Goal: Information Seeking & Learning: Check status

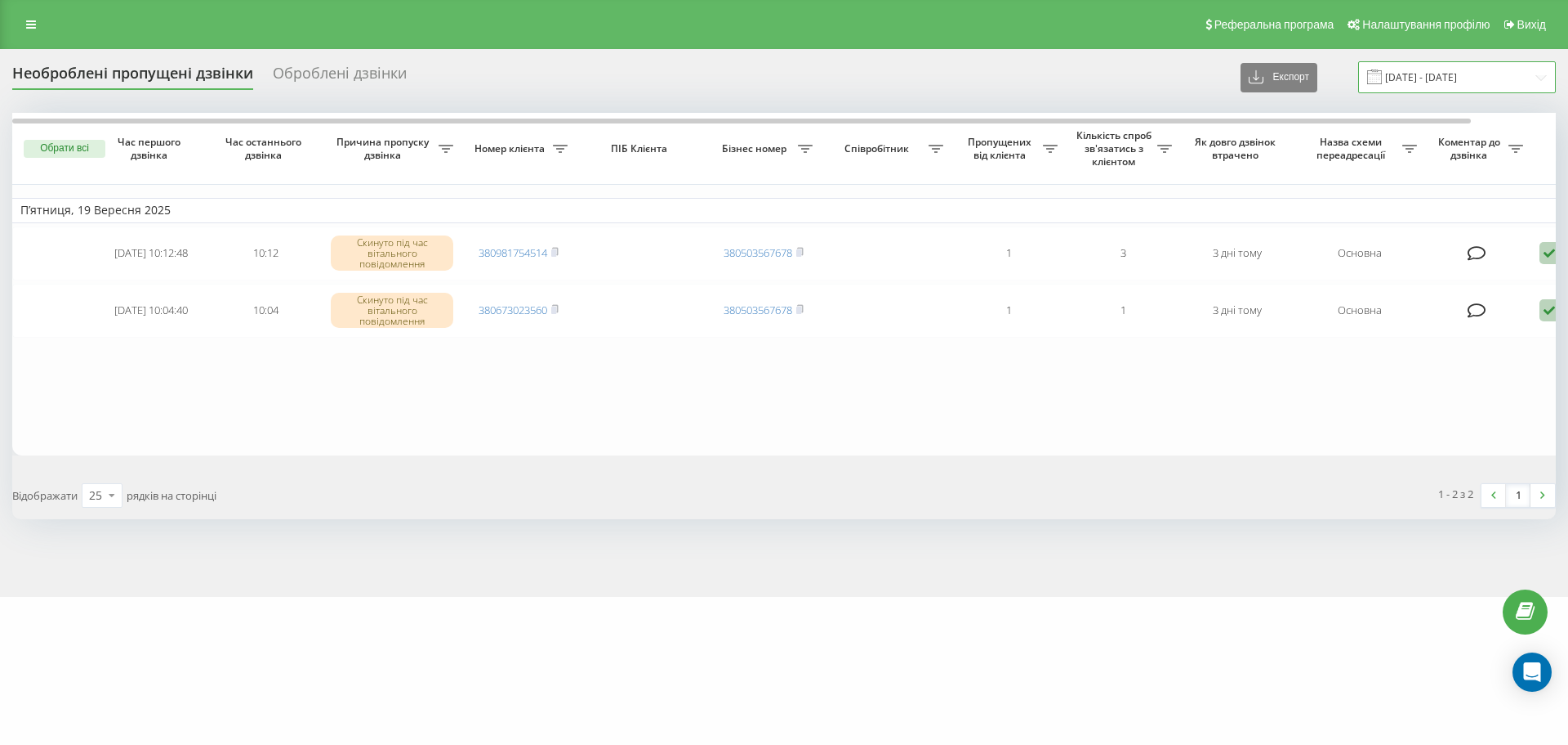
click at [1400, 74] on input "[DATE] - [DATE]" at bounding box center [1457, 78] width 197 height 32
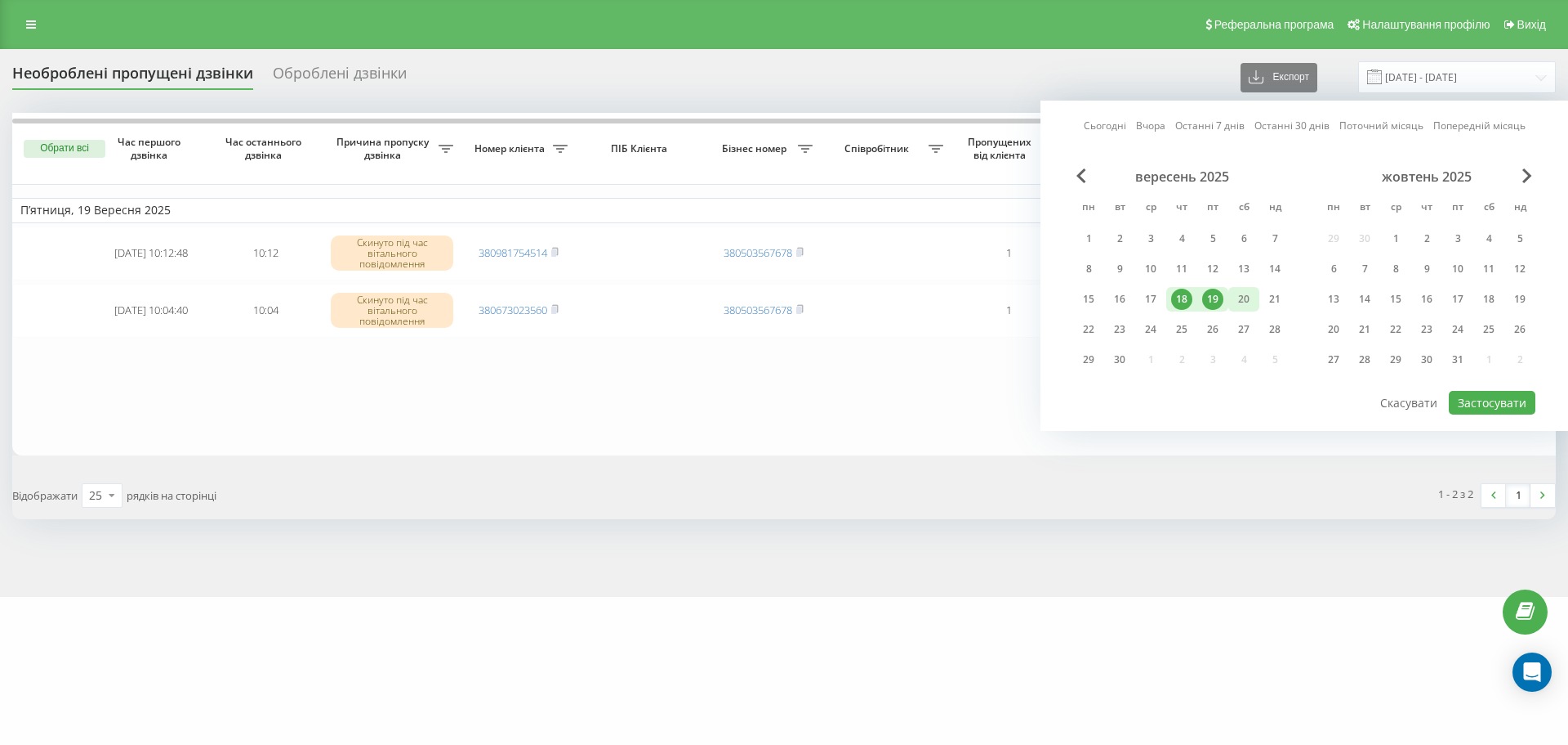
click at [1241, 297] on div "20" at bounding box center [1244, 299] width 21 height 21
click at [1090, 326] on div "22" at bounding box center [1089, 329] width 21 height 21
click at [1501, 400] on button "Застосувати" at bounding box center [1492, 402] width 86 height 24
type input "[DATE] - [DATE]"
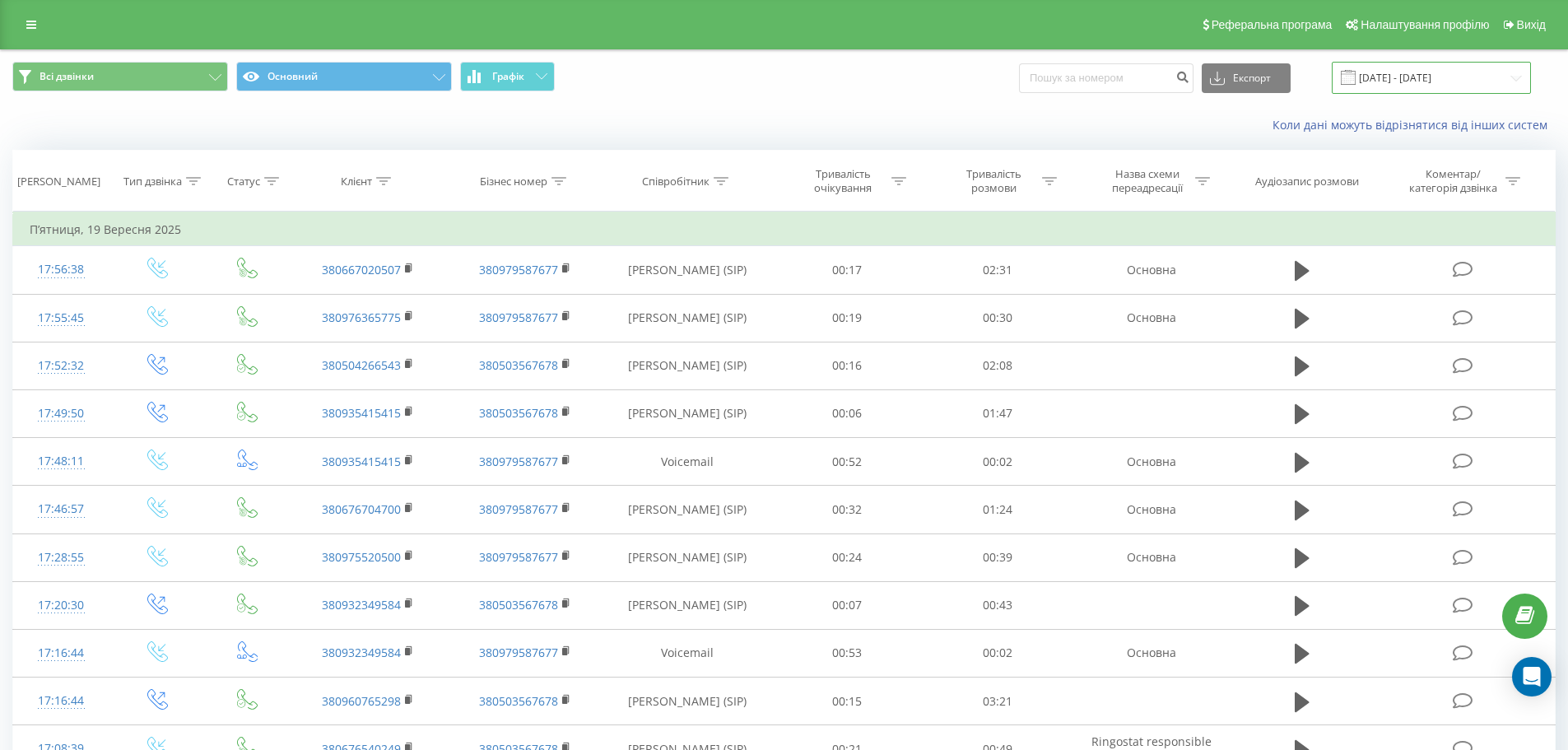
click at [1497, 78] on input "19.08.2025 - 19.09.2025" at bounding box center [1430, 78] width 199 height 32
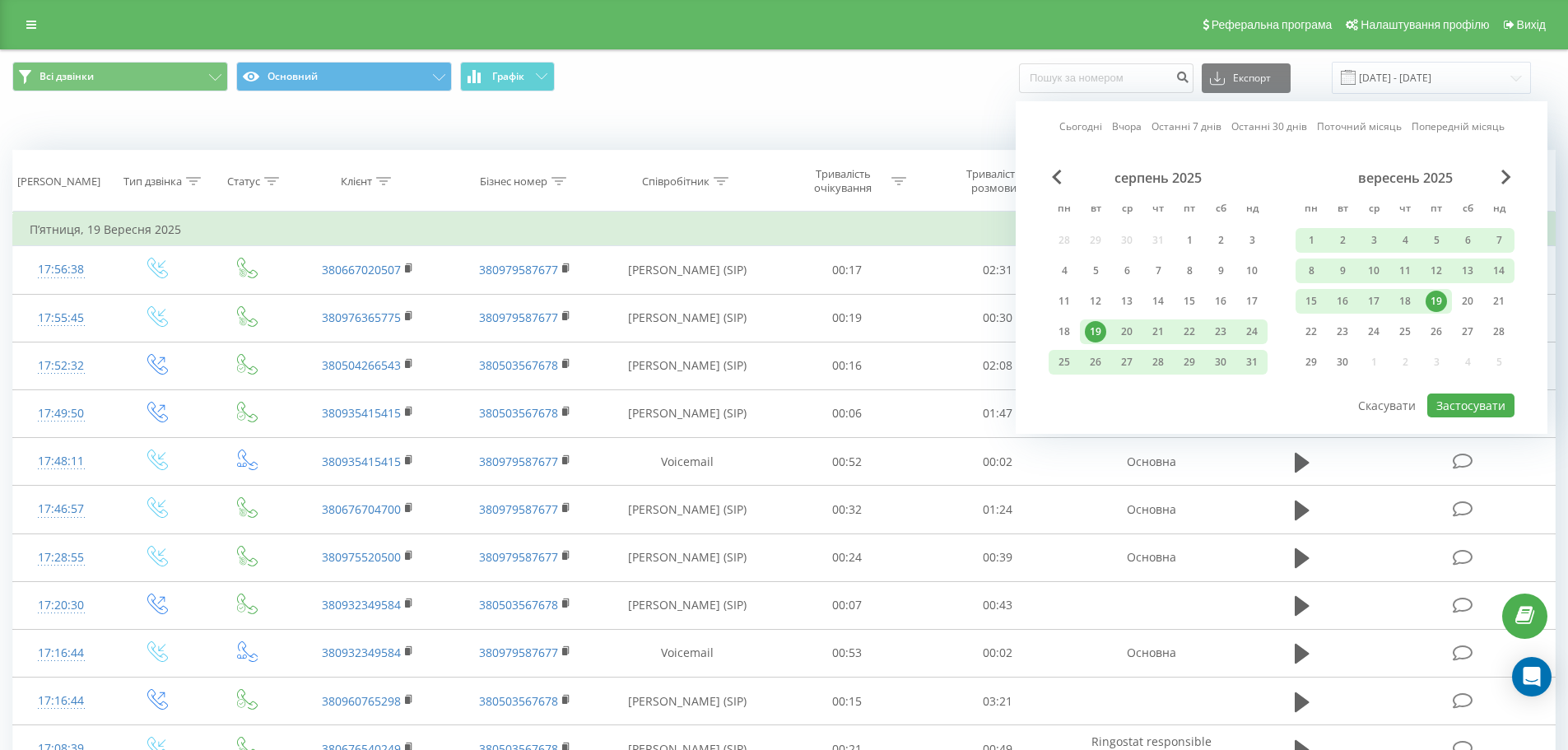
click at [1096, 130] on link "Сьогодні" at bounding box center [1080, 126] width 43 height 15
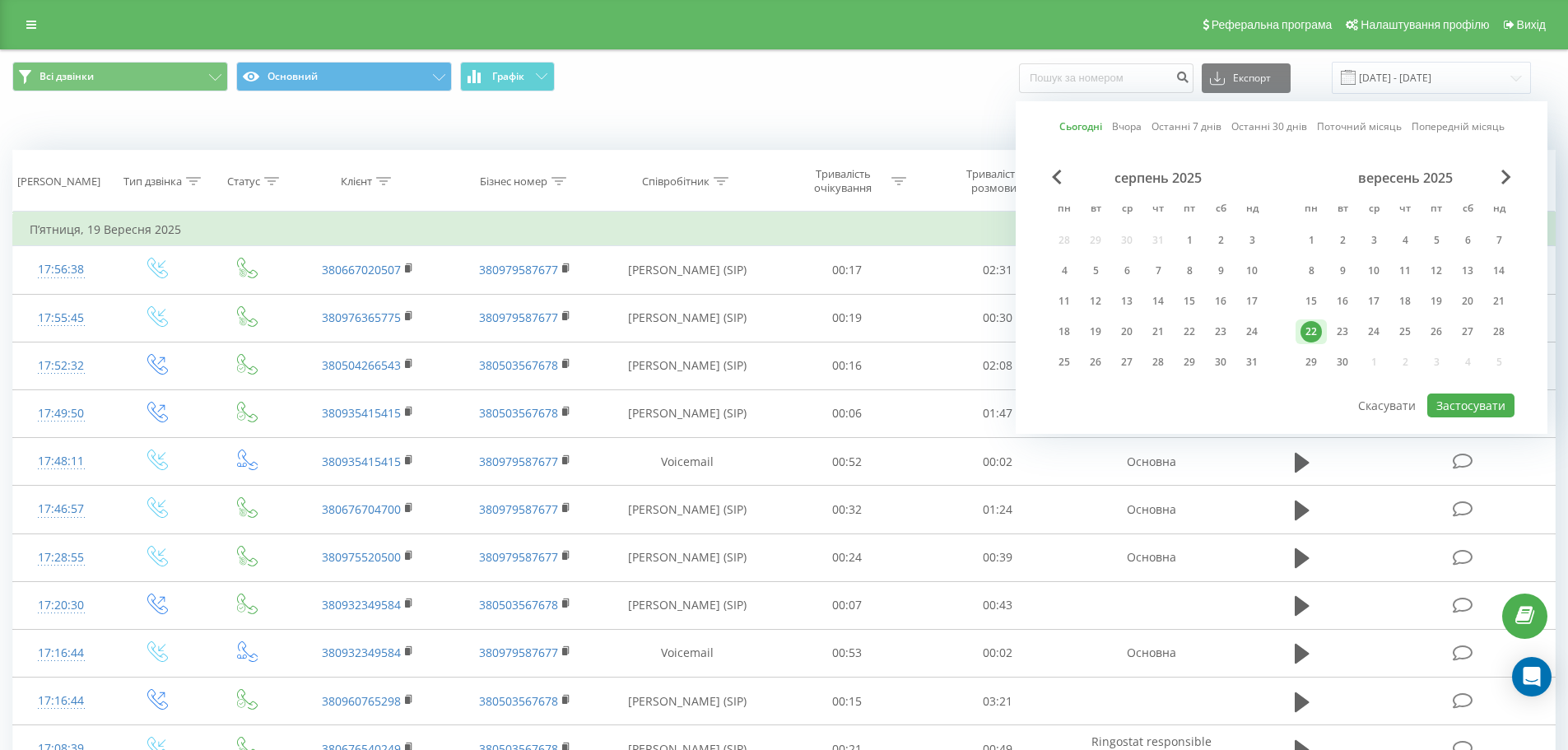
drag, startPoint x: 1514, startPoint y: 420, endPoint x: 1515, endPoint y: 411, distance: 9.1
click at [1515, 418] on div "Сьогодні Вчора Останні 7 днів Останні 30 днів Поточний місяць Попередній місяць…" at bounding box center [1281, 268] width 531 height 332
click at [1514, 411] on div "Сьогодні Вчора Останні 7 днів Останні 30 днів Поточний місяць Попередній місяць…" at bounding box center [1281, 268] width 531 height 332
click at [1494, 404] on button "Застосувати" at bounding box center [1470, 405] width 87 height 24
type input "22.09.2025 - 22.09.2025"
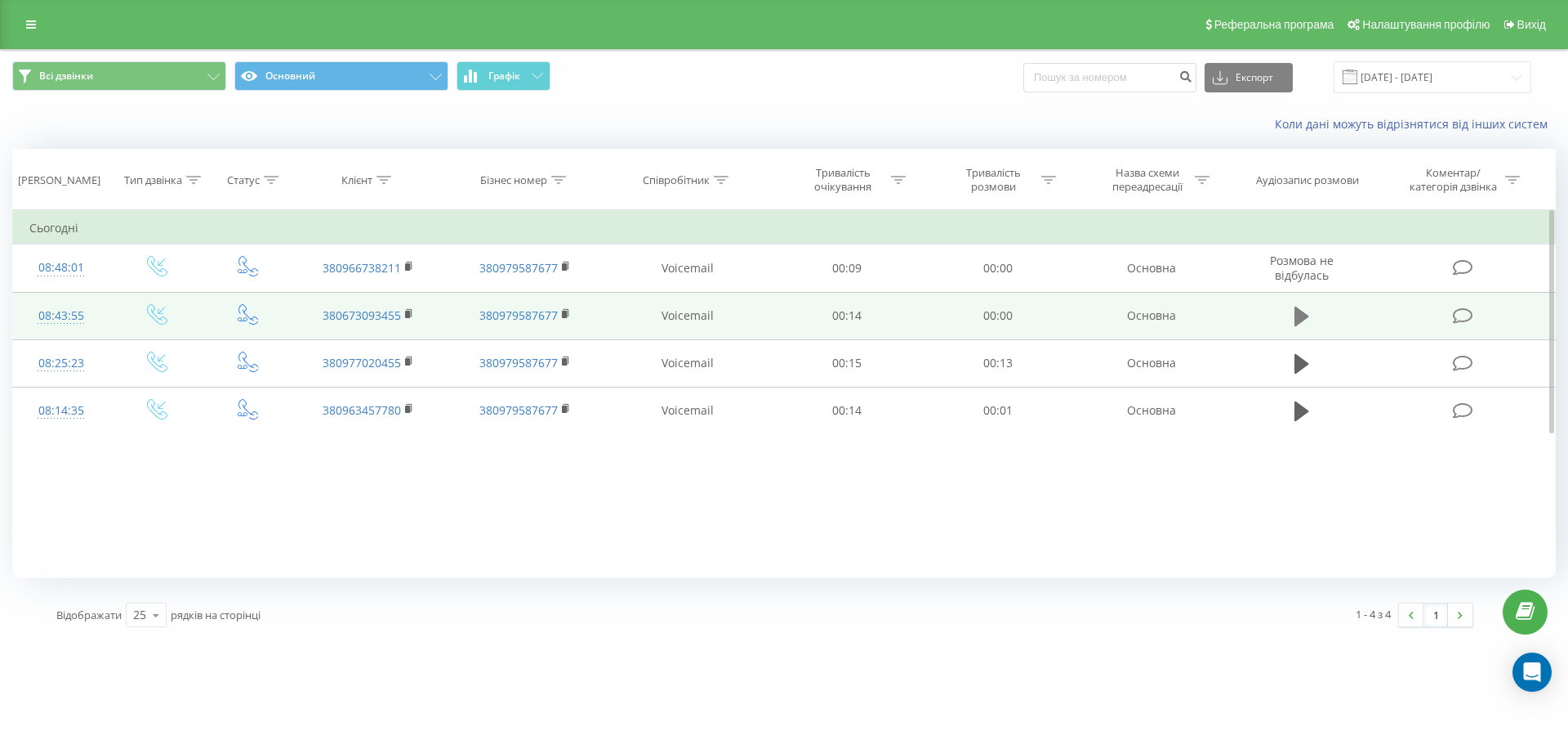
click at [1297, 322] on icon at bounding box center [1302, 316] width 15 height 20
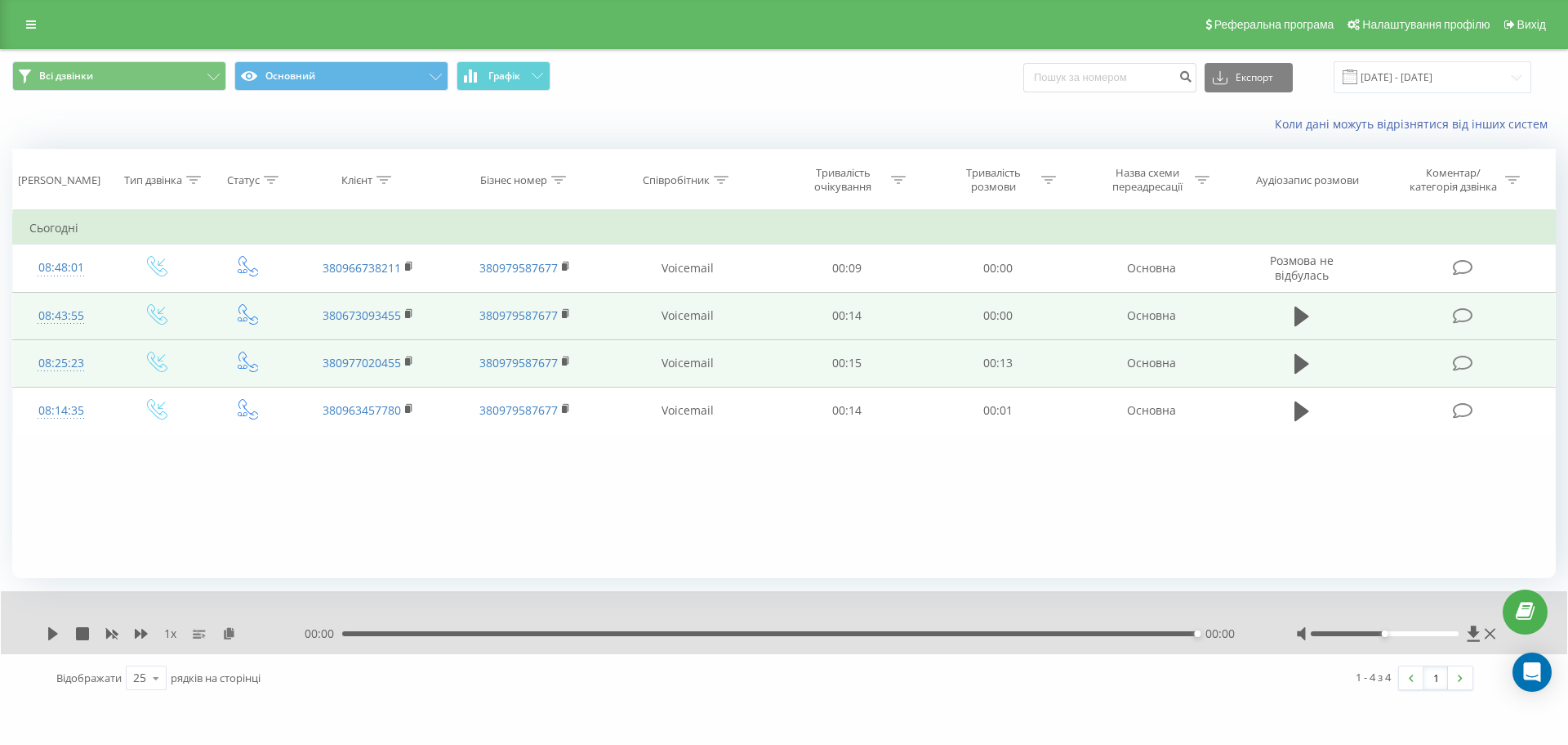
click at [1285, 369] on td at bounding box center [1302, 363] width 144 height 47
click at [1300, 362] on icon at bounding box center [1302, 363] width 15 height 20
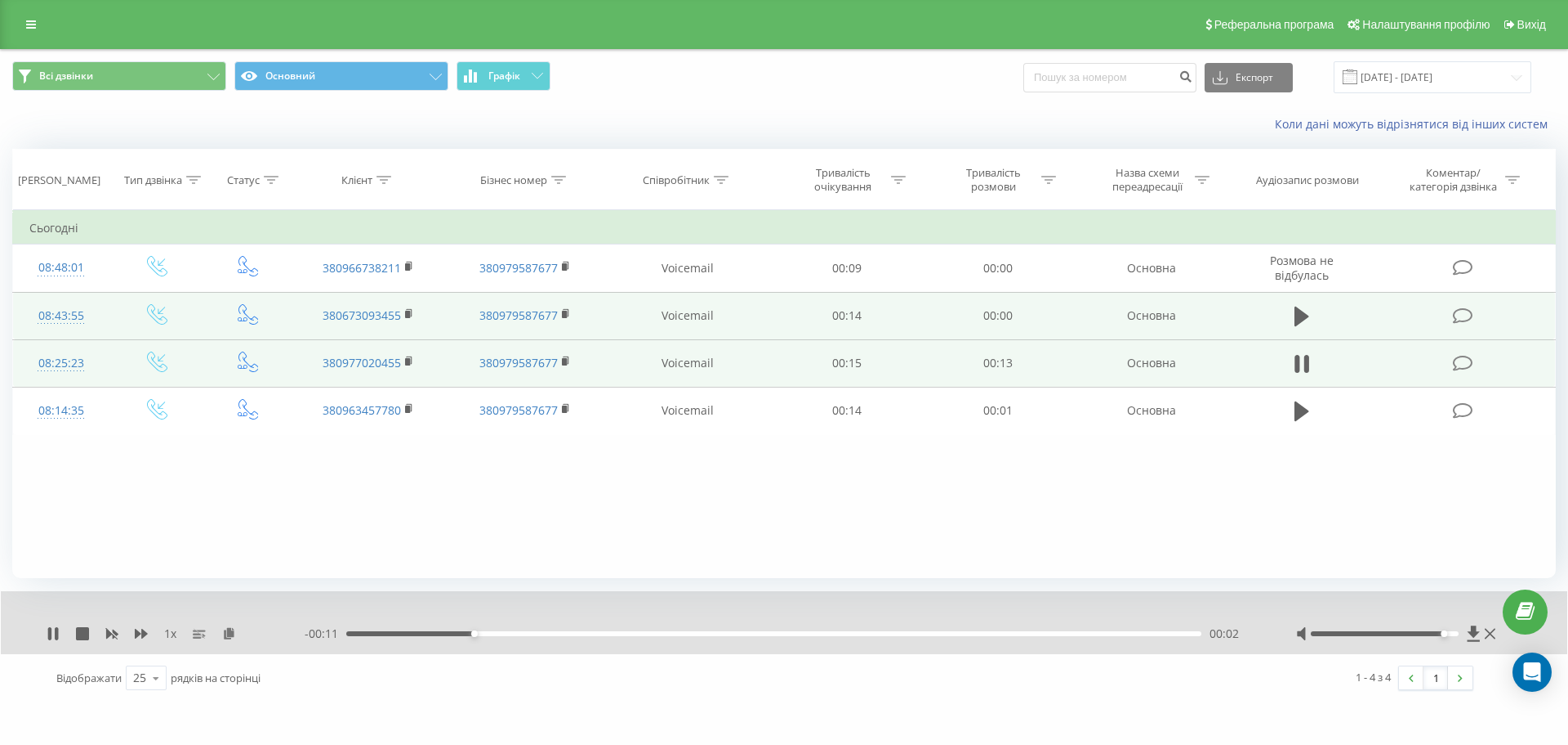
drag, startPoint x: 1397, startPoint y: 634, endPoint x: 1444, endPoint y: 631, distance: 47.1
click at [1444, 631] on div at bounding box center [1385, 633] width 149 height 5
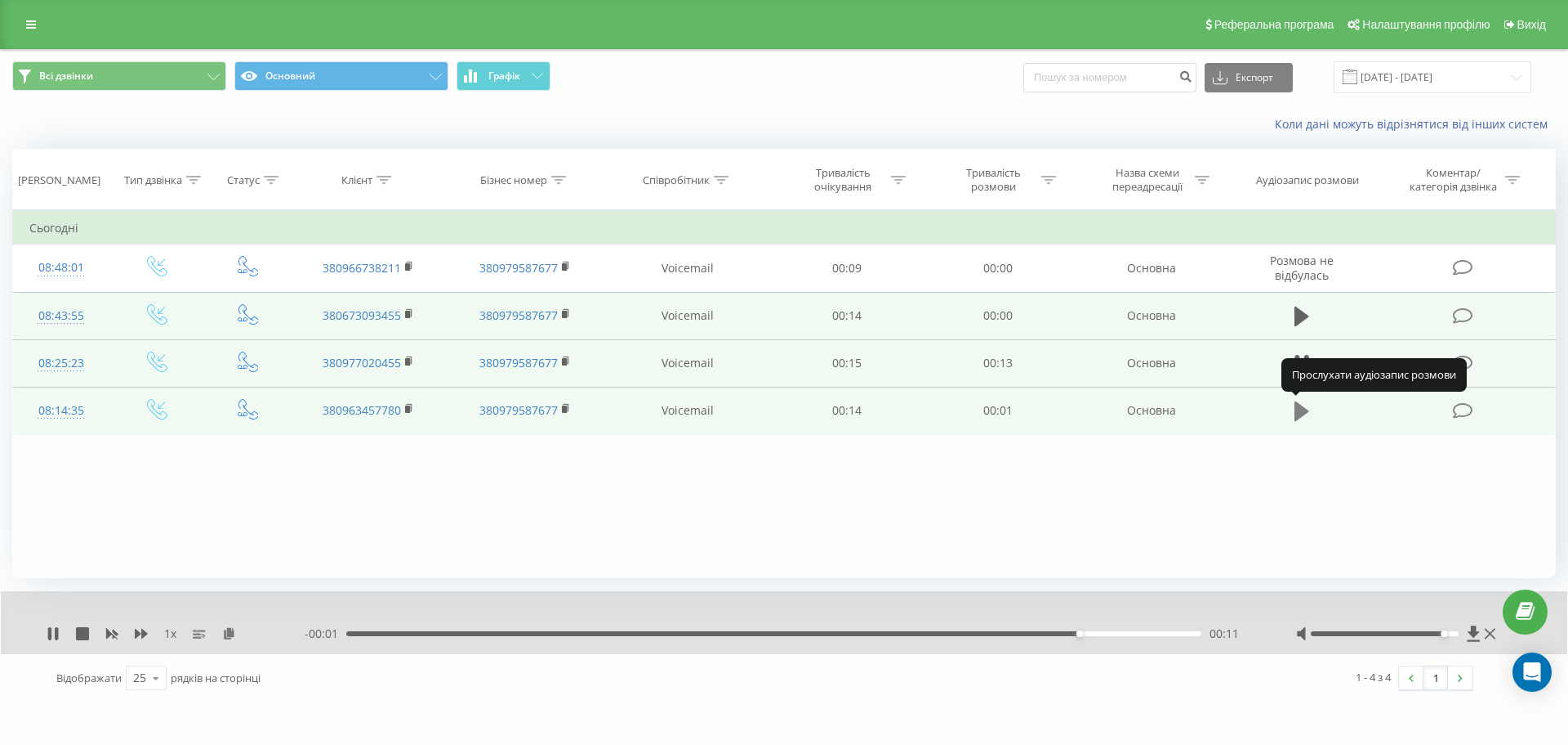
click at [1300, 414] on icon at bounding box center [1302, 411] width 15 height 20
drag, startPoint x: 1488, startPoint y: 637, endPoint x: 1444, endPoint y: 549, distance: 98.4
click at [1488, 637] on icon at bounding box center [1490, 634] width 10 height 13
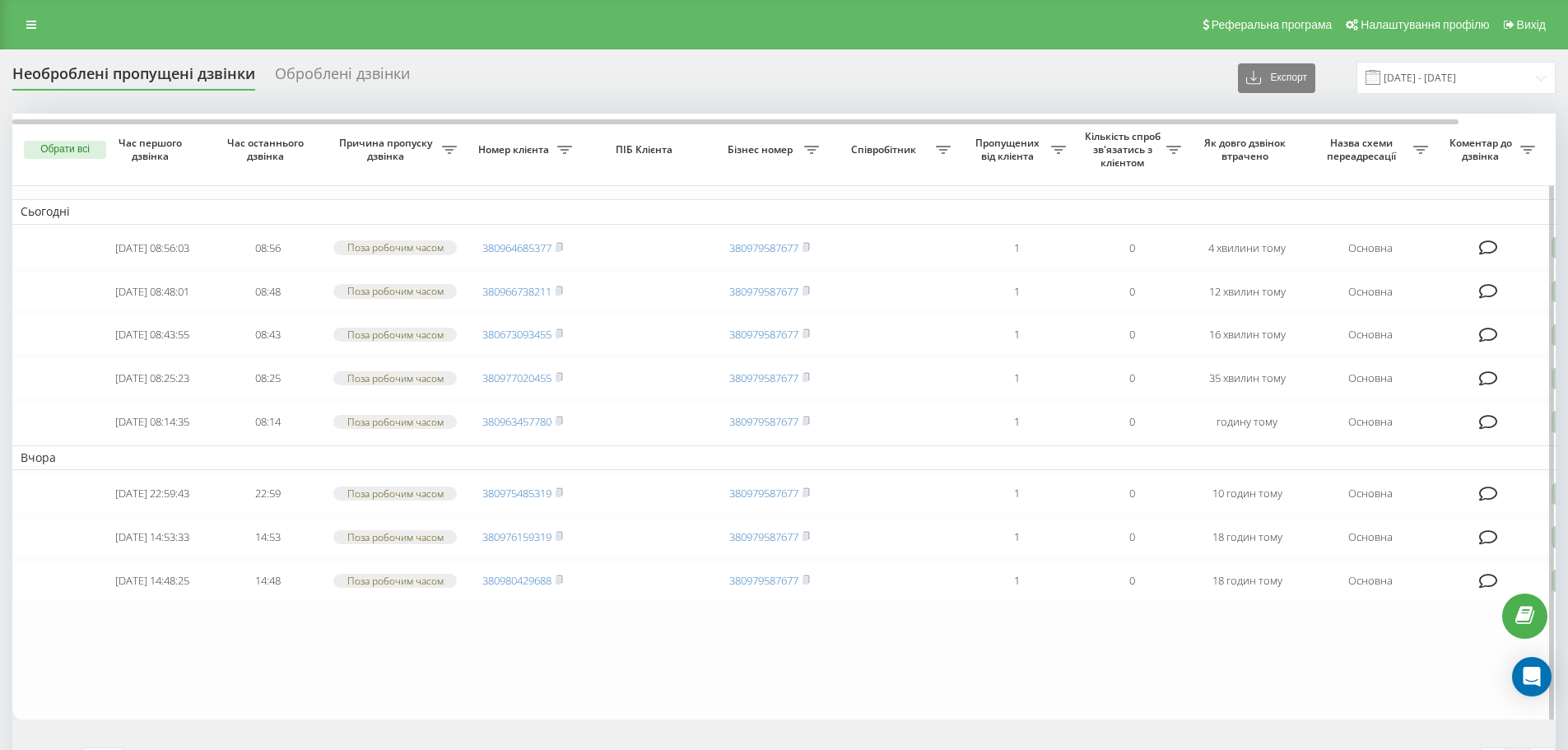
click at [899, 697] on table "Сьогодні 2025-09-22 08:56:03 08:56 Поза робочим часом 380964685377 380979587677…" at bounding box center [835, 417] width 1645 height 606
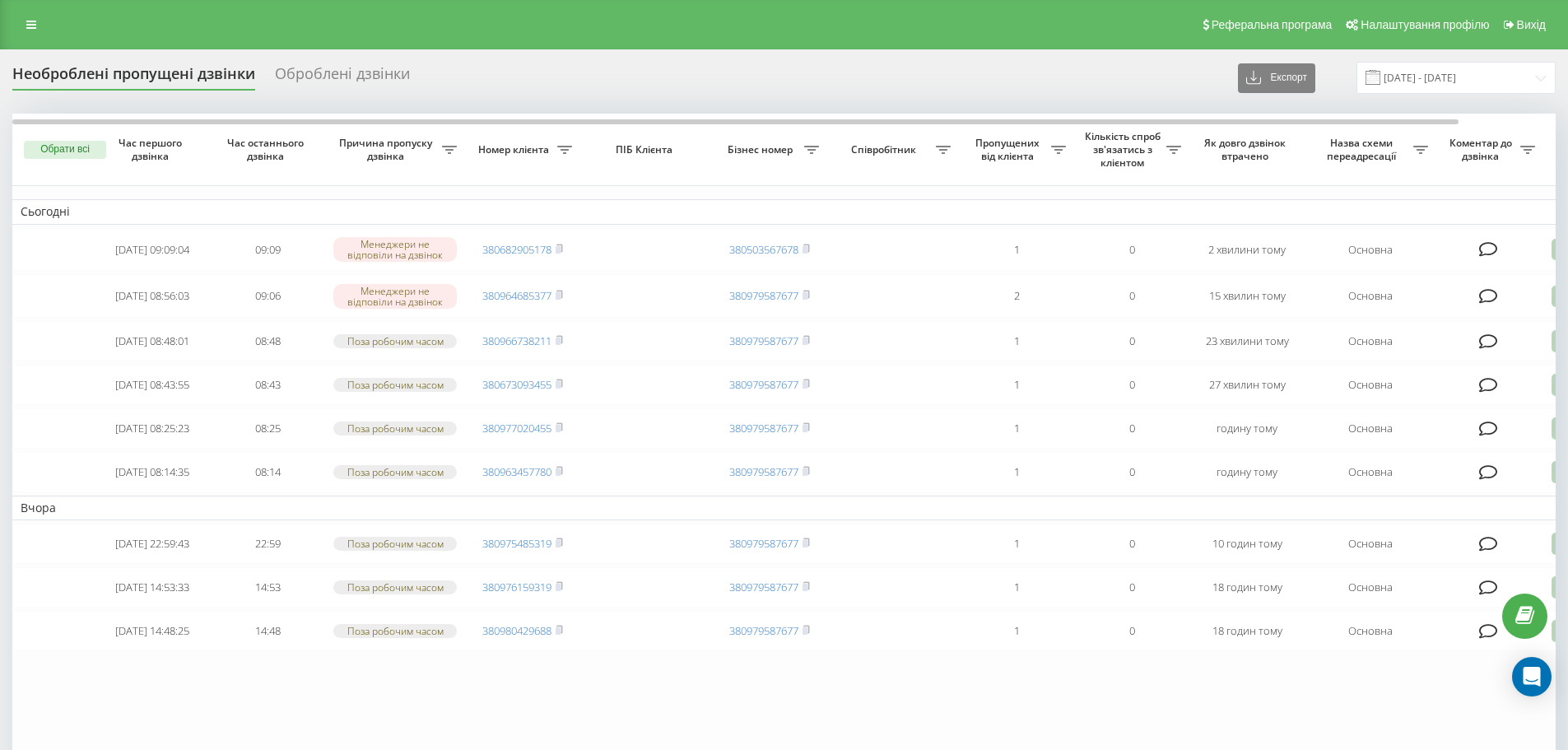
click at [637, 728] on table "Сьогодні 2025-09-22 09:09:04 09:09 Менеджери не відповіли на дзвінок 3806829051…" at bounding box center [835, 440] width 1645 height 654
click at [234, 24] on div "Реферальна програма Налаштування профілю Вихід" at bounding box center [784, 25] width 1568 height 50
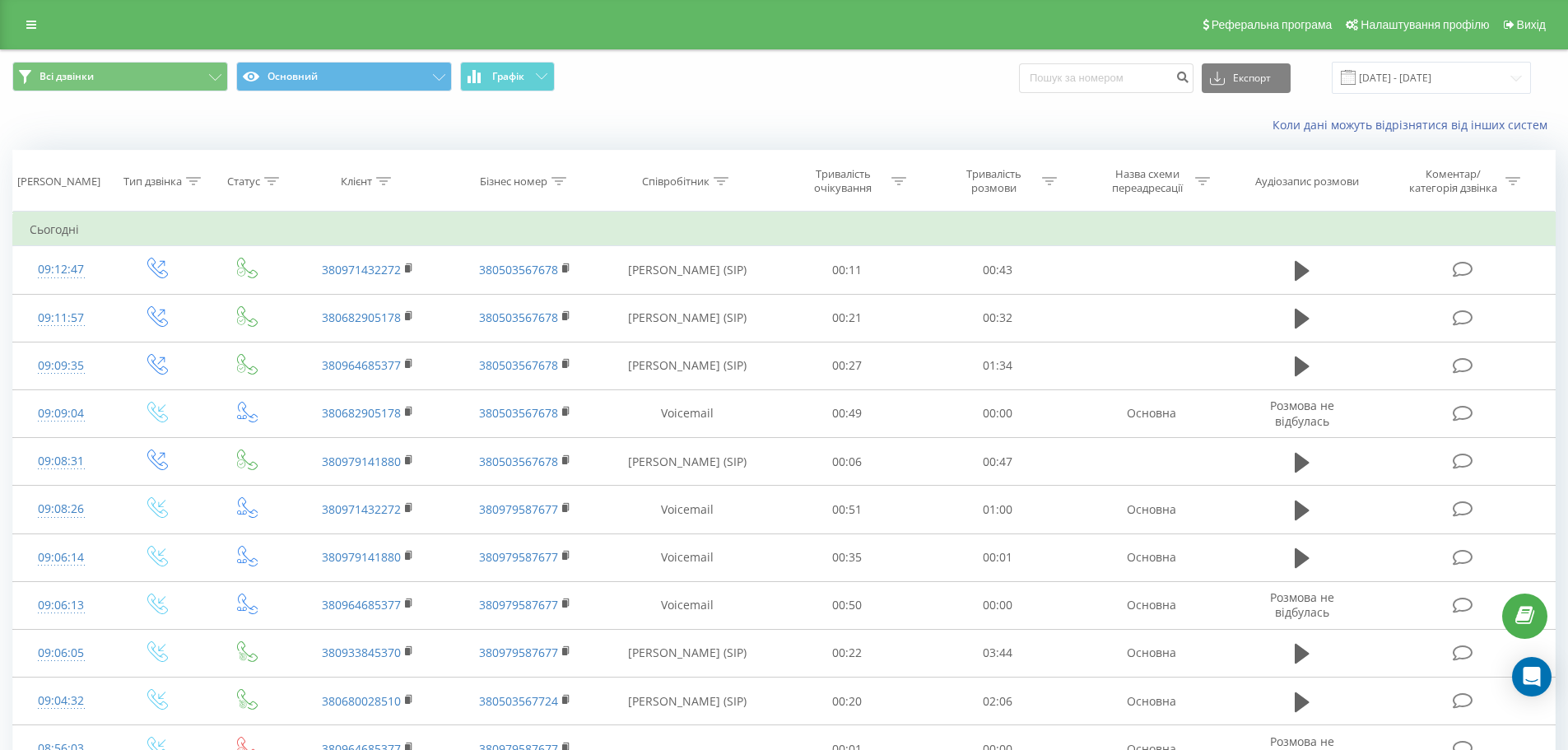
click at [32, 38] on div "Реферальна програма Налаштування профілю Вихід" at bounding box center [784, 25] width 1568 height 50
click at [34, 30] on icon at bounding box center [32, 25] width 10 height 11
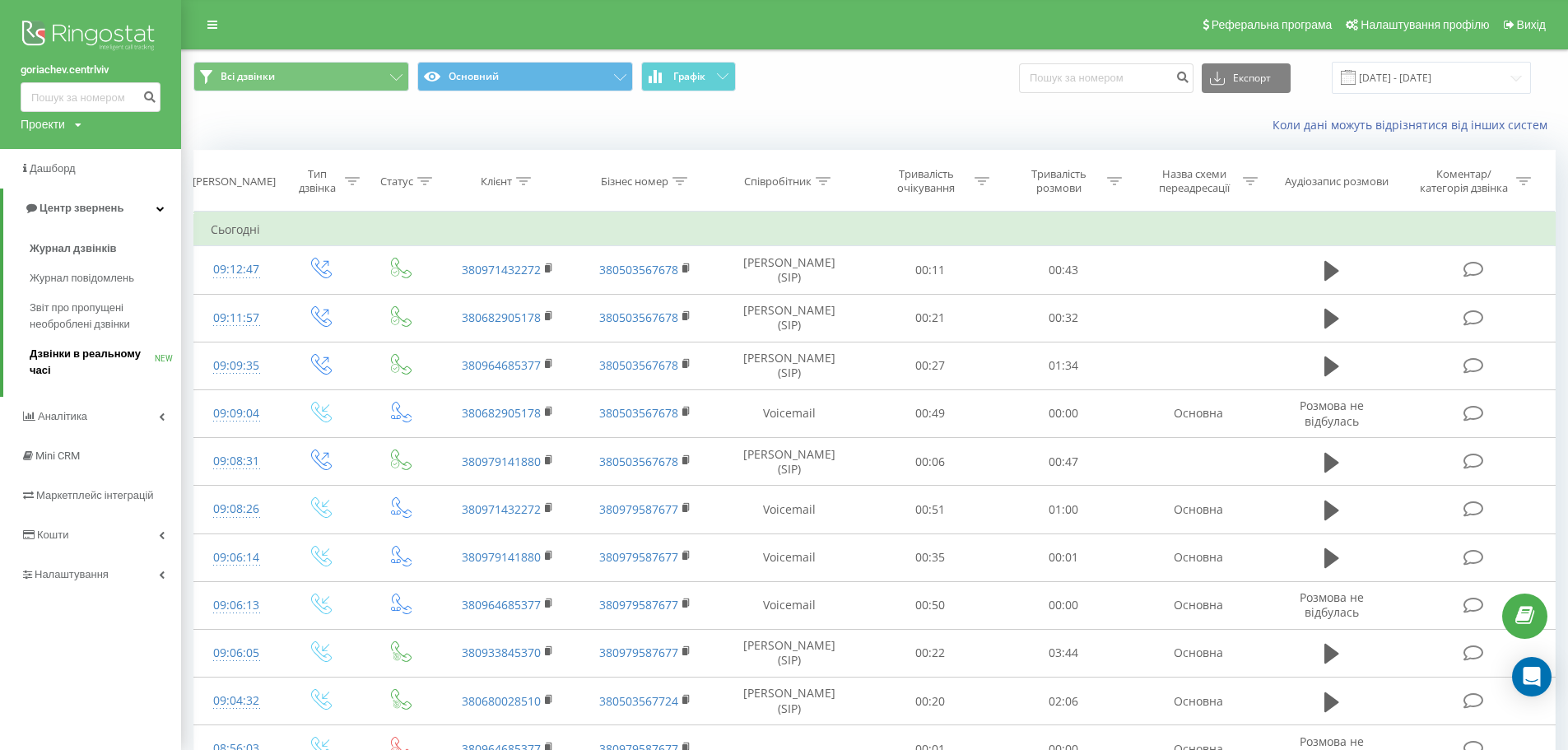
click at [95, 358] on span "Дзвінки в реальному часі" at bounding box center [92, 362] width 125 height 32
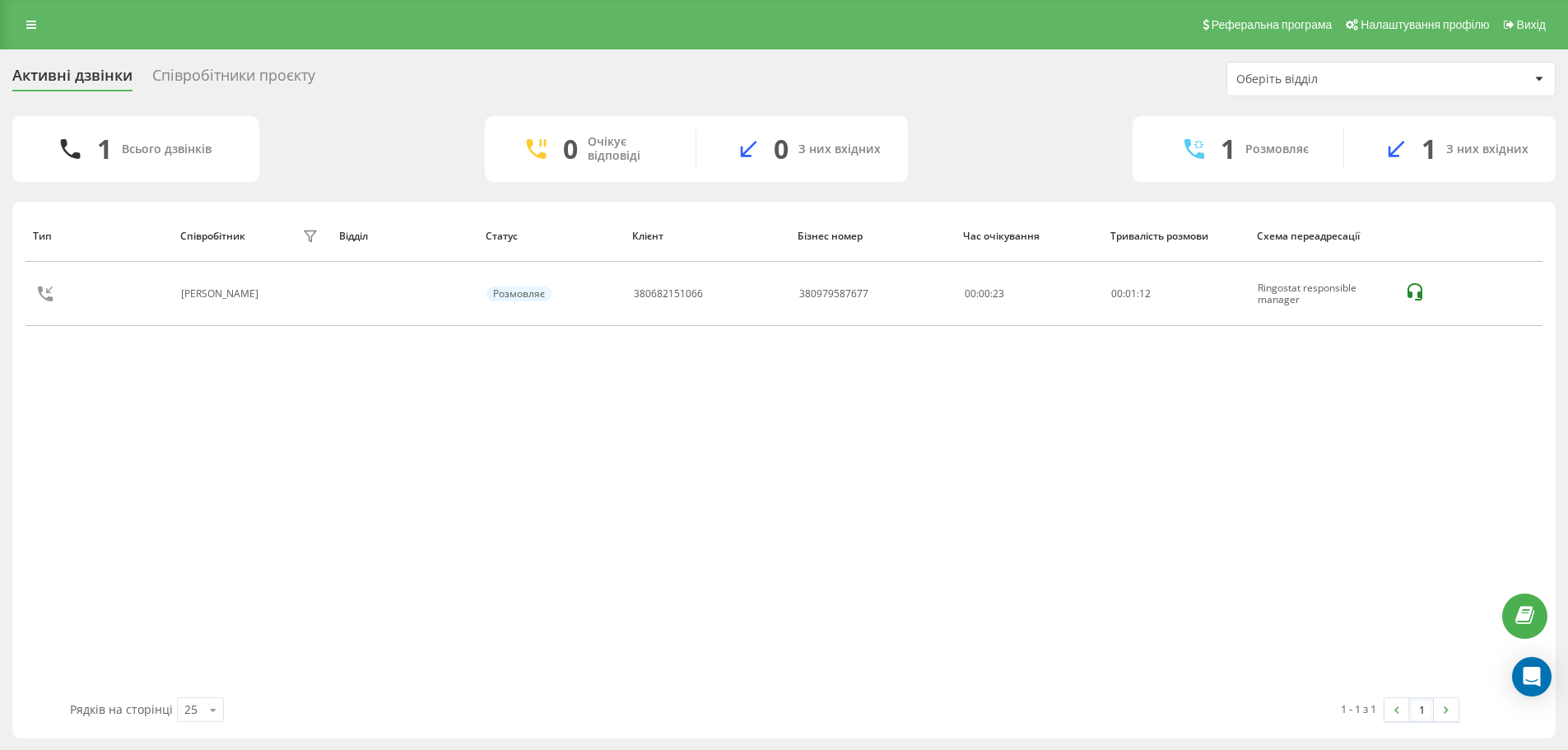
click at [896, 679] on div "Тип Співробітник фільтру Відділ Статус Клієнт Бізнес номер Час очікування Трива…" at bounding box center [784, 454] width 1516 height 487
drag, startPoint x: 770, startPoint y: 546, endPoint x: 766, endPoint y: 527, distance: 19.4
click at [770, 538] on div "Тип Співробітник фільтру Відділ Статус Клієнт Бізнес номер Час очікування Трива…" at bounding box center [784, 454] width 1516 height 487
drag, startPoint x: 766, startPoint y: 530, endPoint x: 767, endPoint y: 521, distance: 9.1
click at [766, 528] on div "Тип Співробітник фільтру Відділ Статус Клієнт Бізнес номер Час очікування Трива…" at bounding box center [784, 454] width 1516 height 487
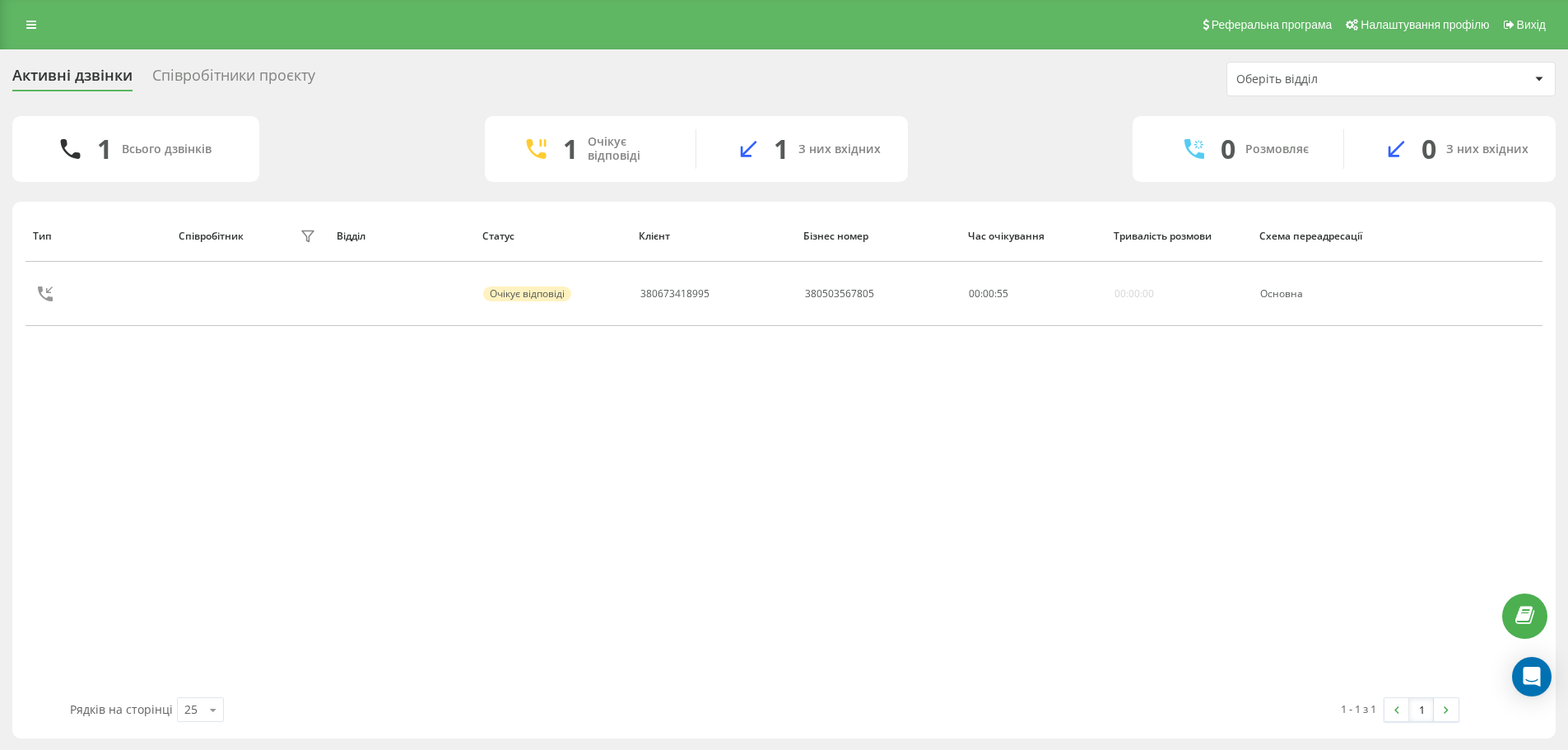
drag, startPoint x: 772, startPoint y: 521, endPoint x: 812, endPoint y: 169, distance: 354.3
click at [769, 500] on div "Тип Співробітник фільтру Відділ Статус Клієнт Бізнес номер Час очікування Трива…" at bounding box center [784, 454] width 1516 height 487
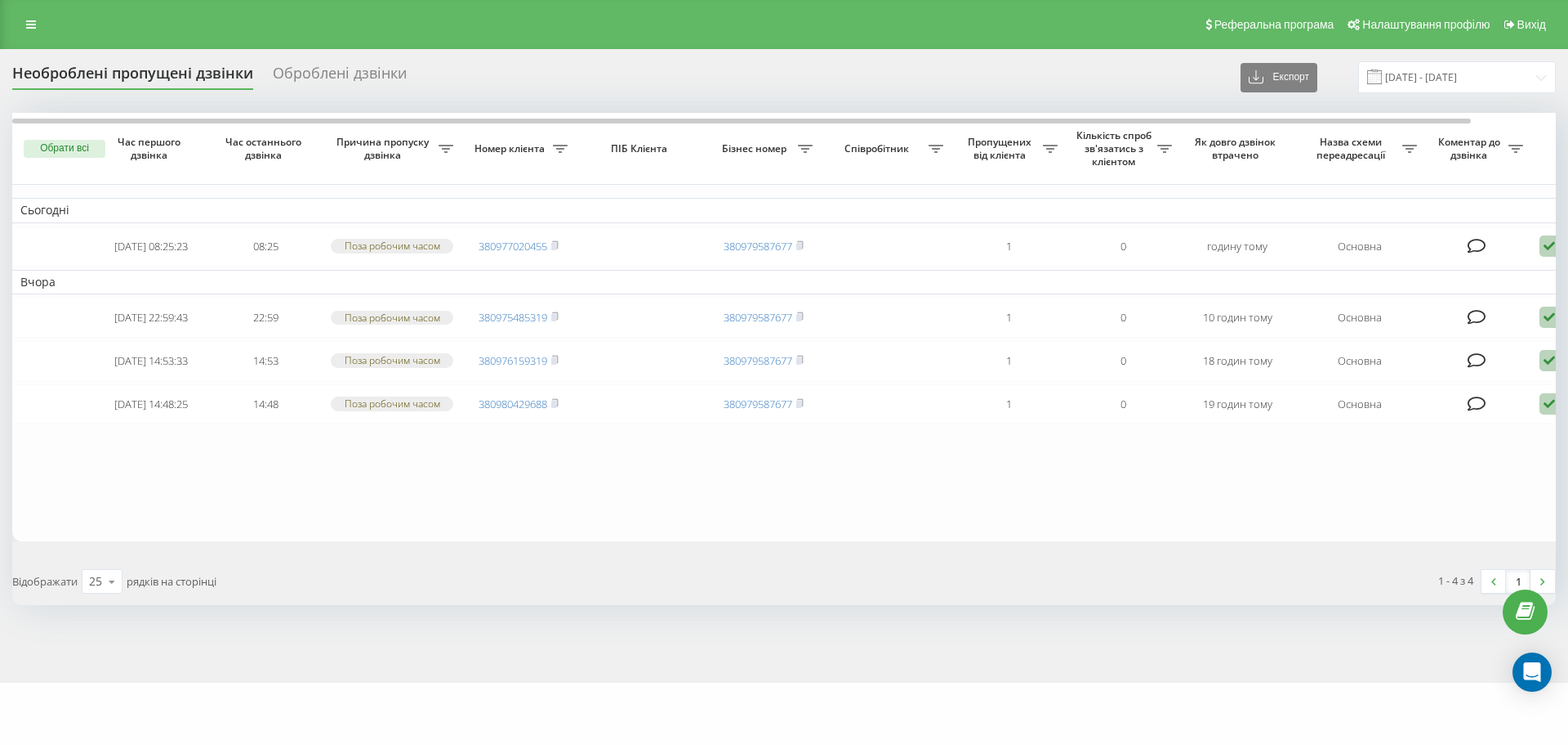
drag, startPoint x: 872, startPoint y: 672, endPoint x: 896, endPoint y: 703, distance: 39.2
click at [871, 677] on div "Необроблені пропущені дзвінки Оброблені дзвінки Експорт .csv .xlsx 20.09.2025 -…" at bounding box center [784, 365] width 1568 height 633
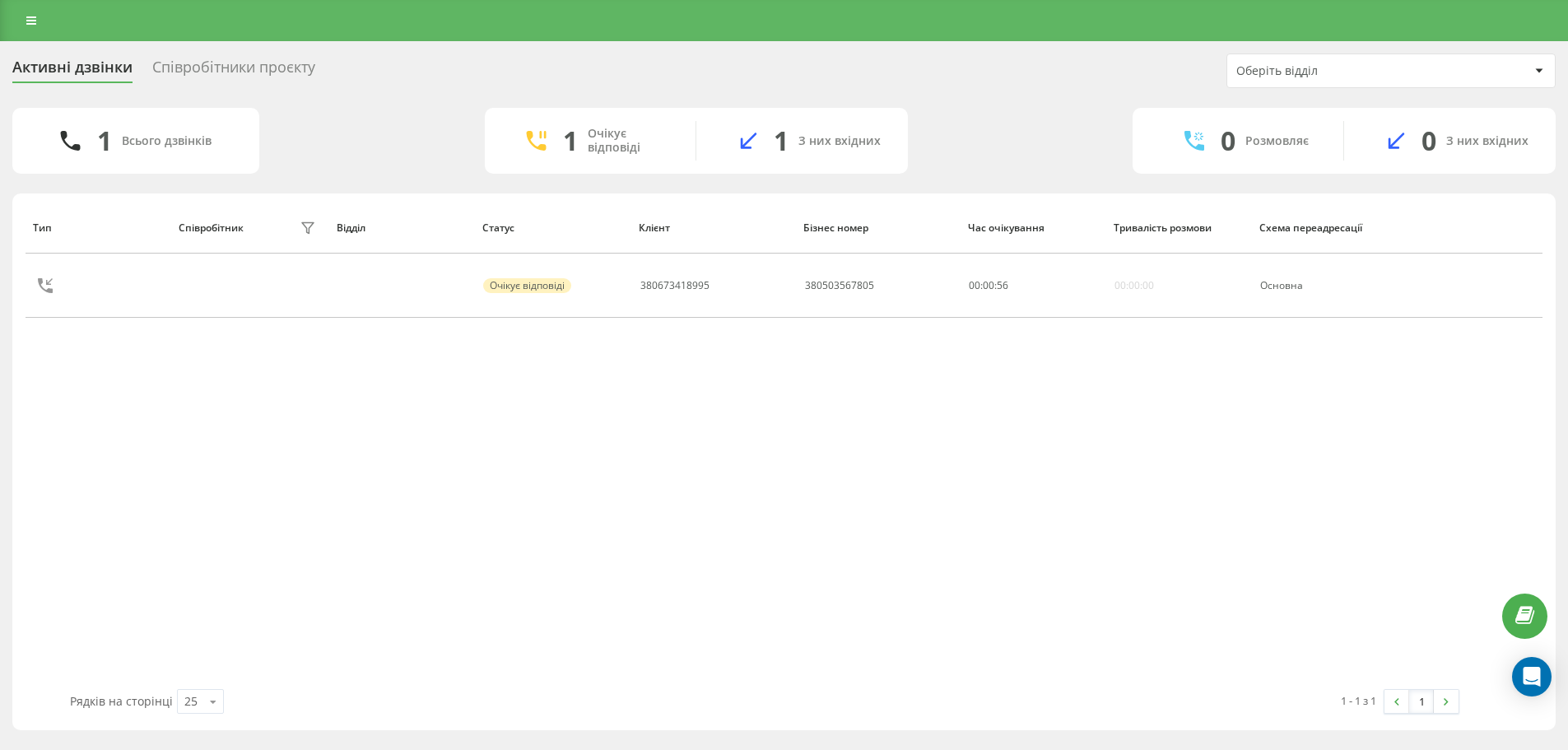
click at [780, 76] on div "Активні дзвінки Співробітники проєкту Оберіть відділ" at bounding box center [784, 71] width 1543 height 34
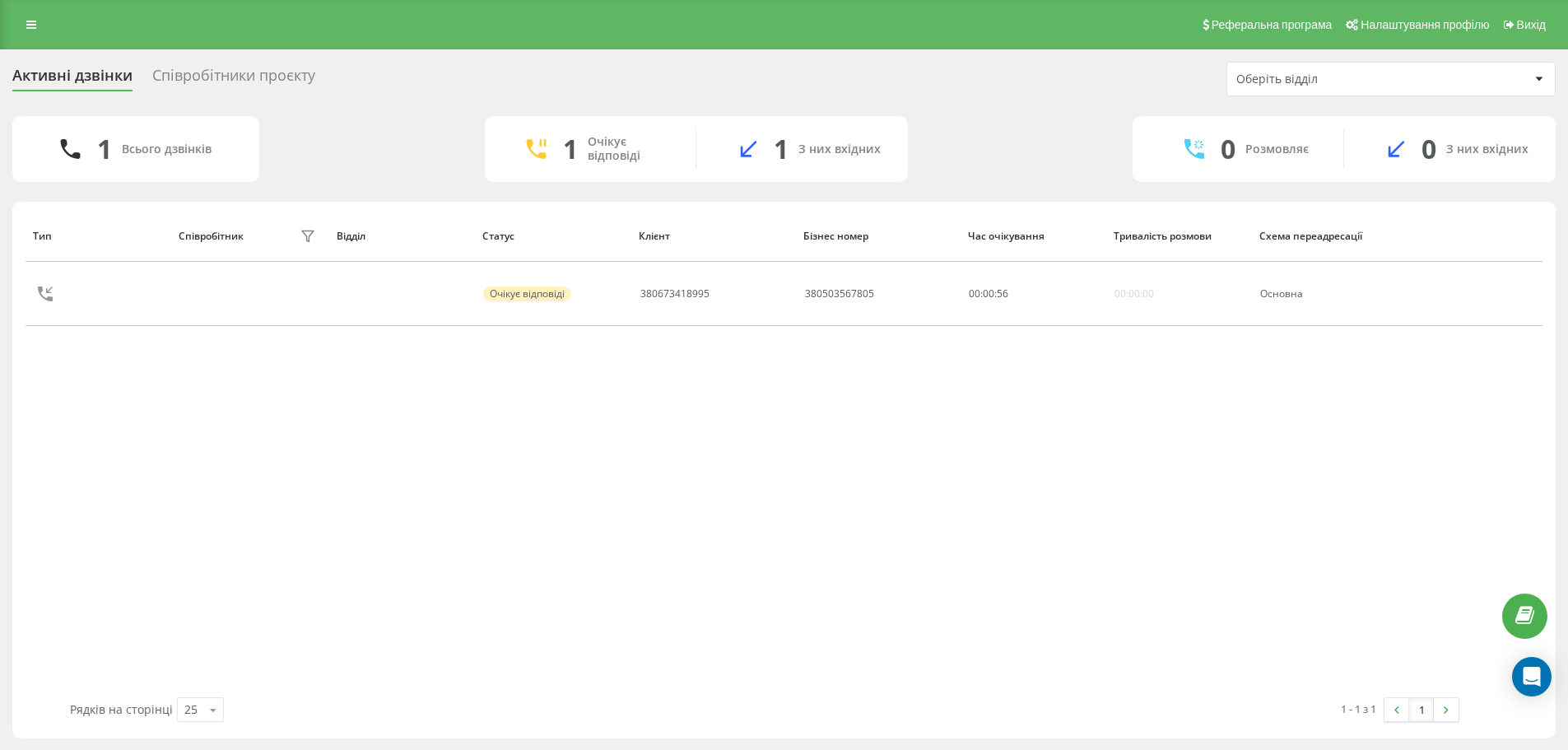
click at [780, 81] on div "Активні дзвінки Співробітники проєкту Оберіть відділ" at bounding box center [784, 79] width 1543 height 34
click at [1319, 100] on div "Активні дзвінки Співробітники проєкту Оберіть відділ 1 Всього дзвінків 1 Очікує…" at bounding box center [784, 400] width 1543 height 676
click at [977, 364] on div "Тип Співробітник фільтру Відділ Статус Клієнт Бізнес номер Час очікування Трива…" at bounding box center [784, 454] width 1516 height 487
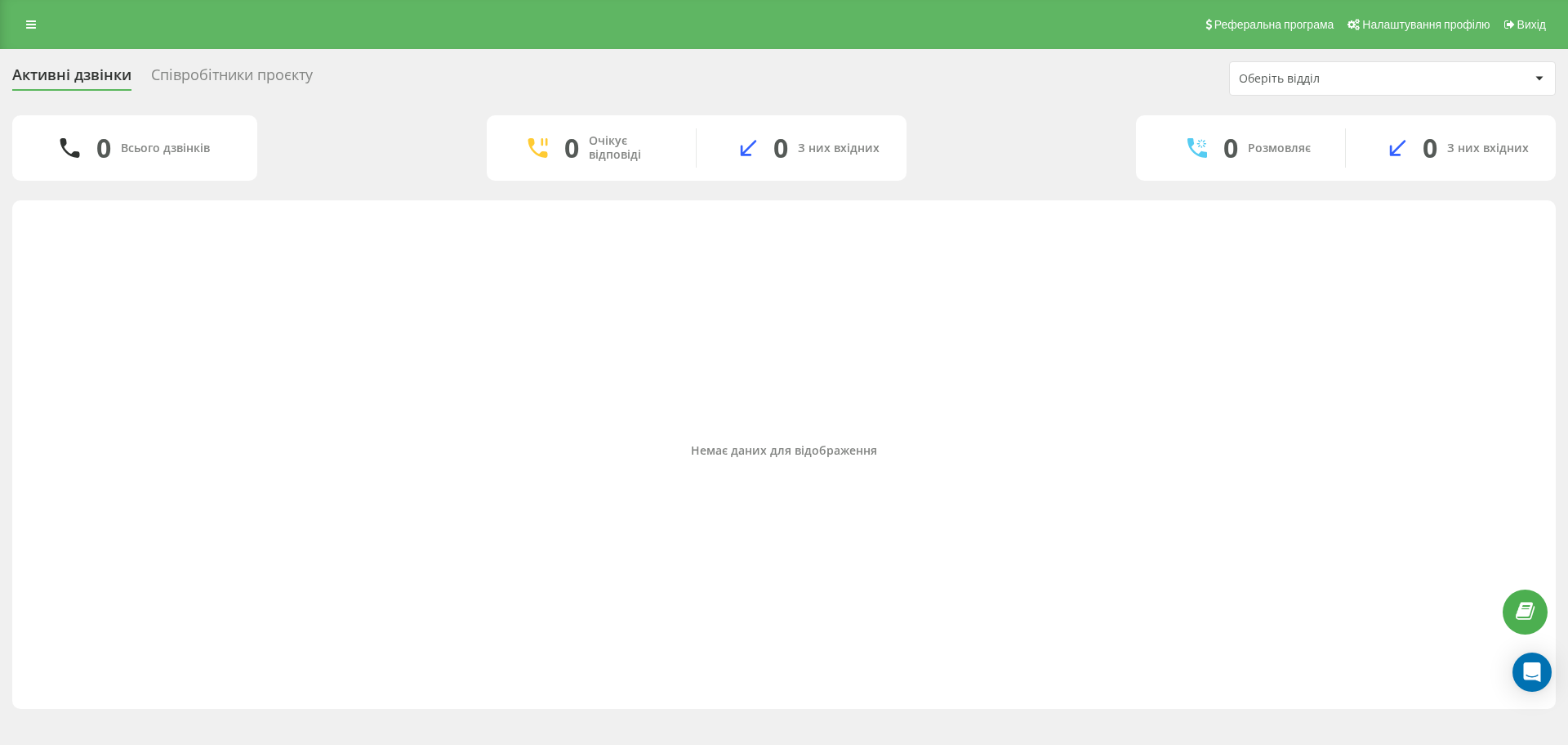
drag, startPoint x: 1485, startPoint y: 635, endPoint x: 1484, endPoint y: 609, distance: 26.0
click at [1485, 633] on div "Немає даних для відображення" at bounding box center [784, 451] width 1518 height 484
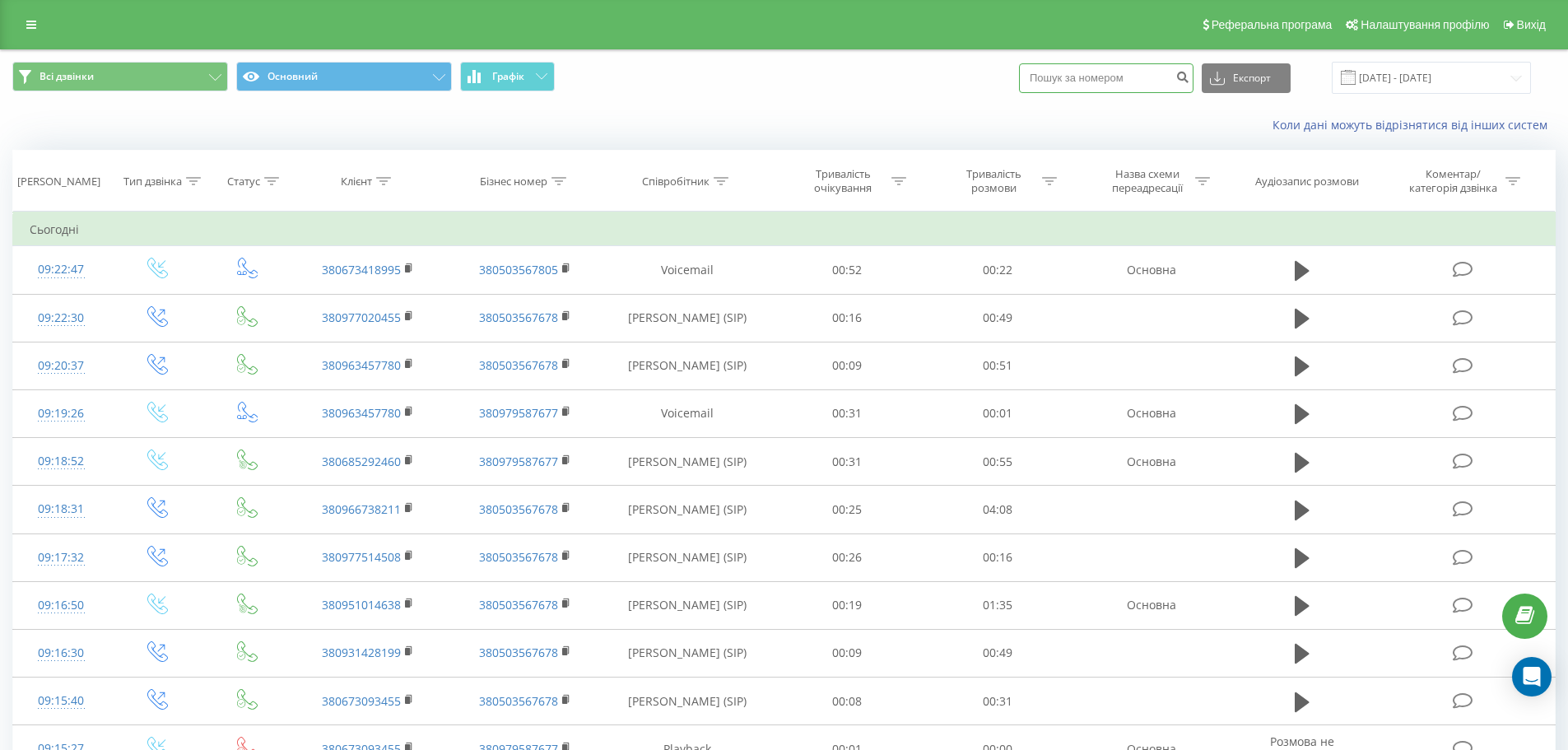
click at [1126, 77] on input at bounding box center [1106, 77] width 175 height 30
paste input "380975485319"
type input "380975485319"
click at [1189, 80] on icon "submit" at bounding box center [1182, 75] width 14 height 10
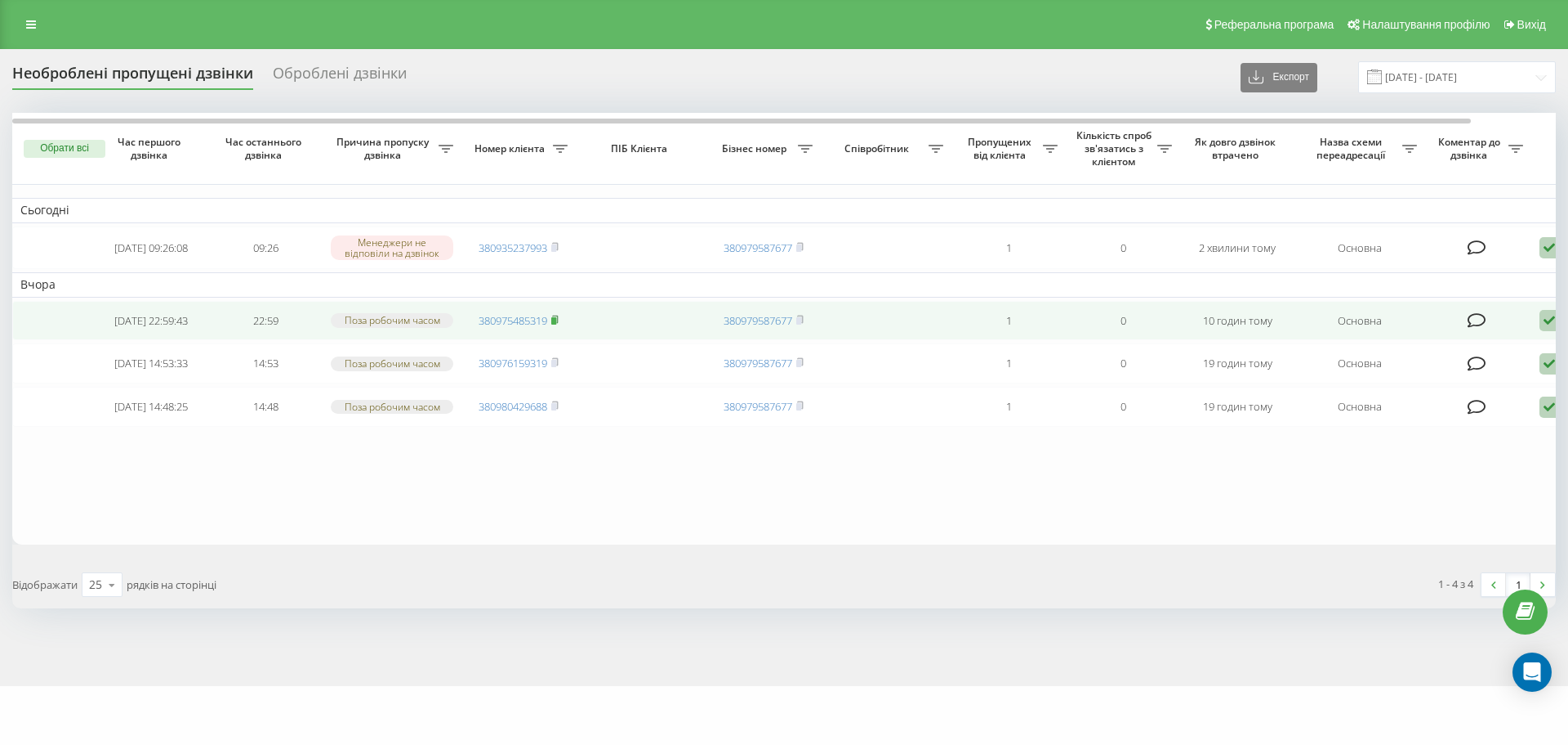
click at [558, 327] on span at bounding box center [555, 321] width 8 height 15
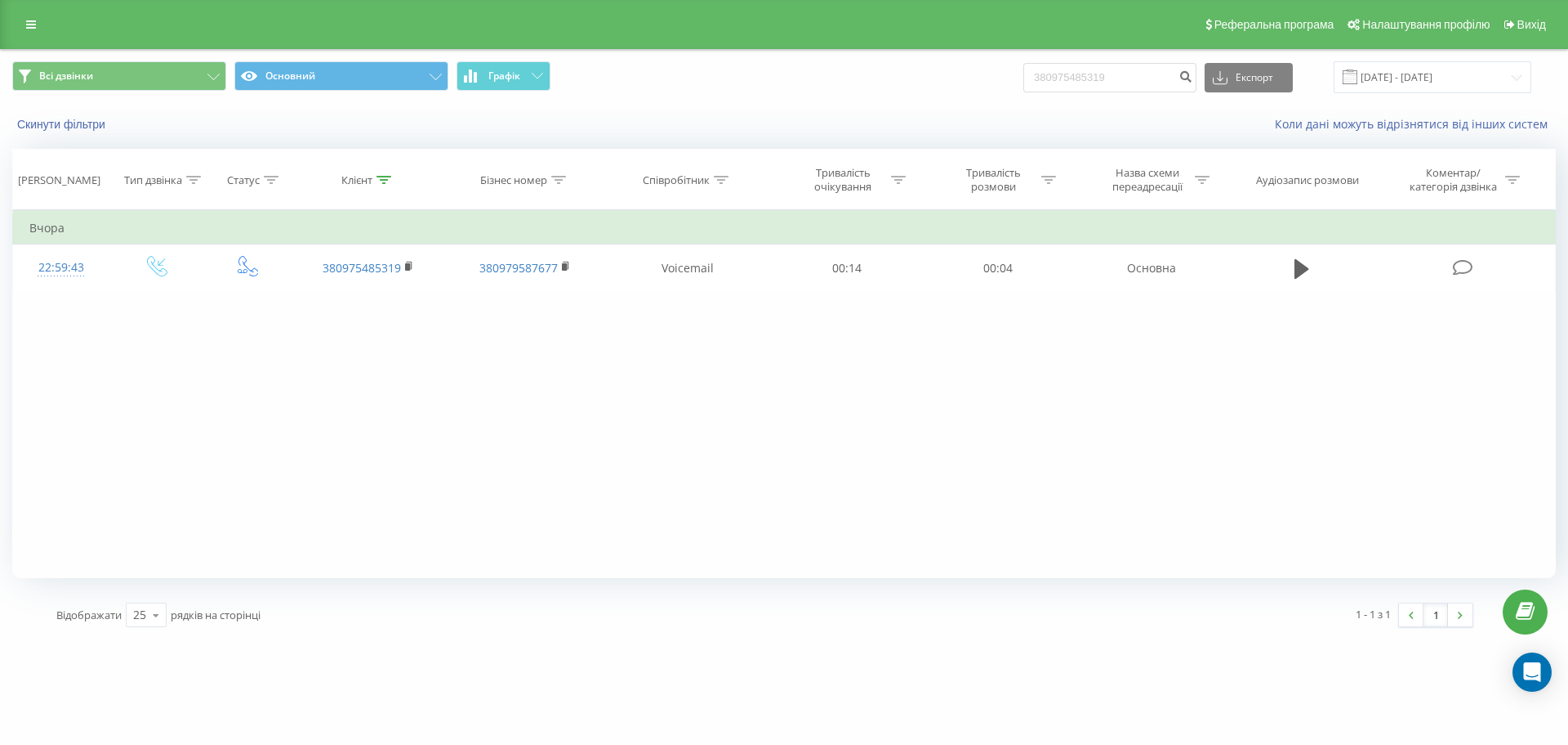
click at [46, 27] on div "Реферальна програма Налаштування профілю Вихід" at bounding box center [784, 25] width 1568 height 49
click at [19, 19] on link at bounding box center [30, 25] width 29 height 23
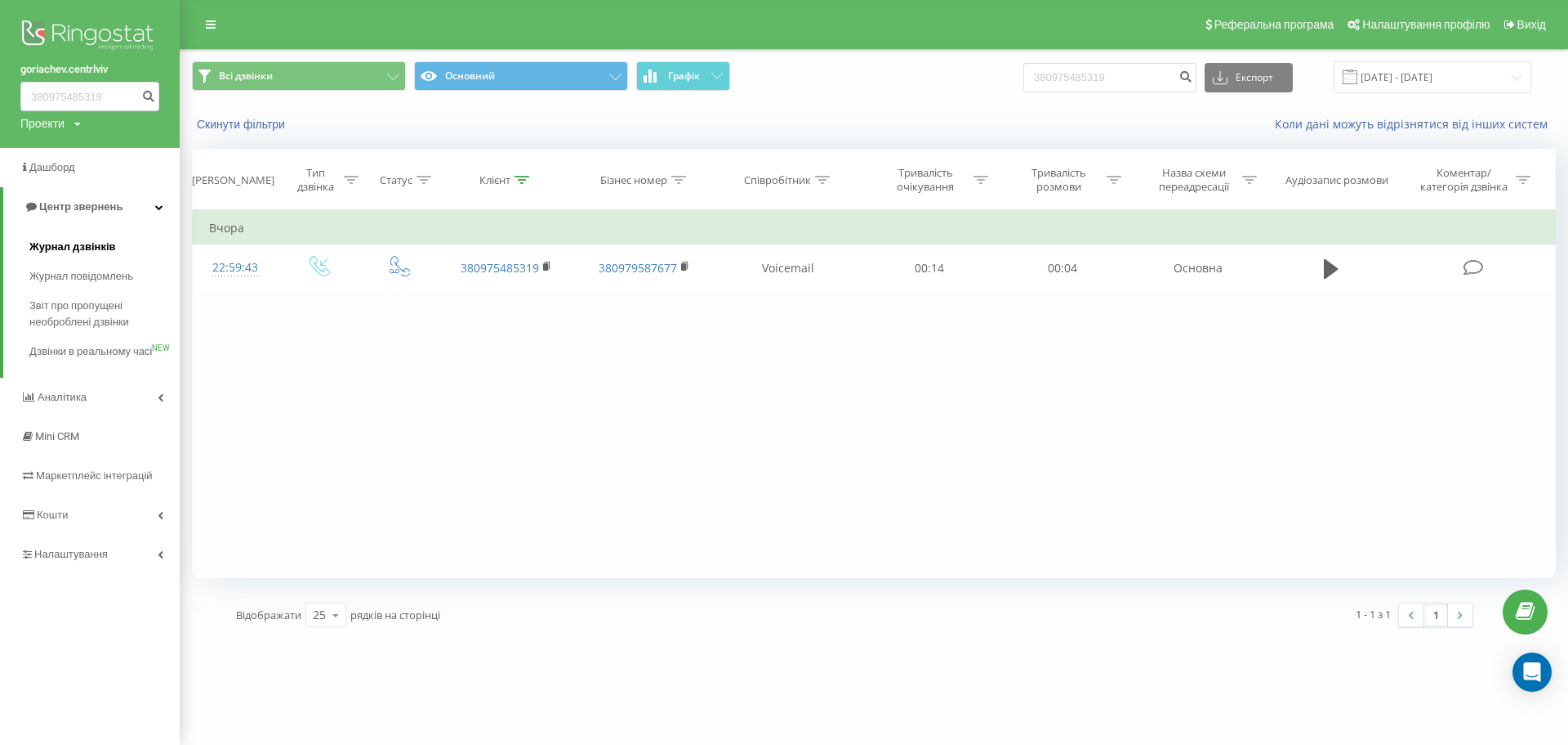
click at [89, 234] on link "Журнал дзвінків" at bounding box center [104, 247] width 150 height 29
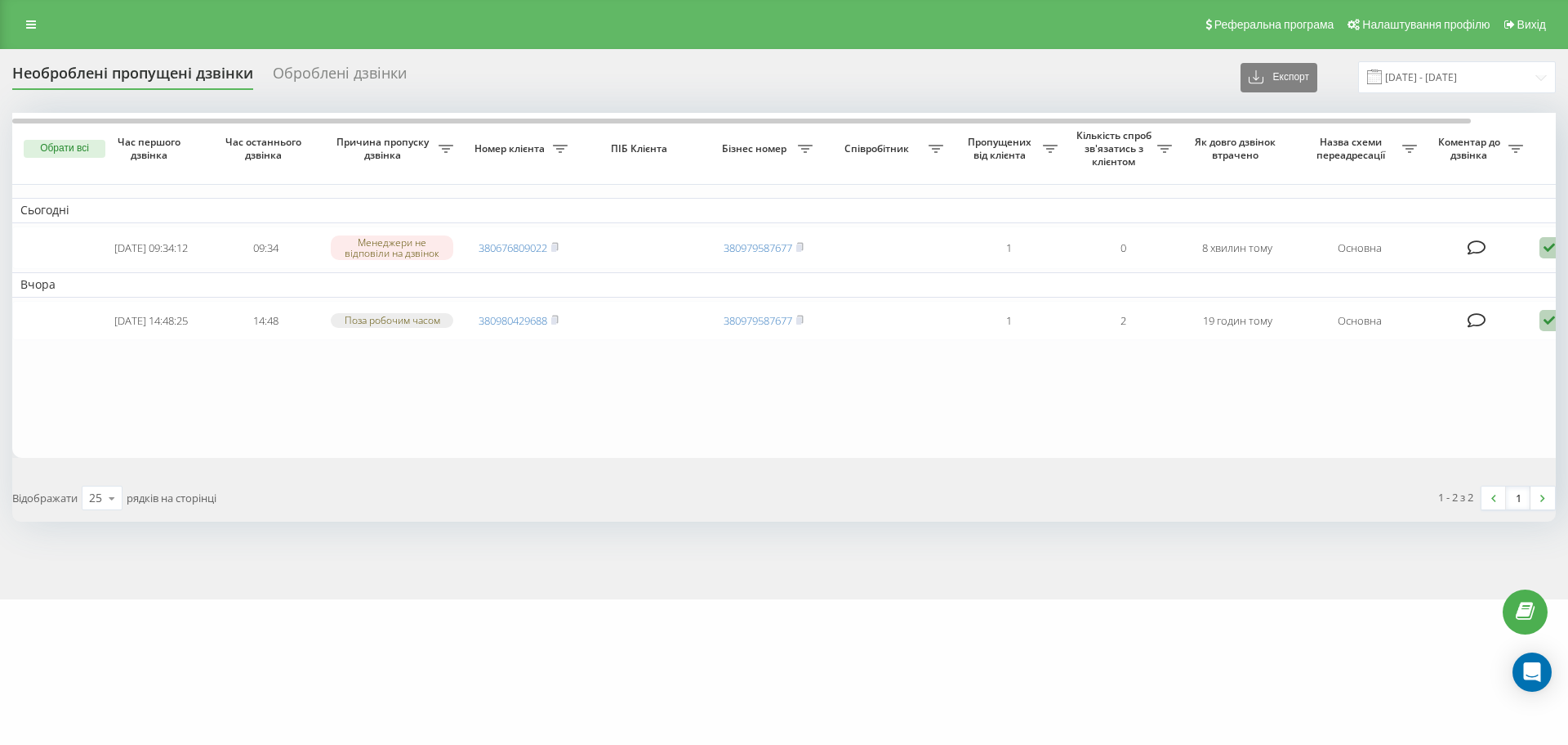
click at [874, 684] on div "goriachev.centrlviv Проекти goriachev.centrlviv Дашборд Центр звернень Журнал д…" at bounding box center [784, 372] width 1568 height 745
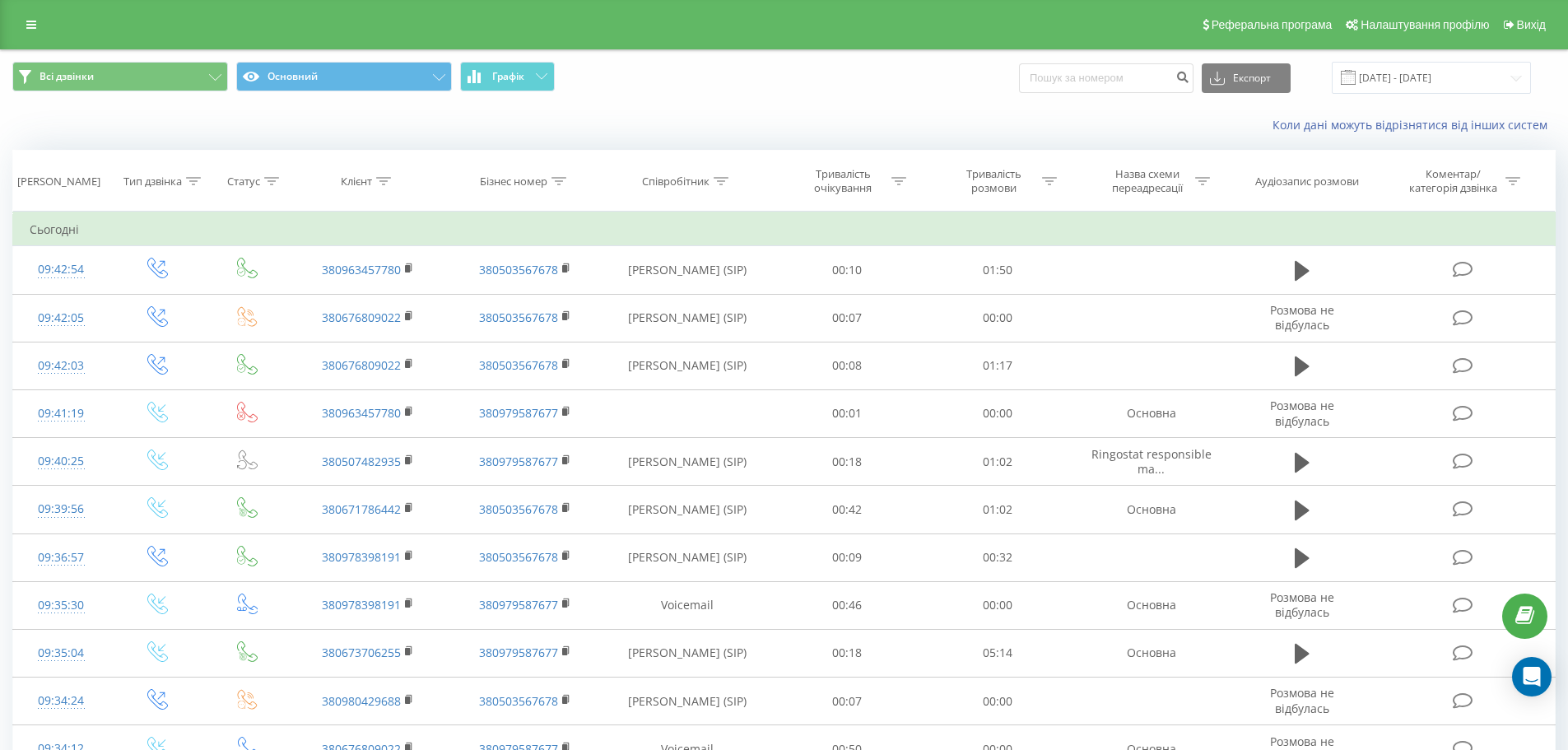
click at [696, 107] on div "Коли дані можуть відрізнятися вiд інших систем" at bounding box center [784, 124] width 1566 height 39
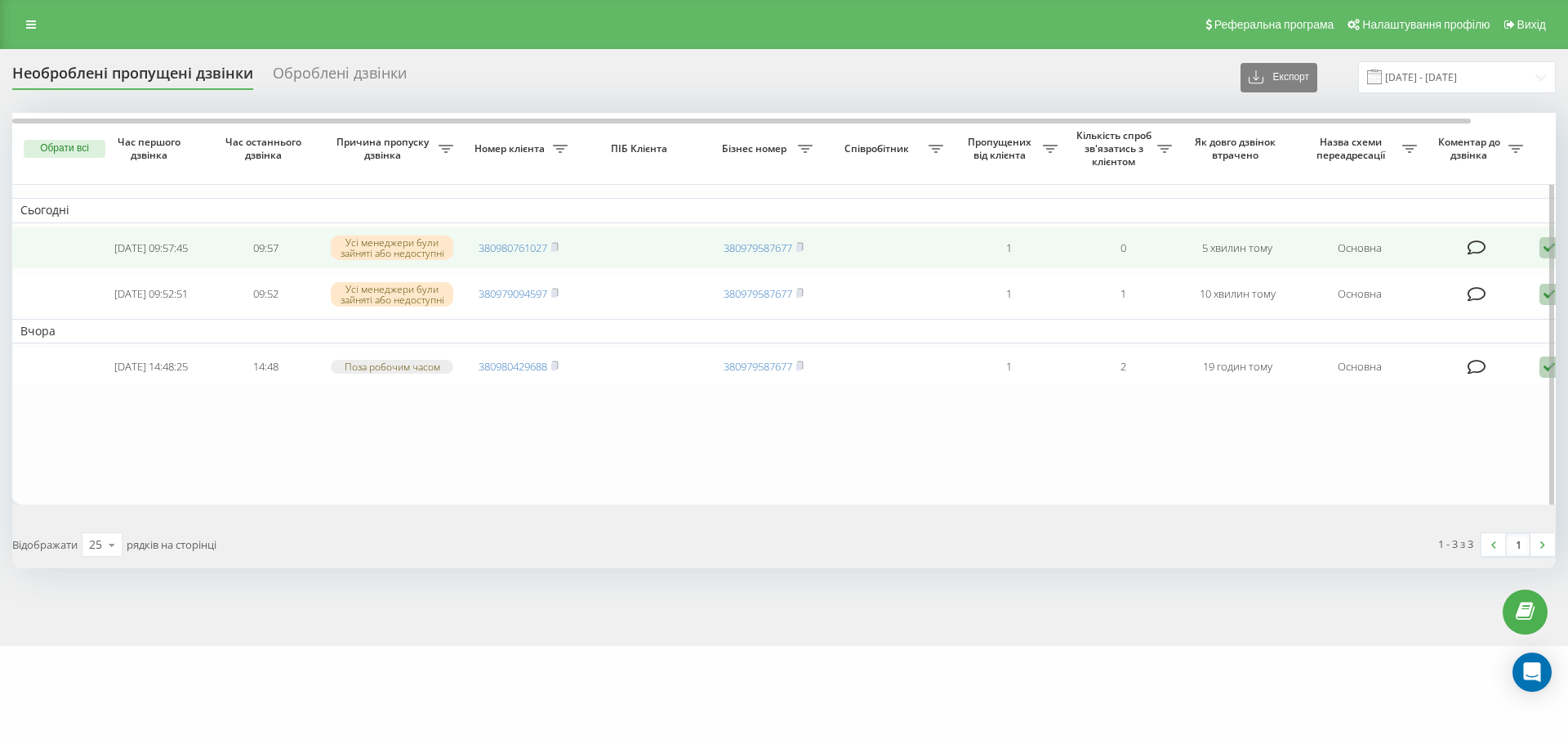
click at [562, 247] on td "380980761027" at bounding box center [519, 249] width 115 height 44
click at [552, 251] on span "380980761027" at bounding box center [519, 248] width 80 height 15
click at [558, 250] on icon at bounding box center [555, 246] width 6 height 8
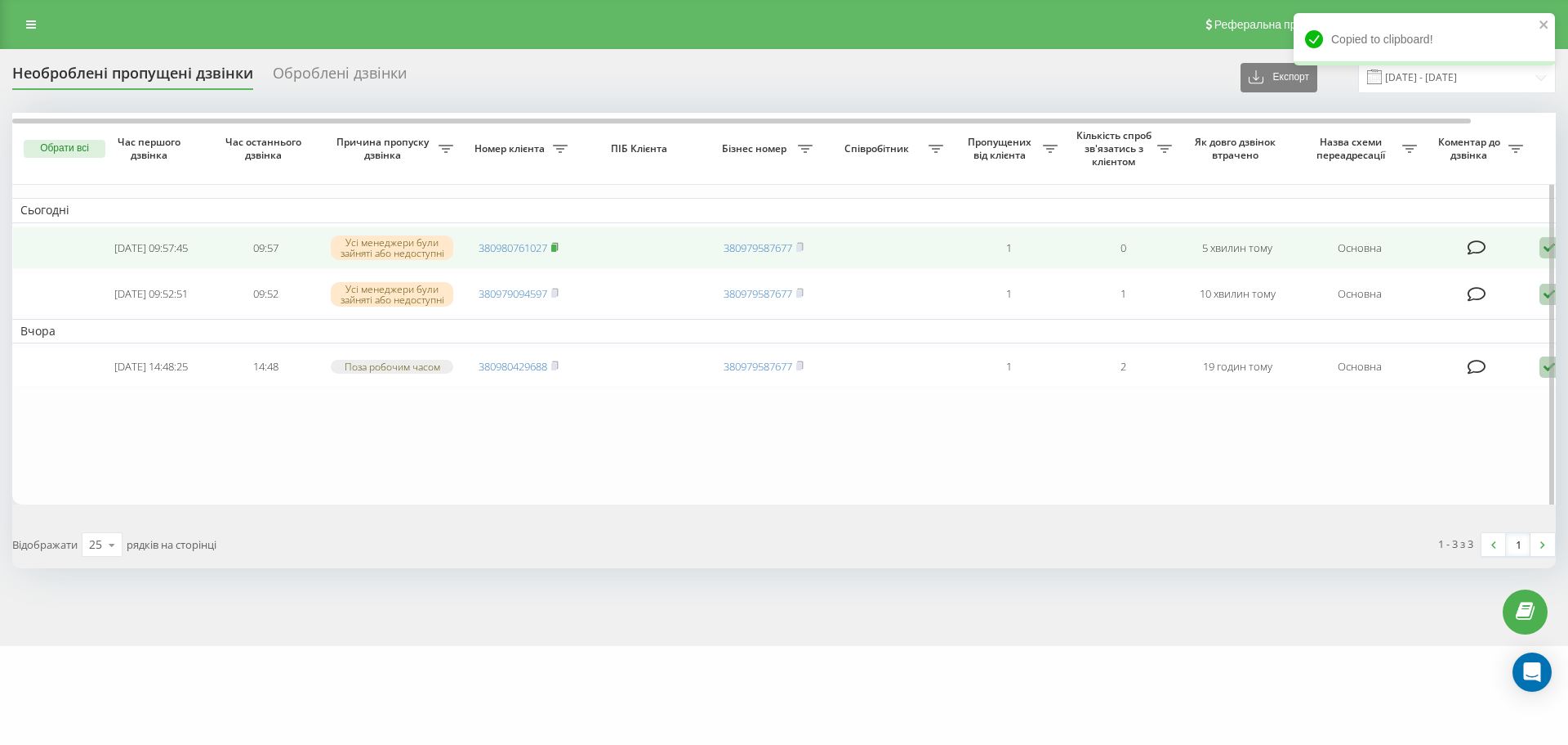
click at [556, 251] on rect at bounding box center [553, 248] width 5 height 8
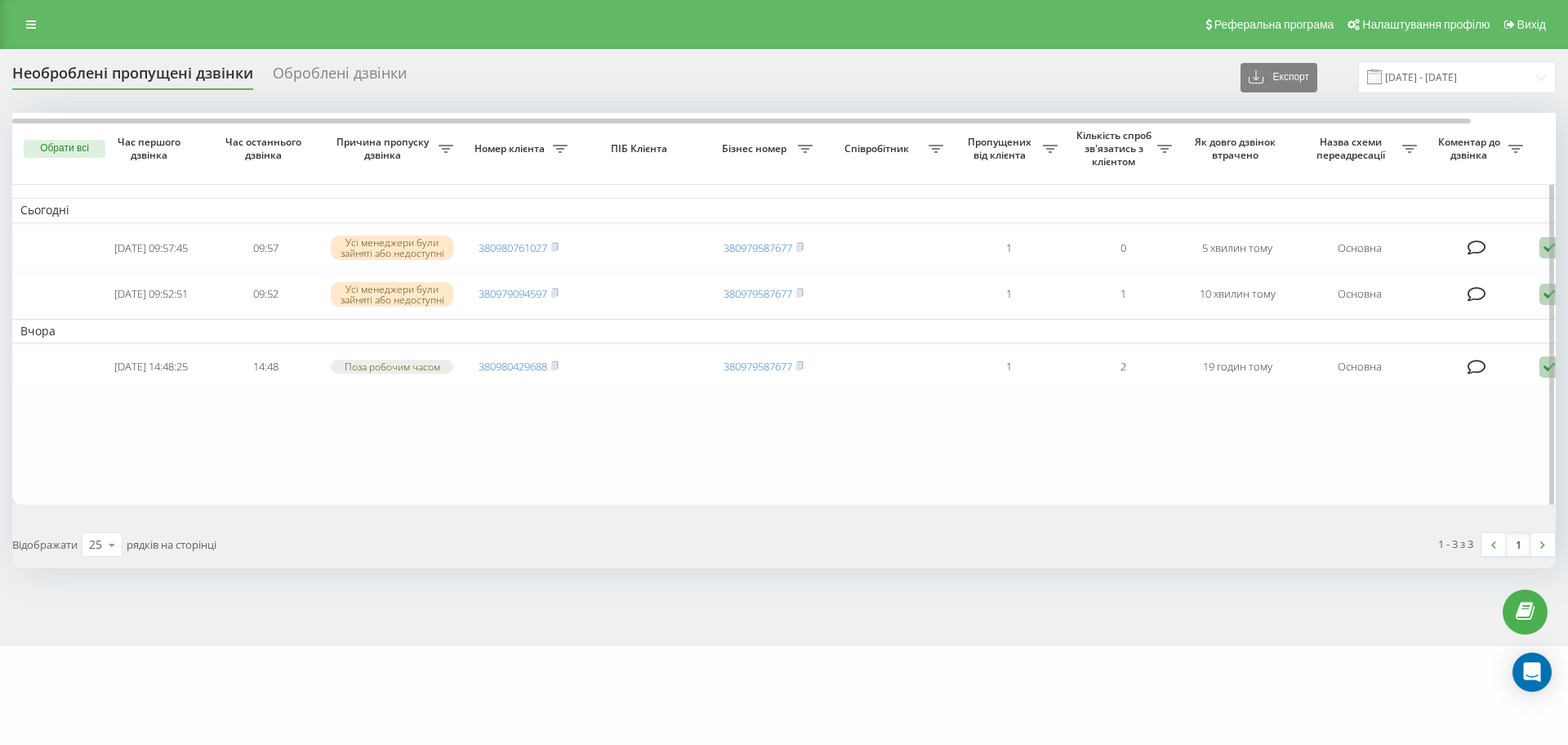
scroll to position [0, 90]
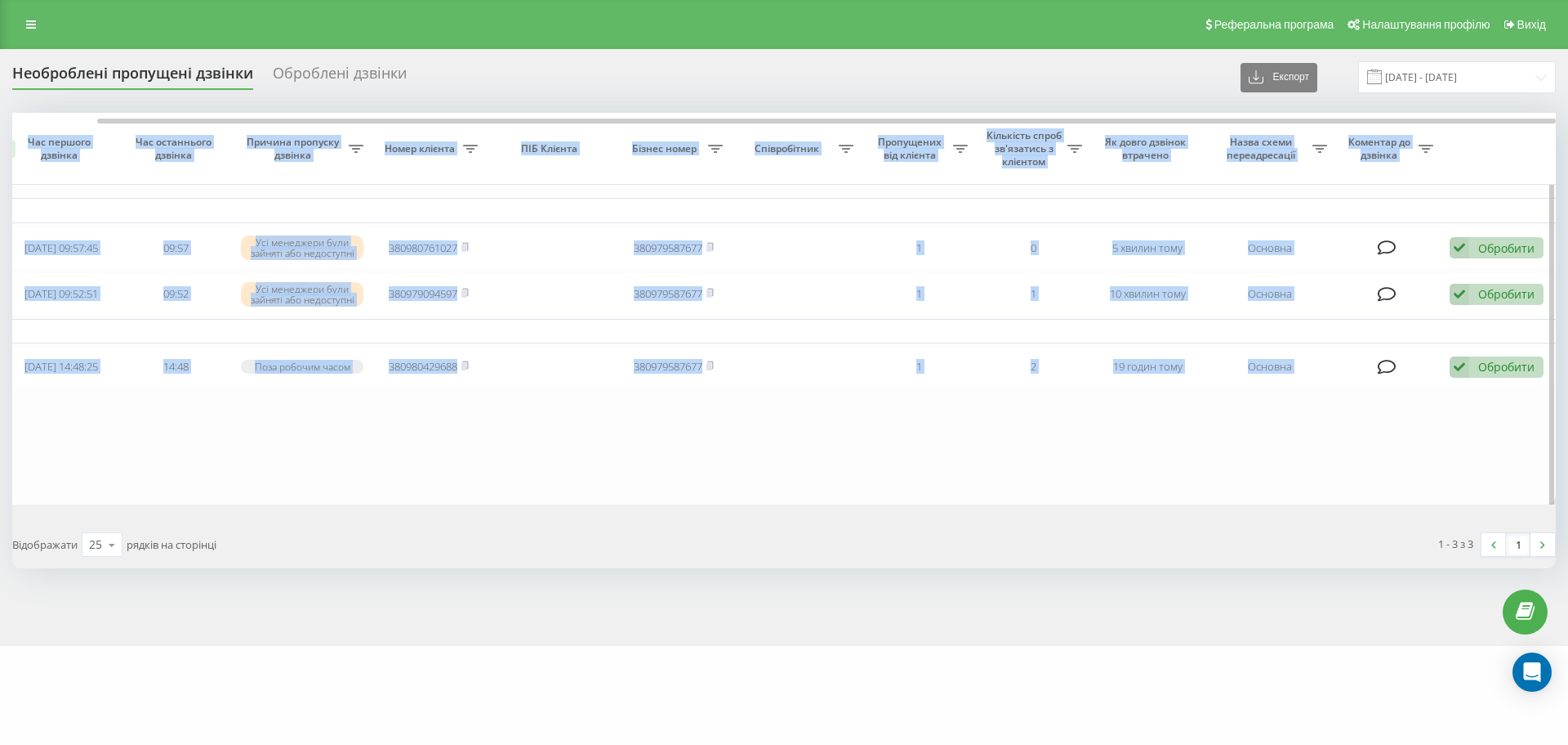
drag, startPoint x: 1383, startPoint y: 125, endPoint x: 1514, endPoint y: 166, distance: 137.3
click at [1487, 133] on div "Обрати всі Час першого дзвінка Час останнього дзвінка Причина пропуску дзвінка …" at bounding box center [784, 308] width 1544 height 392
click at [1343, 498] on table "Сьогодні 2025-09-22 09:57:45 09:57 Усі менеджери були зайняті або недоступні 38…" at bounding box center [739, 308] width 1633 height 392
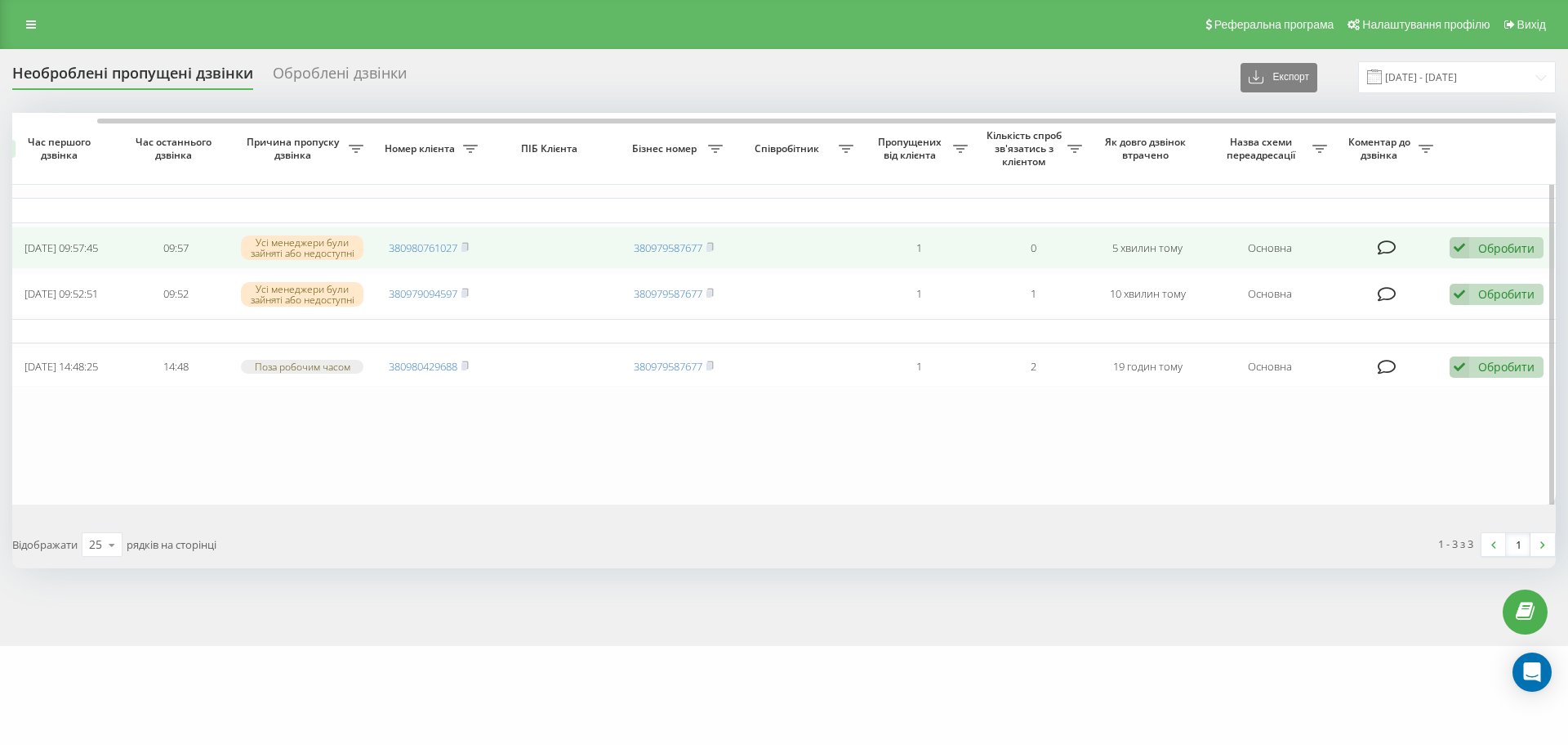
click at [1472, 241] on div "Обробити Не вдалося зв'язатися Зв'язався з клієнтом за допомогою іншого каналу …" at bounding box center [1497, 248] width 94 height 22
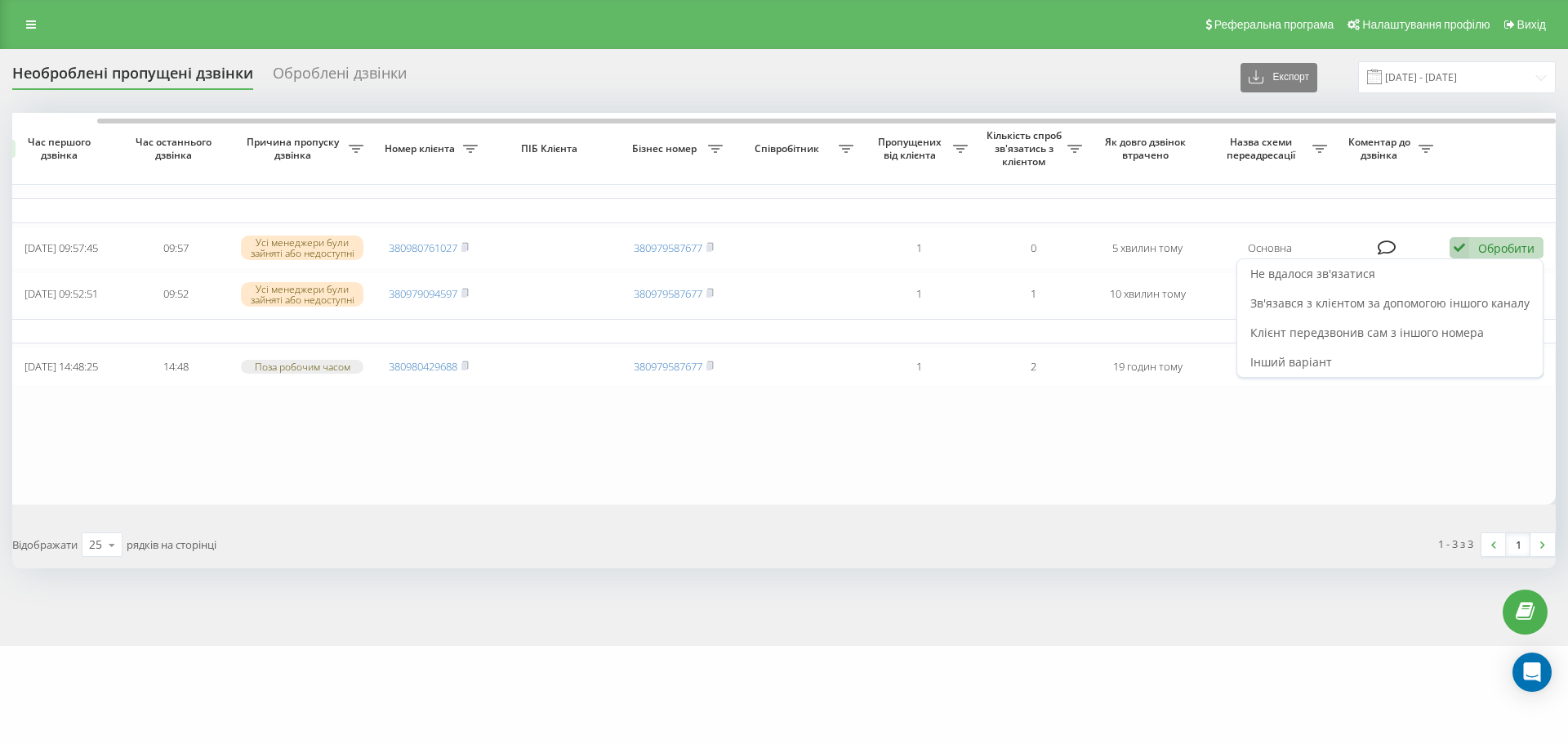
click at [1473, 309] on span "Зв'язався з клієнтом за допомогою іншого каналу" at bounding box center [1390, 303] width 280 height 15
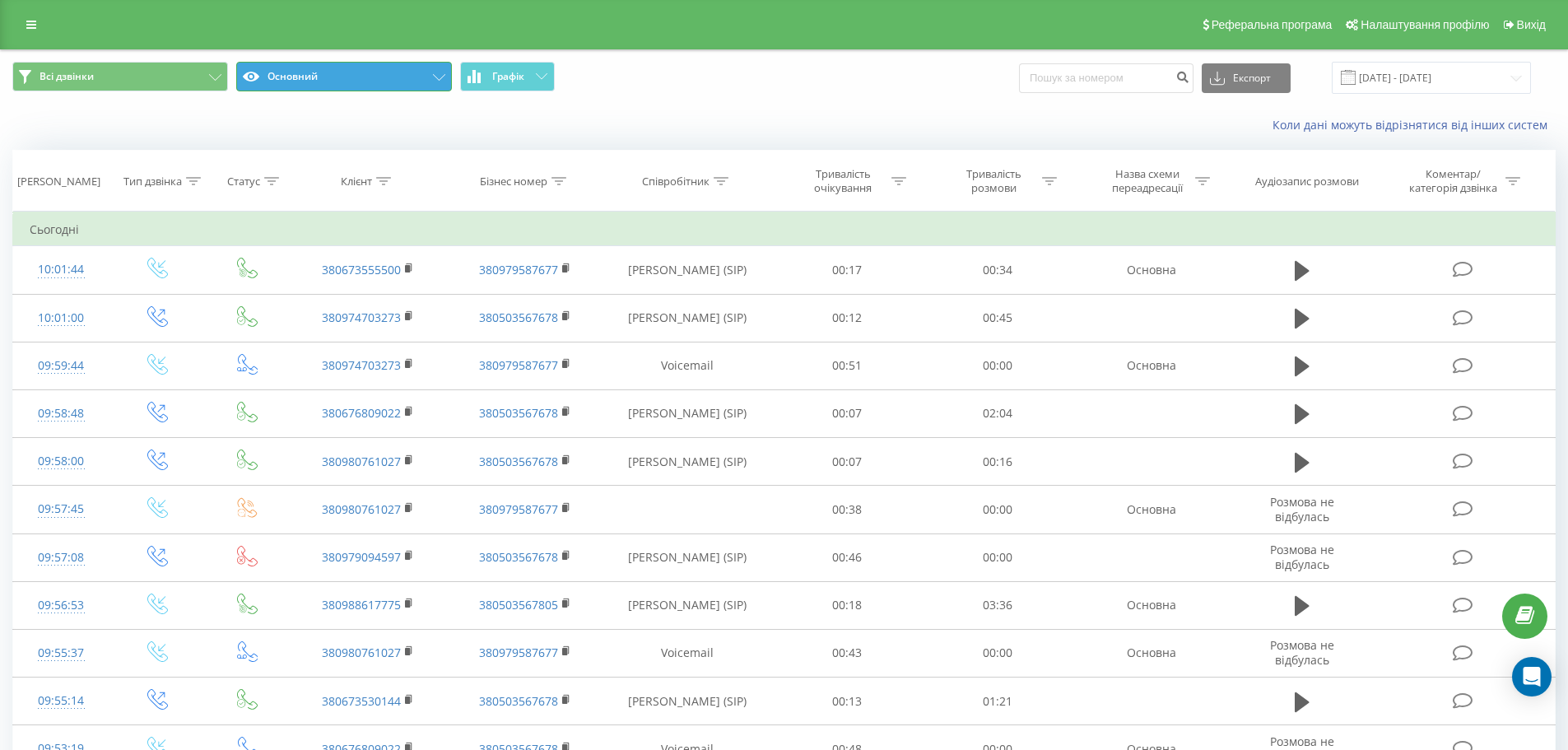
drag, startPoint x: 236, startPoint y: 75, endPoint x: 249, endPoint y: 99, distance: 27.3
click at [237, 78] on button "Основний" at bounding box center [344, 76] width 216 height 30
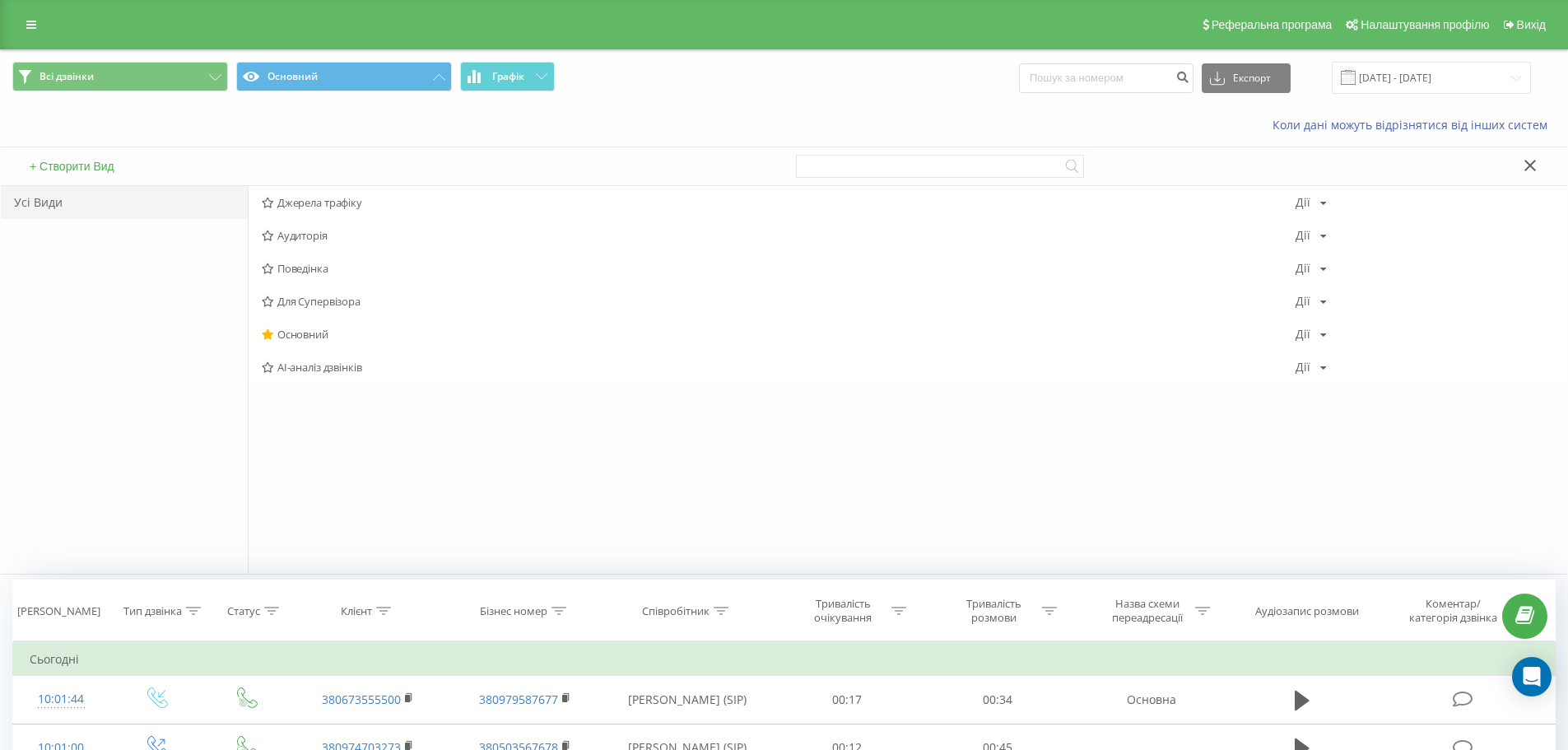
click at [219, 105] on div "Коли дані можуть відрізнятися вiд інших систем" at bounding box center [784, 124] width 1566 height 39
click at [927, 78] on div "Всі дзвінки Основний Графік Експорт .csv .xls .xlsx [DATE] - [DATE]" at bounding box center [784, 78] width 1543 height 32
click at [804, 92] on div "Всі дзвінки Основний Графік Експорт .csv .xls .xlsx 22.08.2025 - 22.09.2025" at bounding box center [784, 78] width 1543 height 32
click at [377, 68] on button "Основний" at bounding box center [344, 76] width 216 height 30
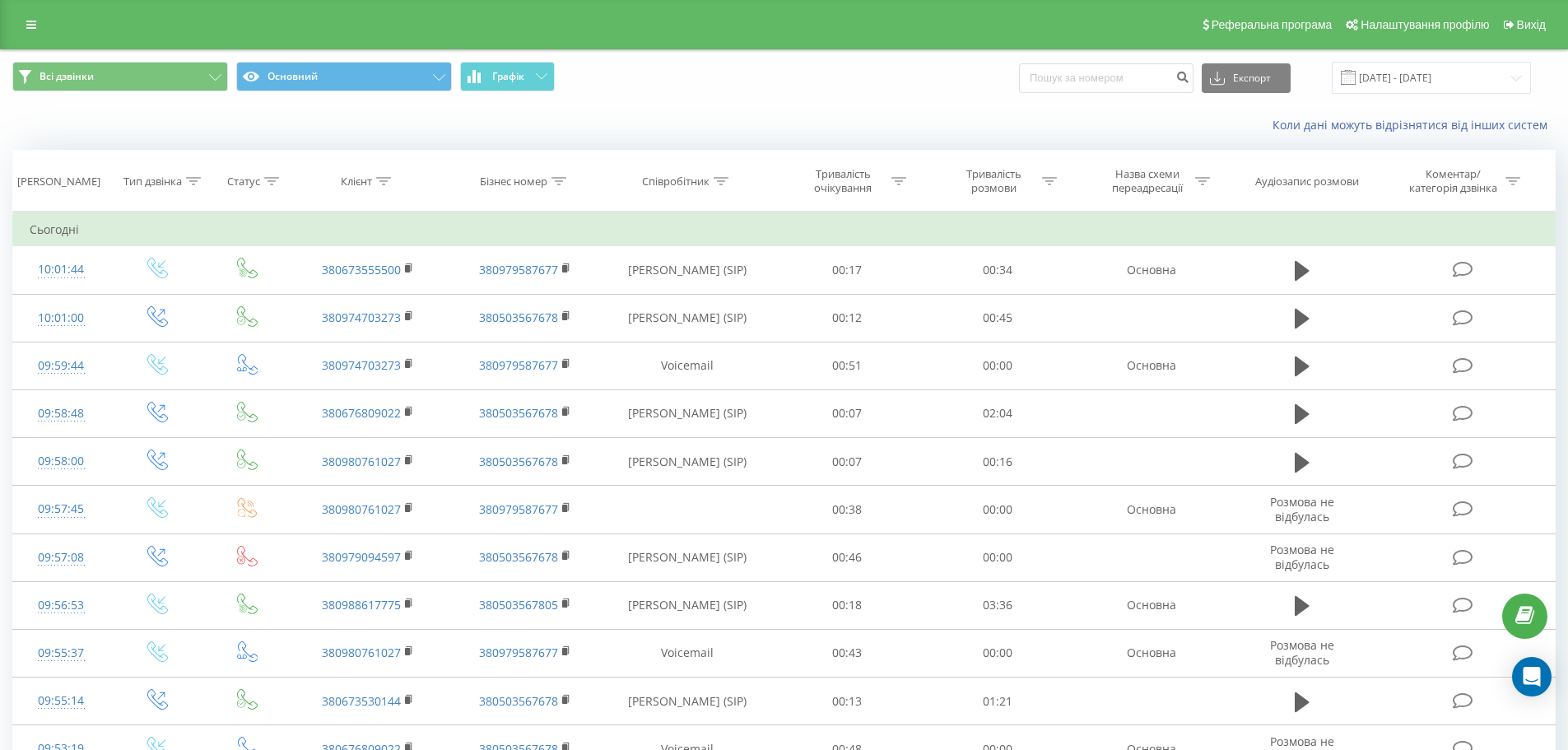
drag, startPoint x: 1399, startPoint y: 55, endPoint x: 1403, endPoint y: 65, distance: 10.8
click at [1400, 56] on div "Всі дзвінки Основний Графік Експорт .csv .xls .xlsx 22.08.2025 - 22.09.2025" at bounding box center [784, 78] width 1566 height 55
click at [1404, 68] on input "22.08.2025 - 22.09.2025" at bounding box center [1430, 78] width 199 height 32
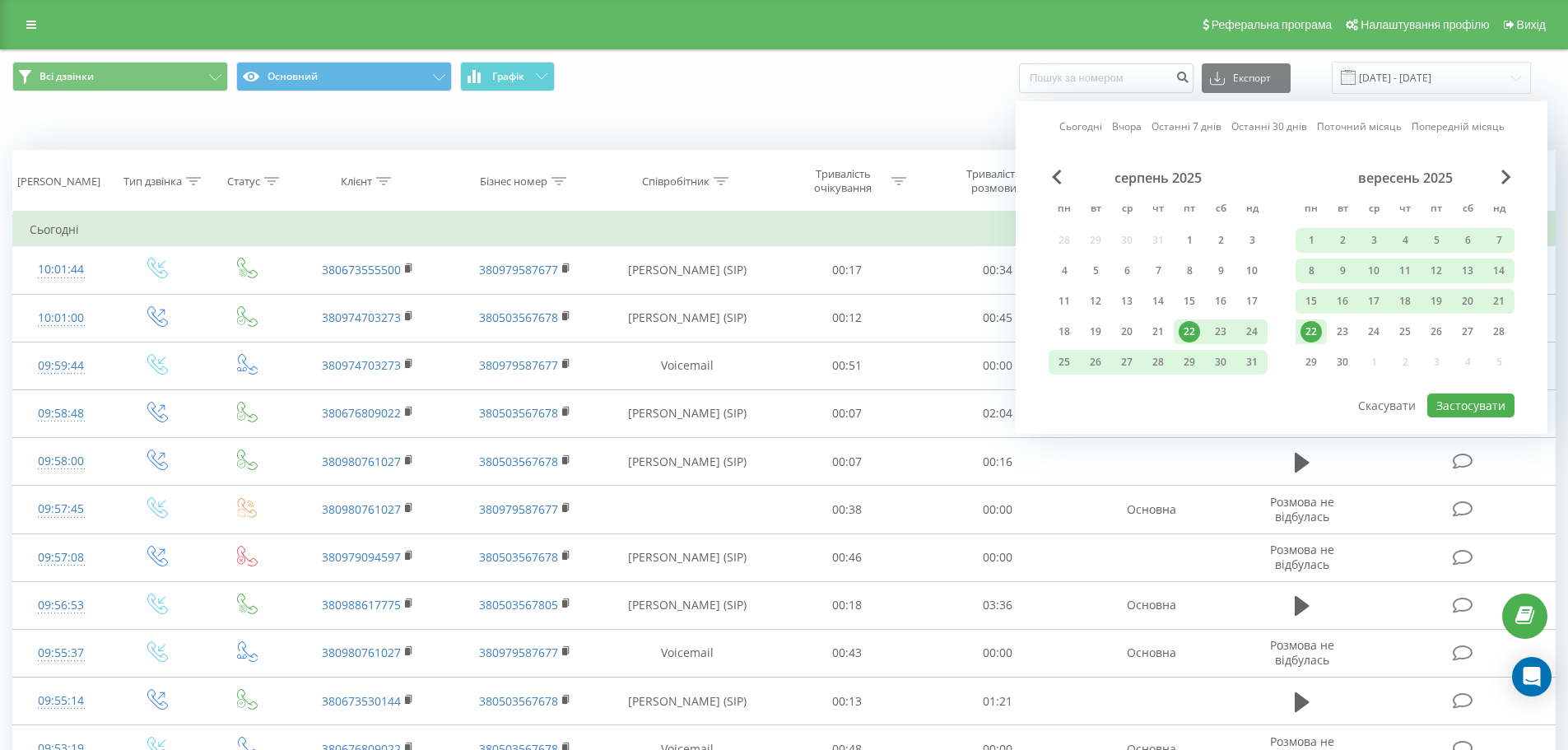
click at [1072, 118] on div "Сьогодні Вчора Останні 7 днів Останні 30 днів Поточний місяць Попередній місяць…" at bounding box center [1281, 268] width 531 height 332
click at [1090, 118] on div "Сьогодні Вчора Останні 7 днів Останні 30 днів Поточний місяць Попередній місяць…" at bounding box center [1281, 268] width 531 height 332
click at [1092, 118] on link "Сьогодні" at bounding box center [1080, 126] width 43 height 15
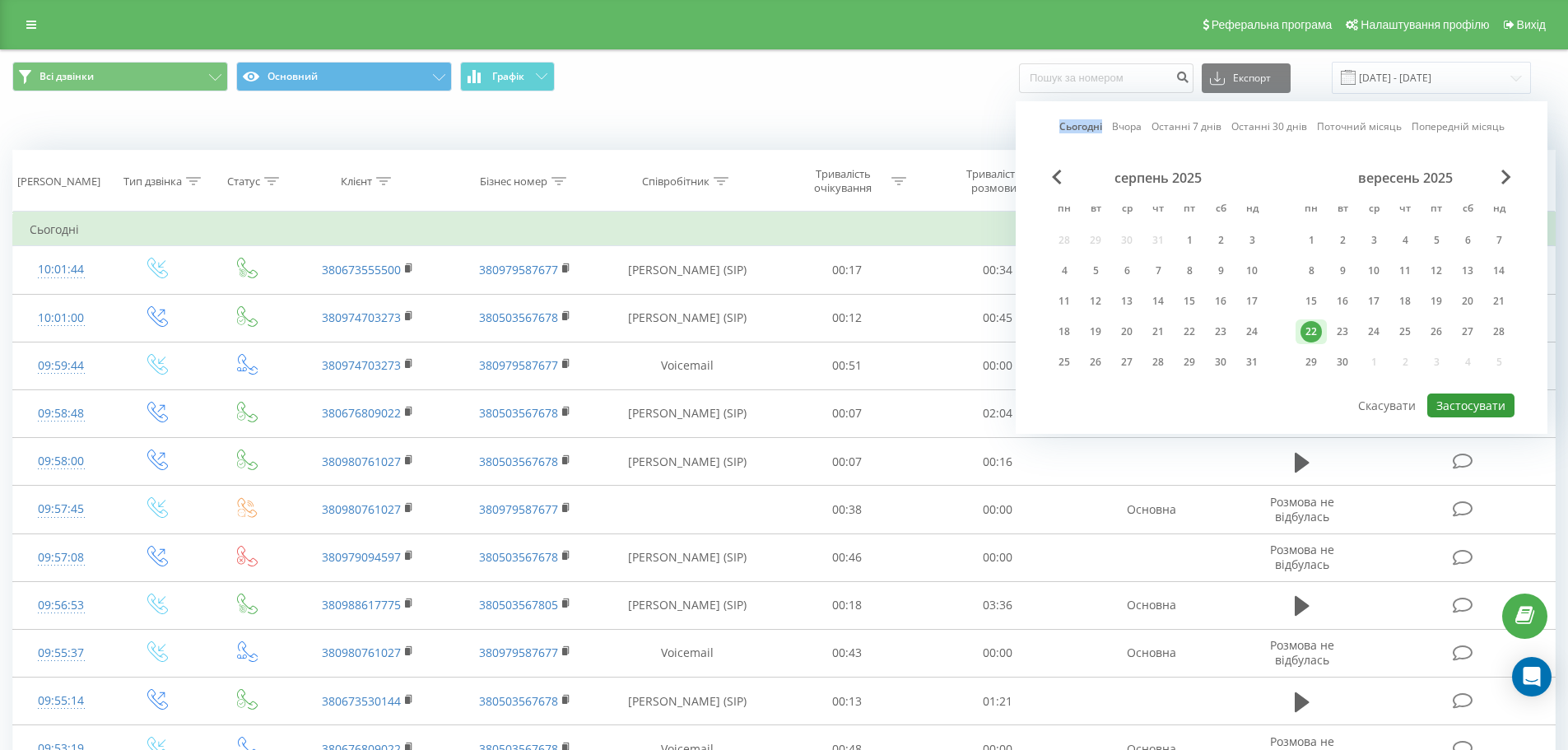
click at [1472, 399] on button "Застосувати" at bounding box center [1470, 405] width 87 height 24
type input "22.09.2025 - 22.09.2025"
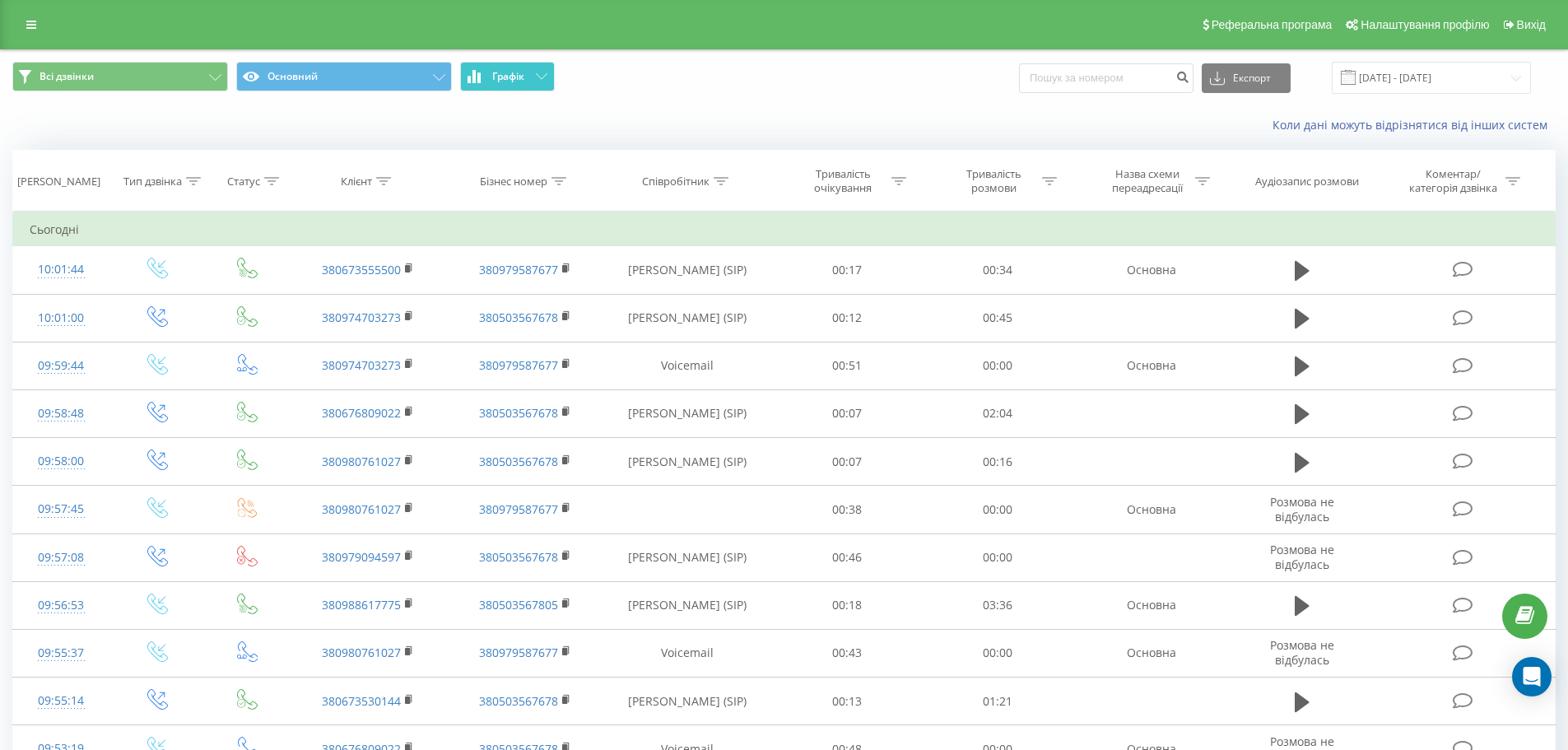
click at [513, 64] on button "Графік" at bounding box center [506, 76] width 95 height 30
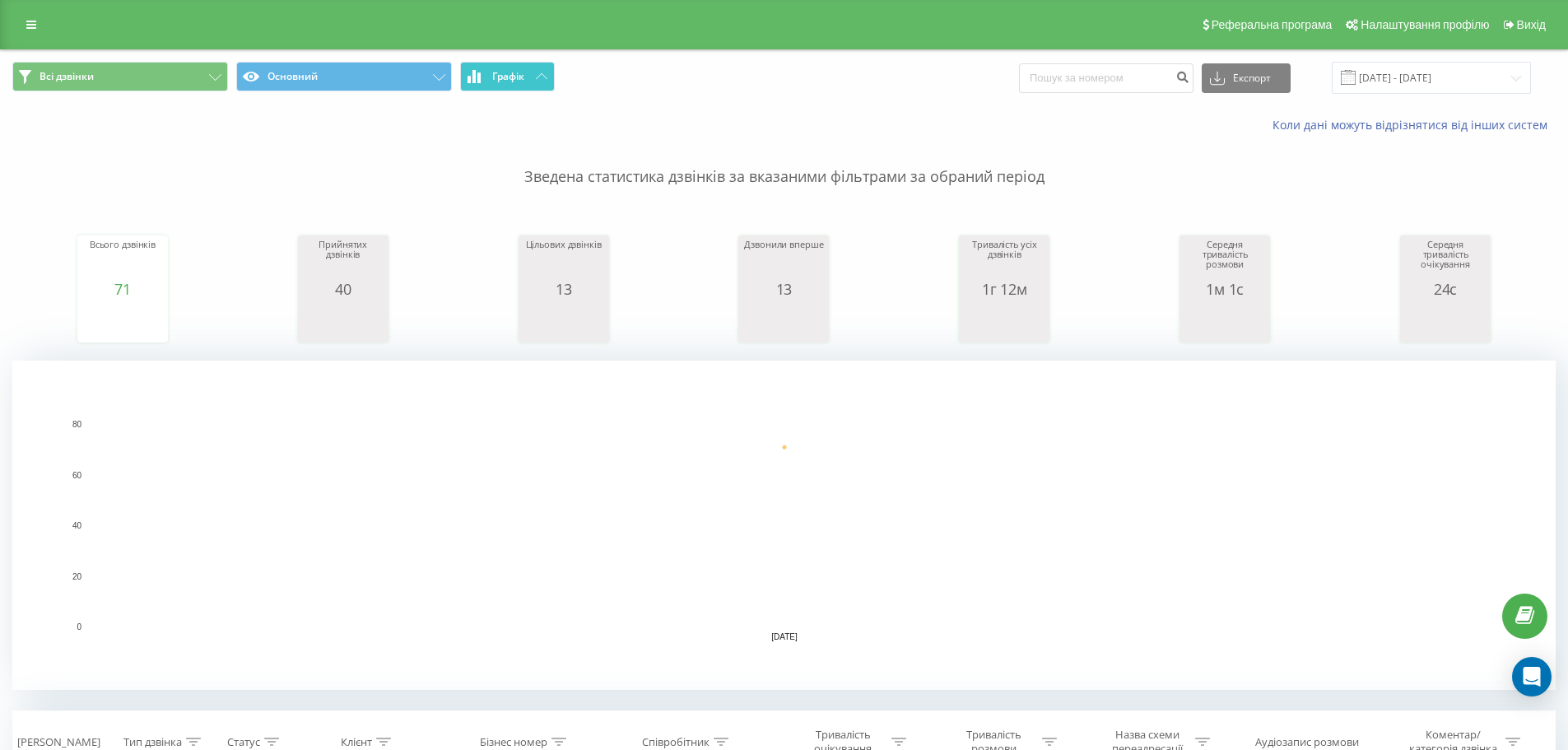
click at [513, 64] on button "Графік" at bounding box center [506, 76] width 95 height 30
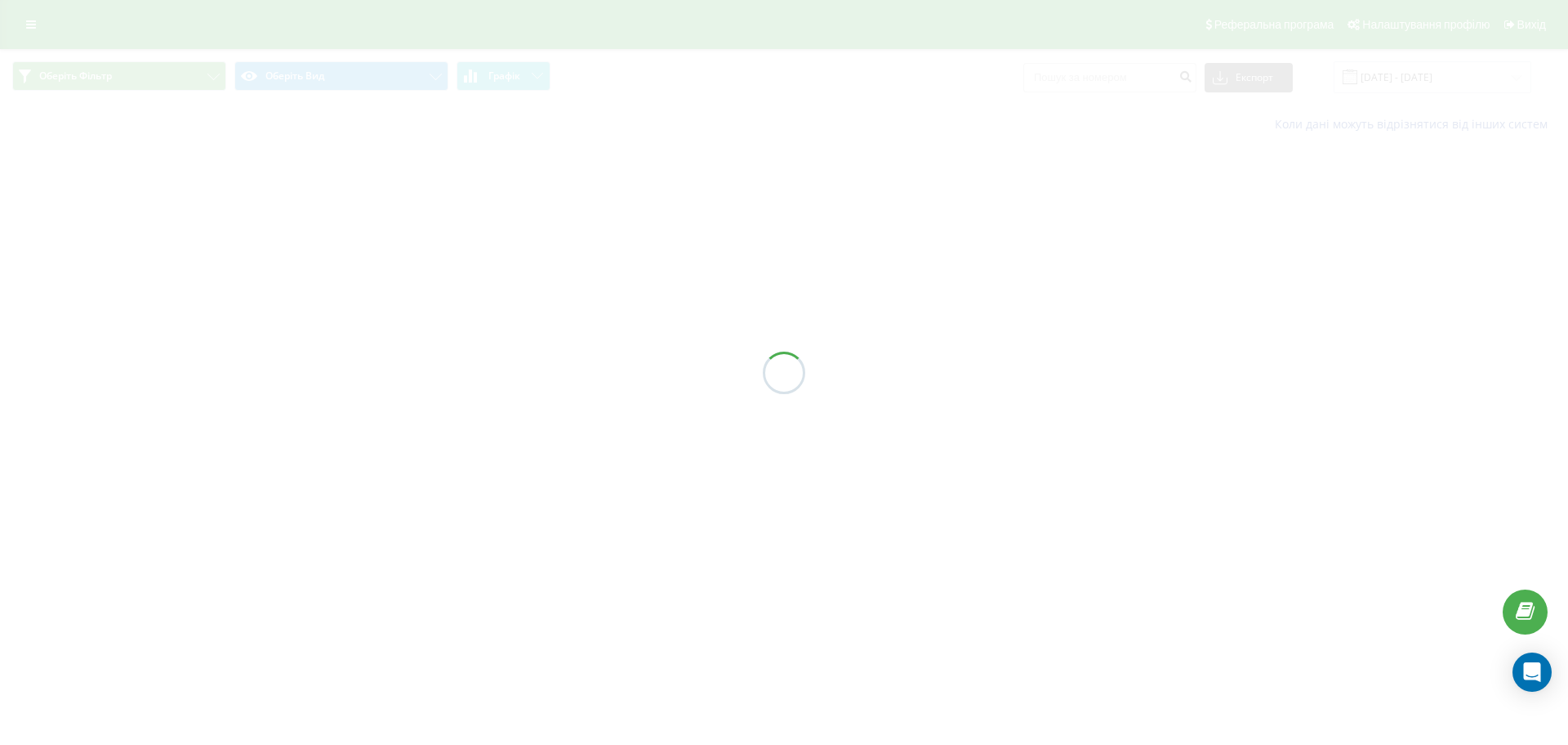
click at [526, 62] on div at bounding box center [784, 372] width 1568 height 745
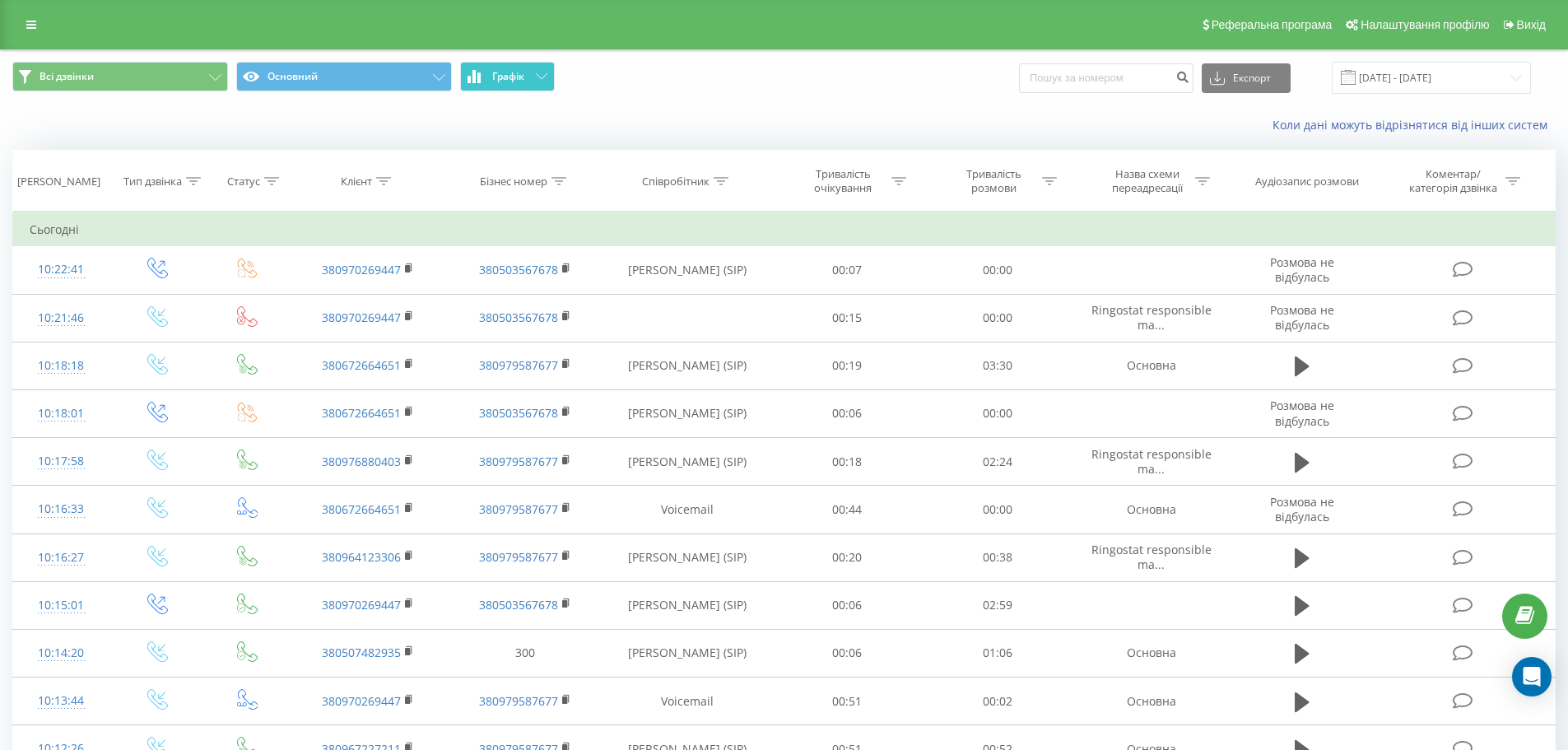
click at [527, 64] on button "Графік" at bounding box center [506, 76] width 95 height 30
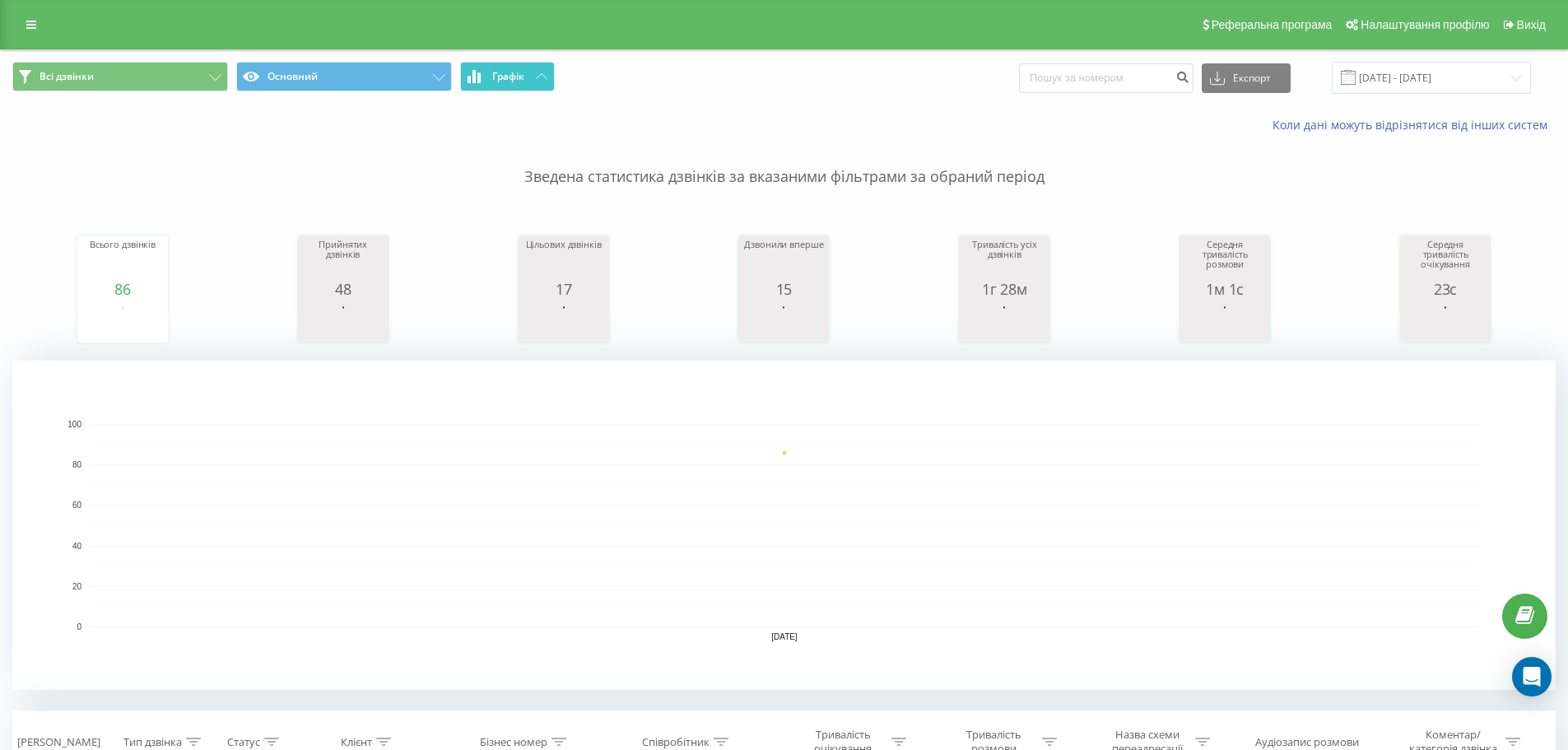
click at [506, 75] on span "Графік" at bounding box center [508, 76] width 32 height 11
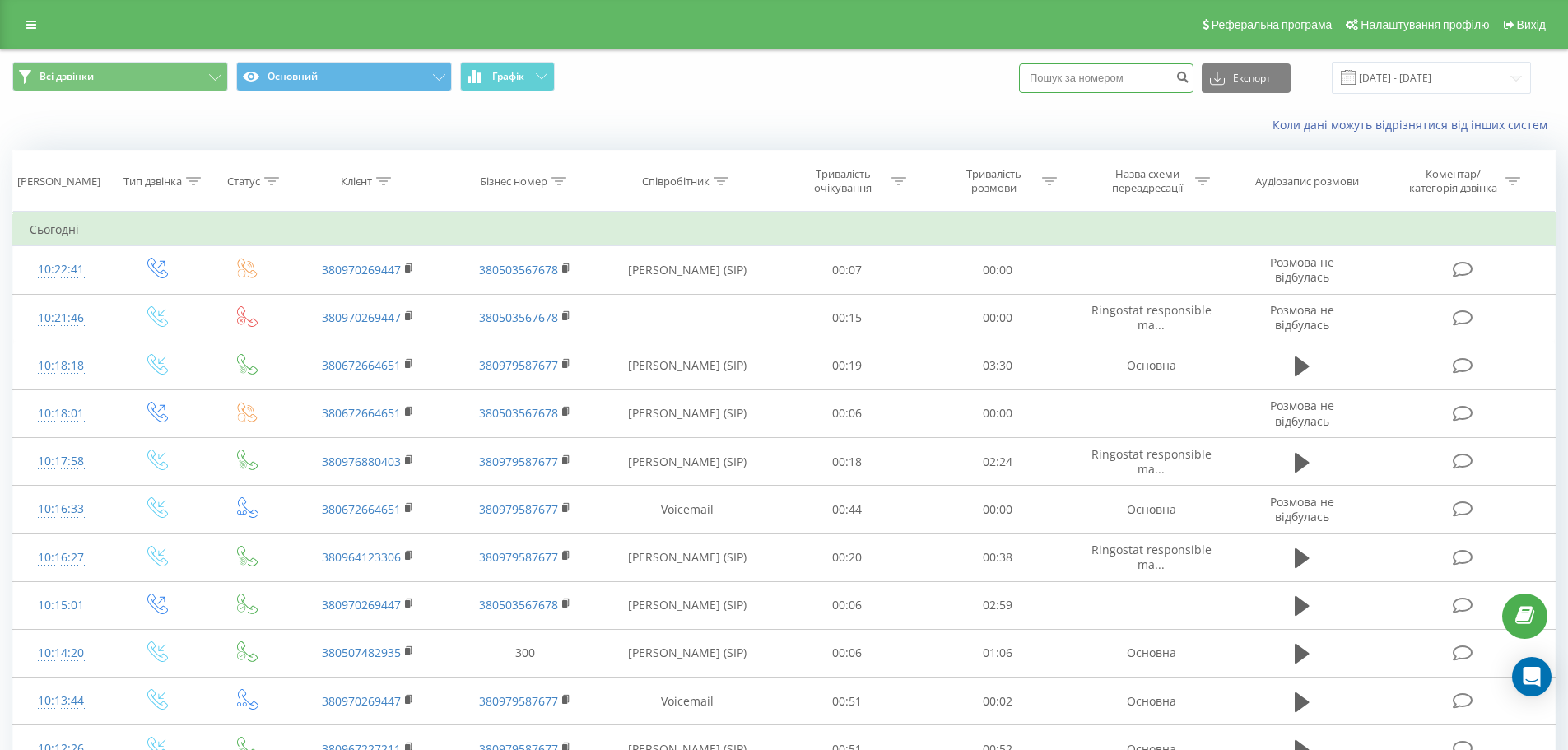
click at [1097, 91] on input at bounding box center [1106, 77] width 175 height 30
paste input "0970269447"
drag, startPoint x: 1112, startPoint y: 78, endPoint x: 1127, endPoint y: 79, distance: 15.0
click at [1113, 78] on input "0970269447" at bounding box center [1106, 77] width 175 height 30
type input "0970269447"
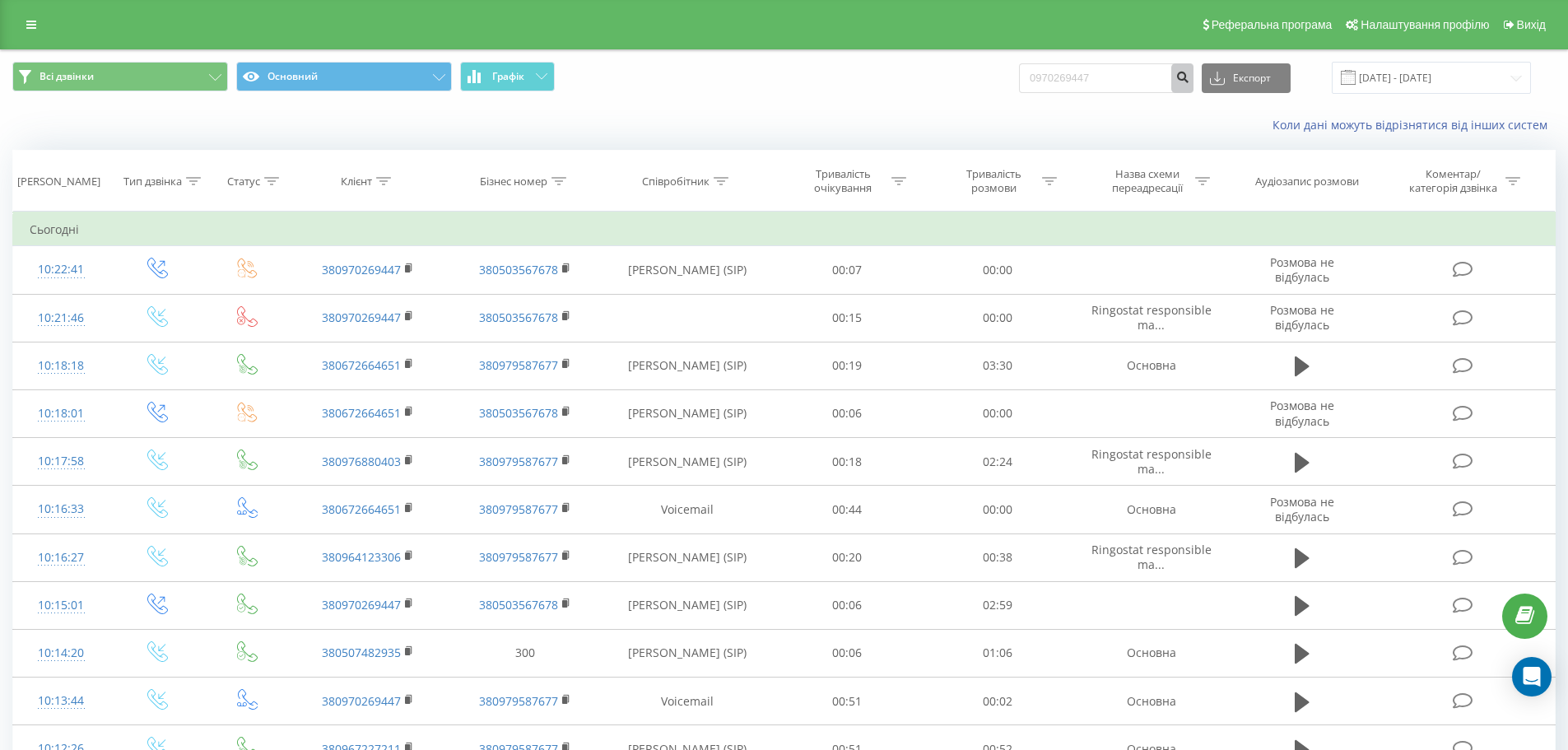
click at [1193, 86] on button "submit" at bounding box center [1181, 77] width 22 height 30
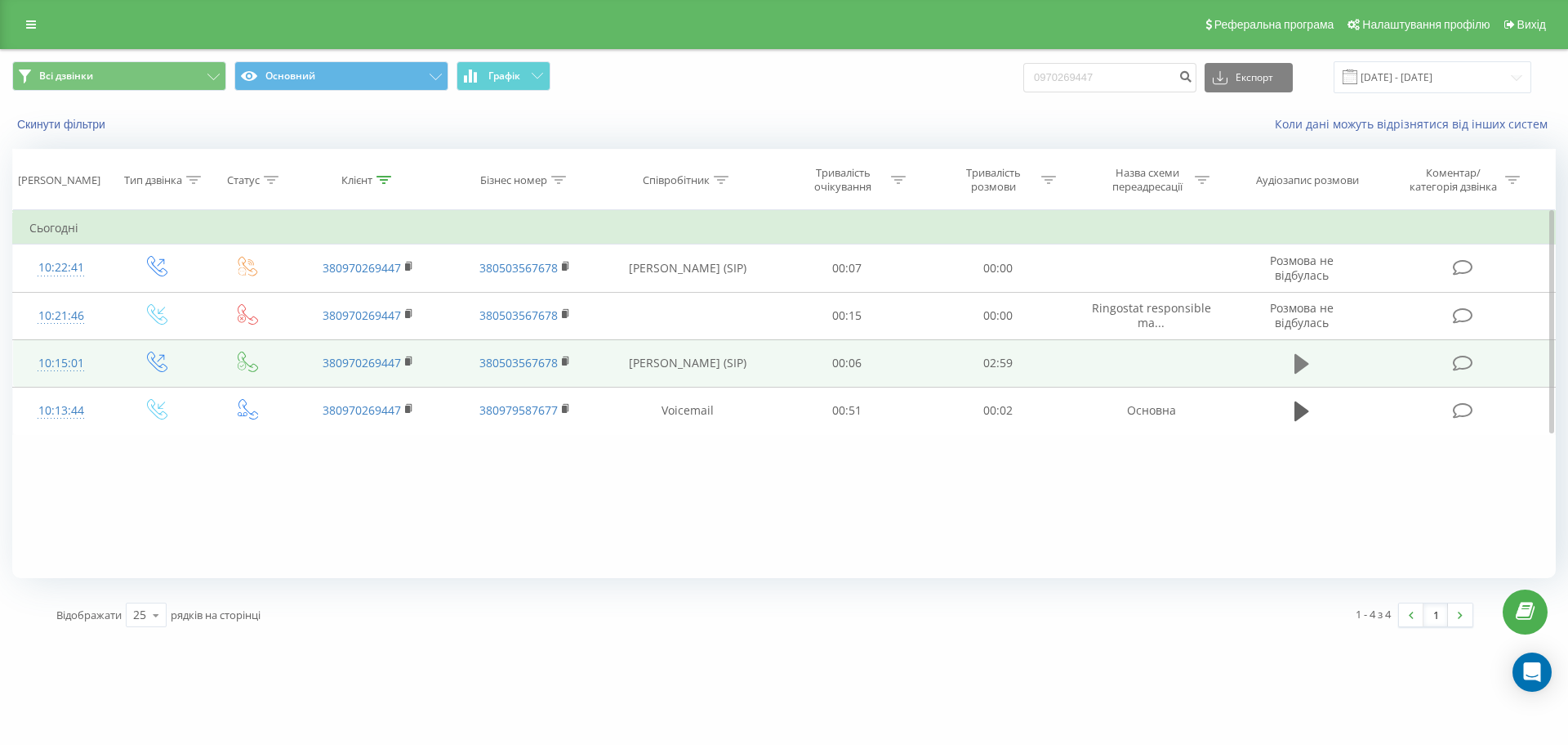
click at [1306, 352] on icon at bounding box center [1302, 363] width 15 height 23
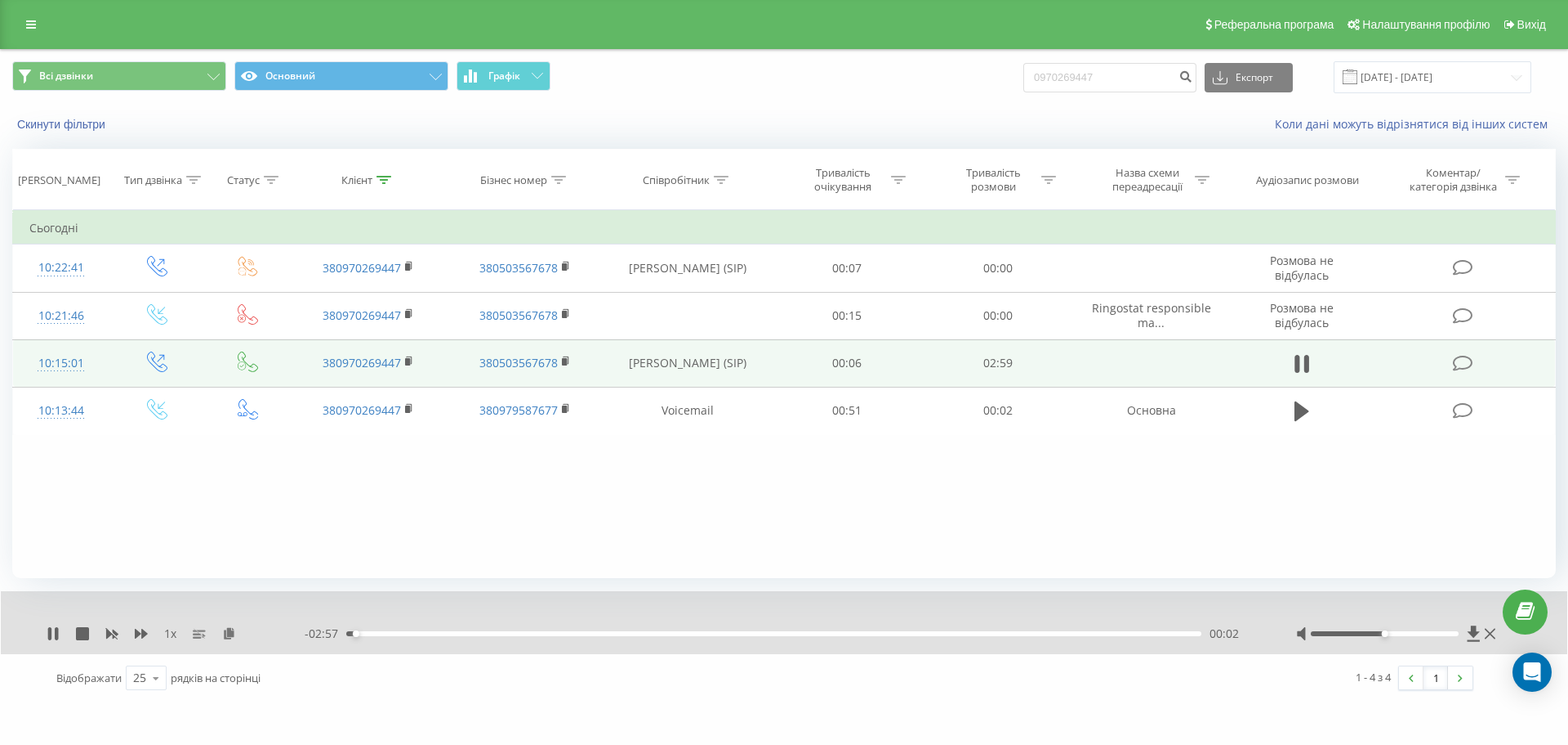
drag, startPoint x: 141, startPoint y: 633, endPoint x: 302, endPoint y: 633, distance: 161.0
click at [142, 633] on icon at bounding box center [141, 634] width 13 height 13
drag, startPoint x: 1395, startPoint y: 629, endPoint x: 1410, endPoint y: 633, distance: 15.5
click at [1410, 633] on div at bounding box center [1398, 633] width 203 height 16
drag, startPoint x: 1411, startPoint y: 633, endPoint x: 1421, endPoint y: 637, distance: 10.8
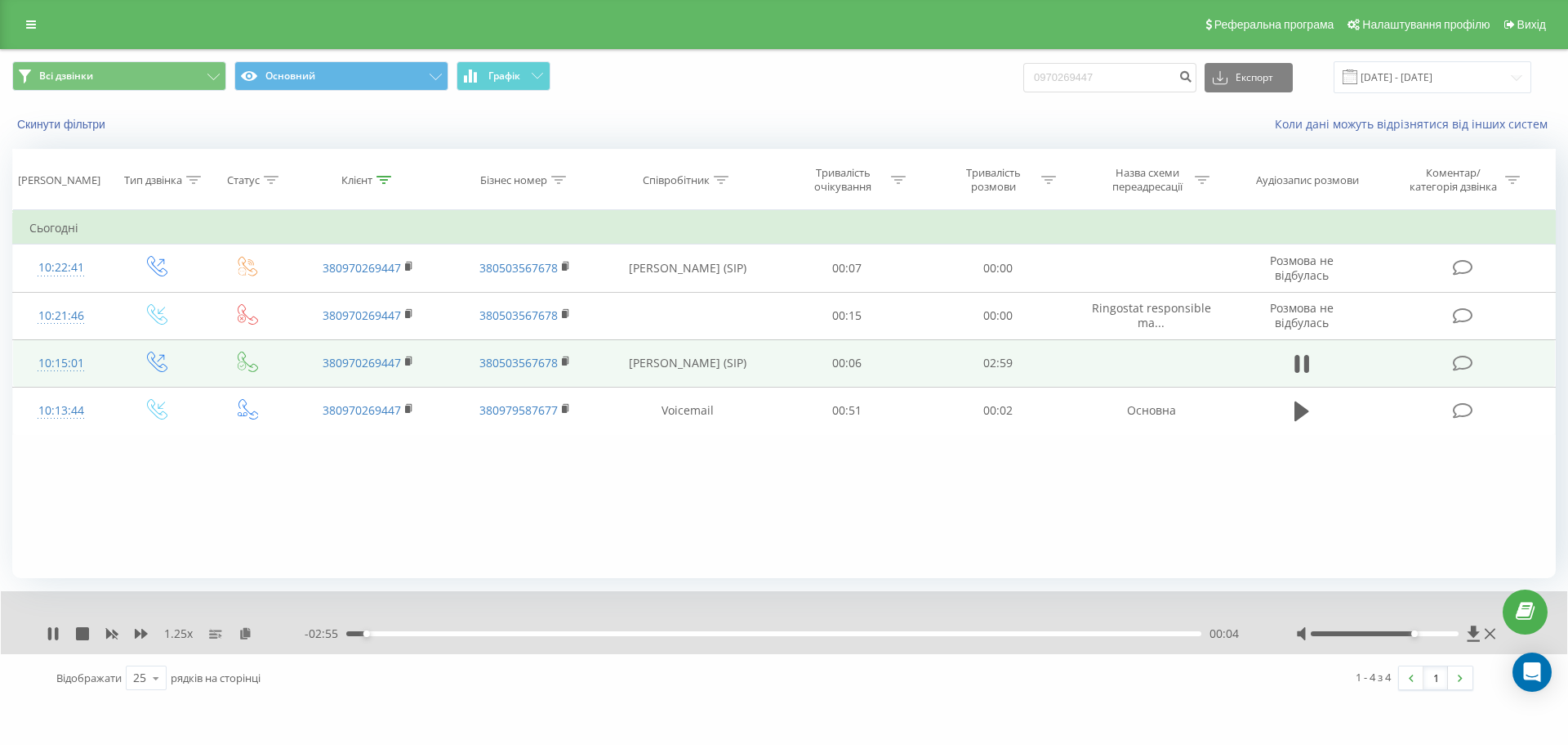
click at [1421, 637] on div at bounding box center [1398, 633] width 203 height 16
drag, startPoint x: 1421, startPoint y: 634, endPoint x: 1438, endPoint y: 636, distance: 17.1
click at [1438, 636] on div at bounding box center [1385, 633] width 149 height 5
click at [55, 631] on icon at bounding box center [53, 634] width 13 height 13
click at [21, 26] on link at bounding box center [30, 25] width 29 height 23
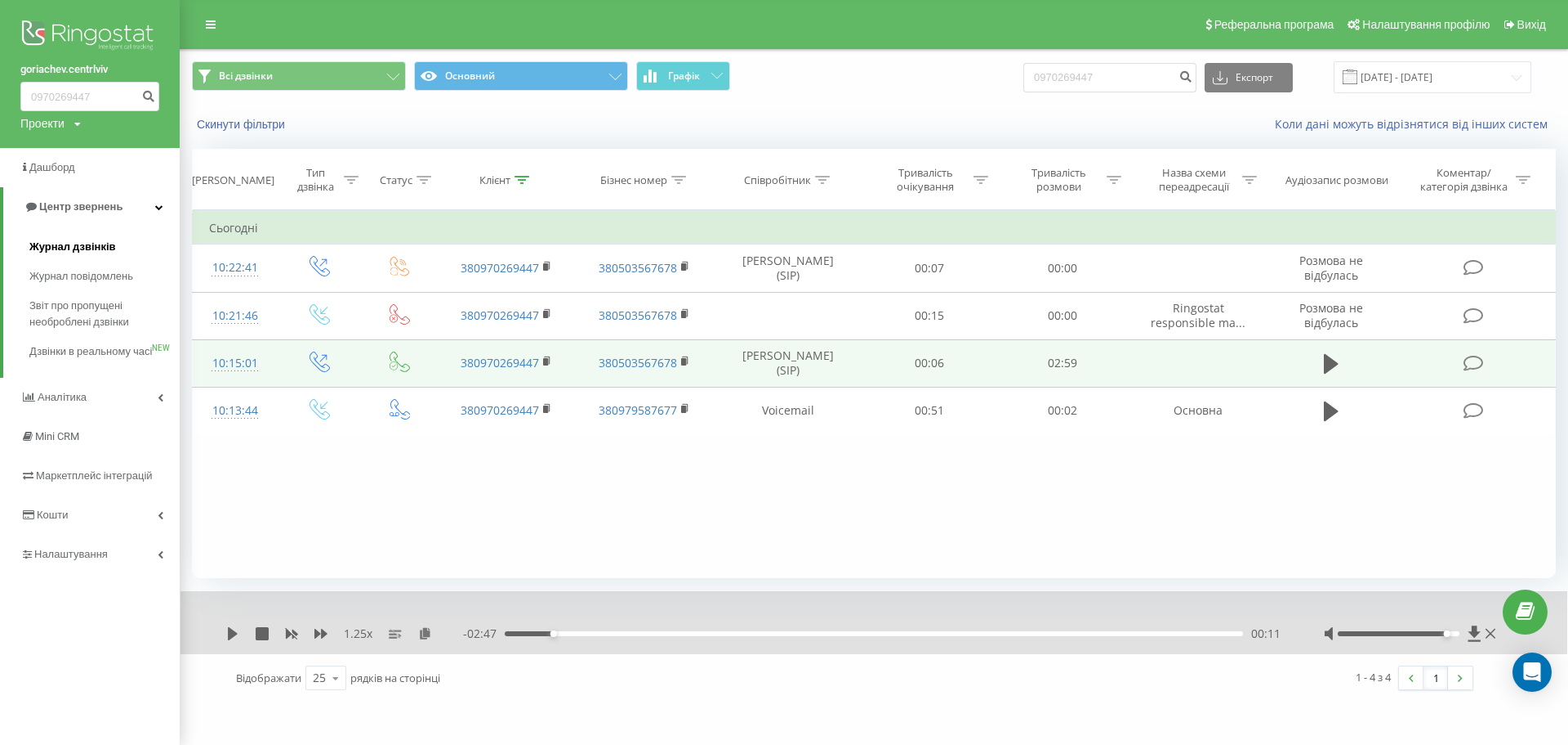
click at [58, 254] on span "Журнал дзвінків" at bounding box center [72, 246] width 86 height 16
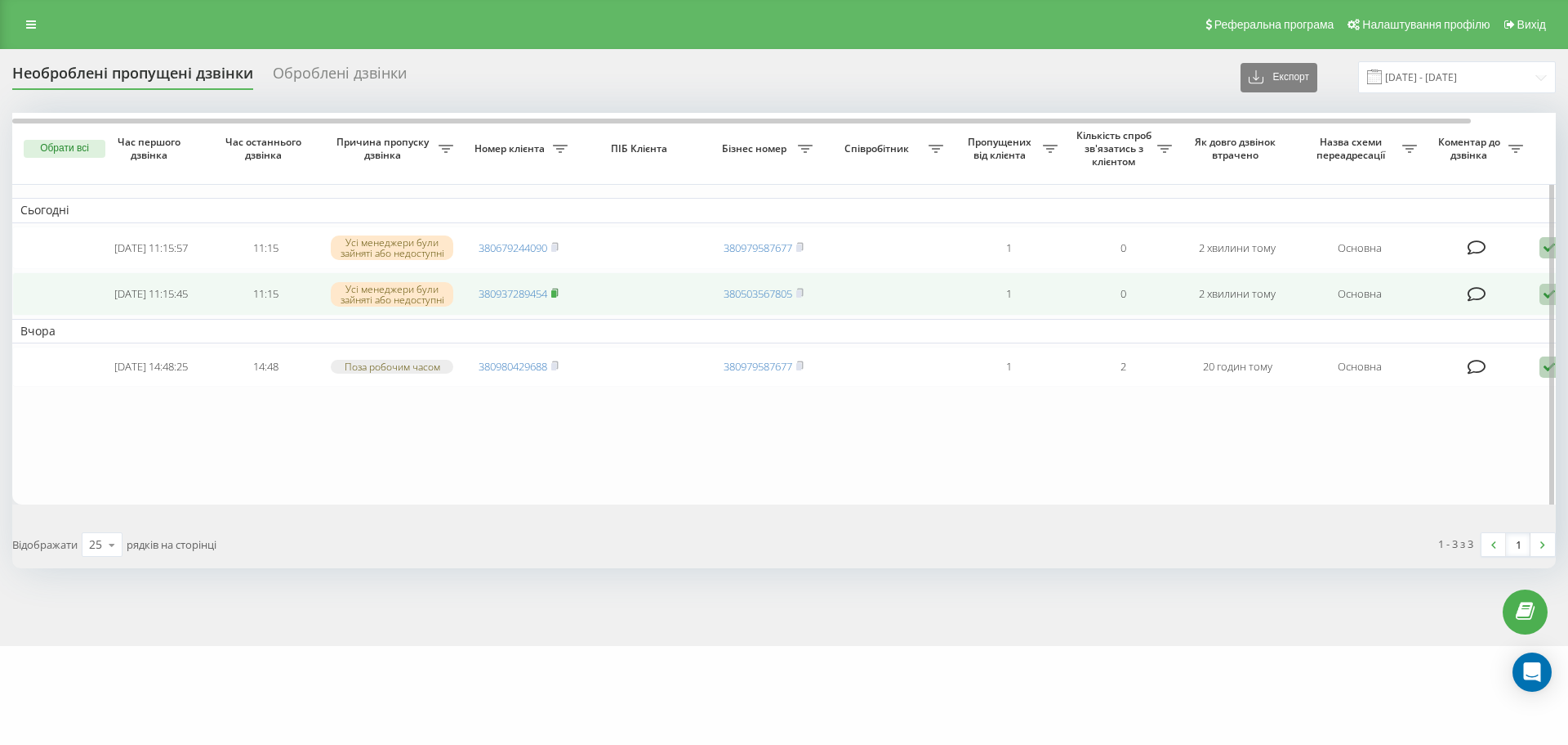
click at [559, 297] on icon at bounding box center [555, 292] width 8 height 9
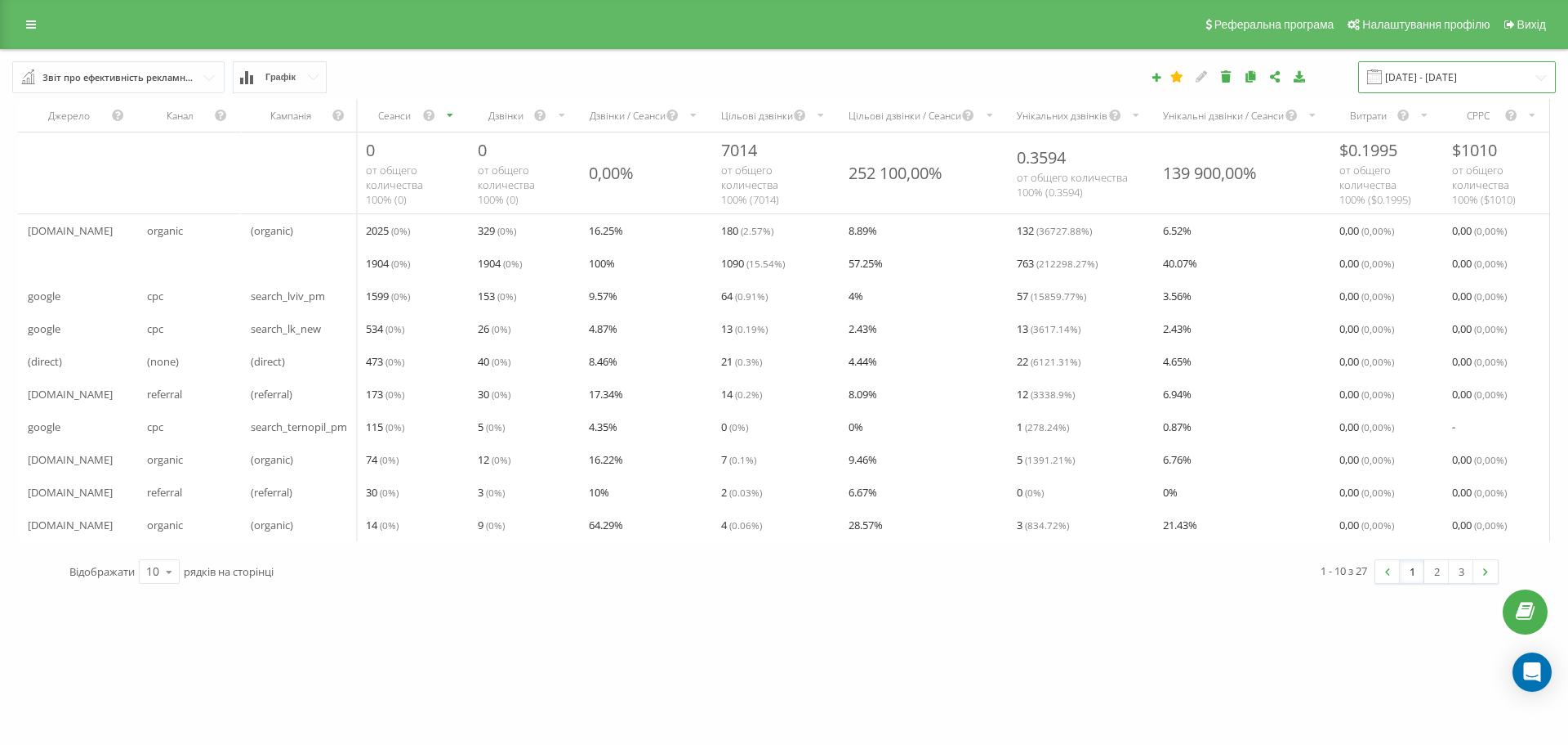
click at [1439, 67] on input "[DATE] - [DATE]" at bounding box center [1457, 78] width 197 height 32
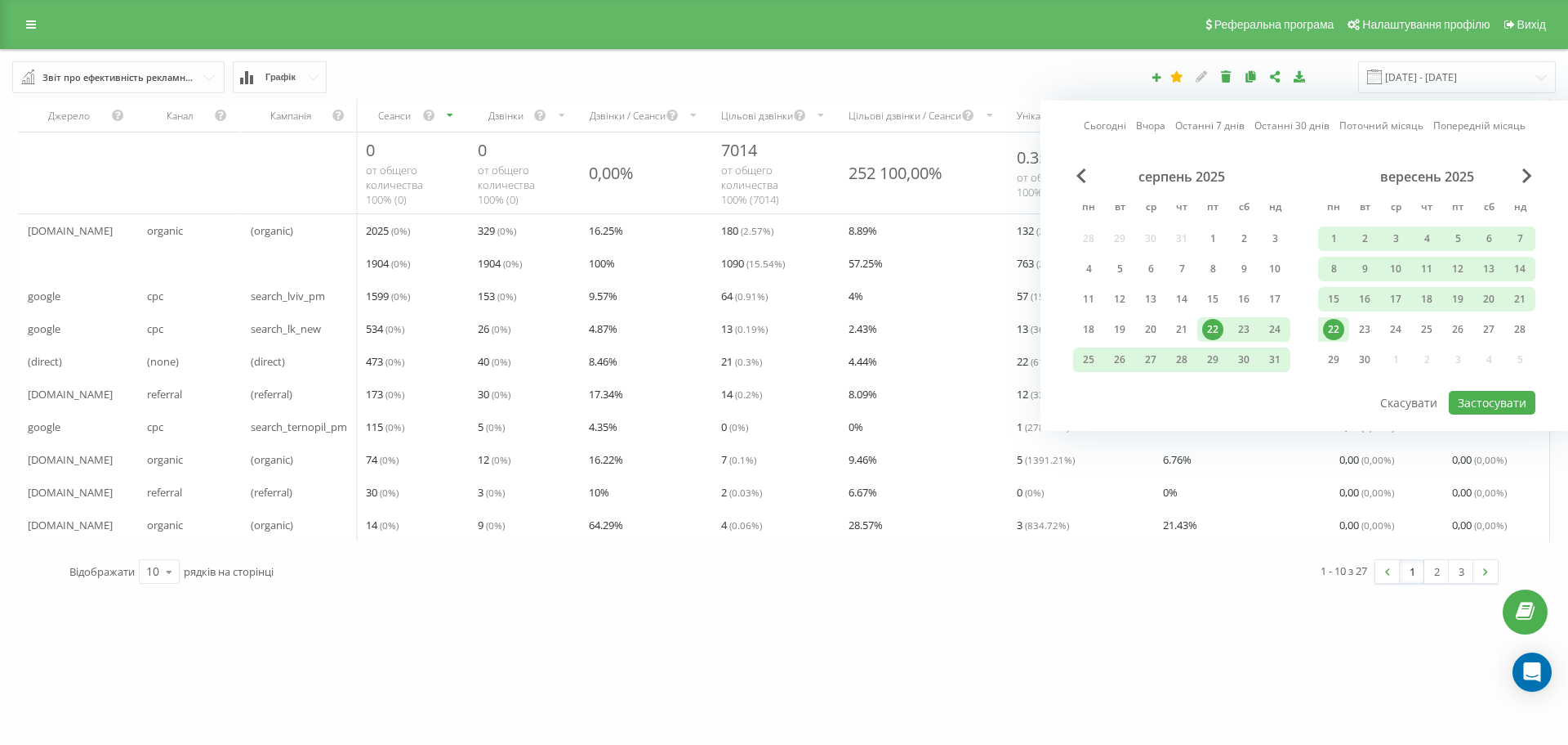
click at [1116, 122] on link "Сьогодні" at bounding box center [1105, 125] width 43 height 15
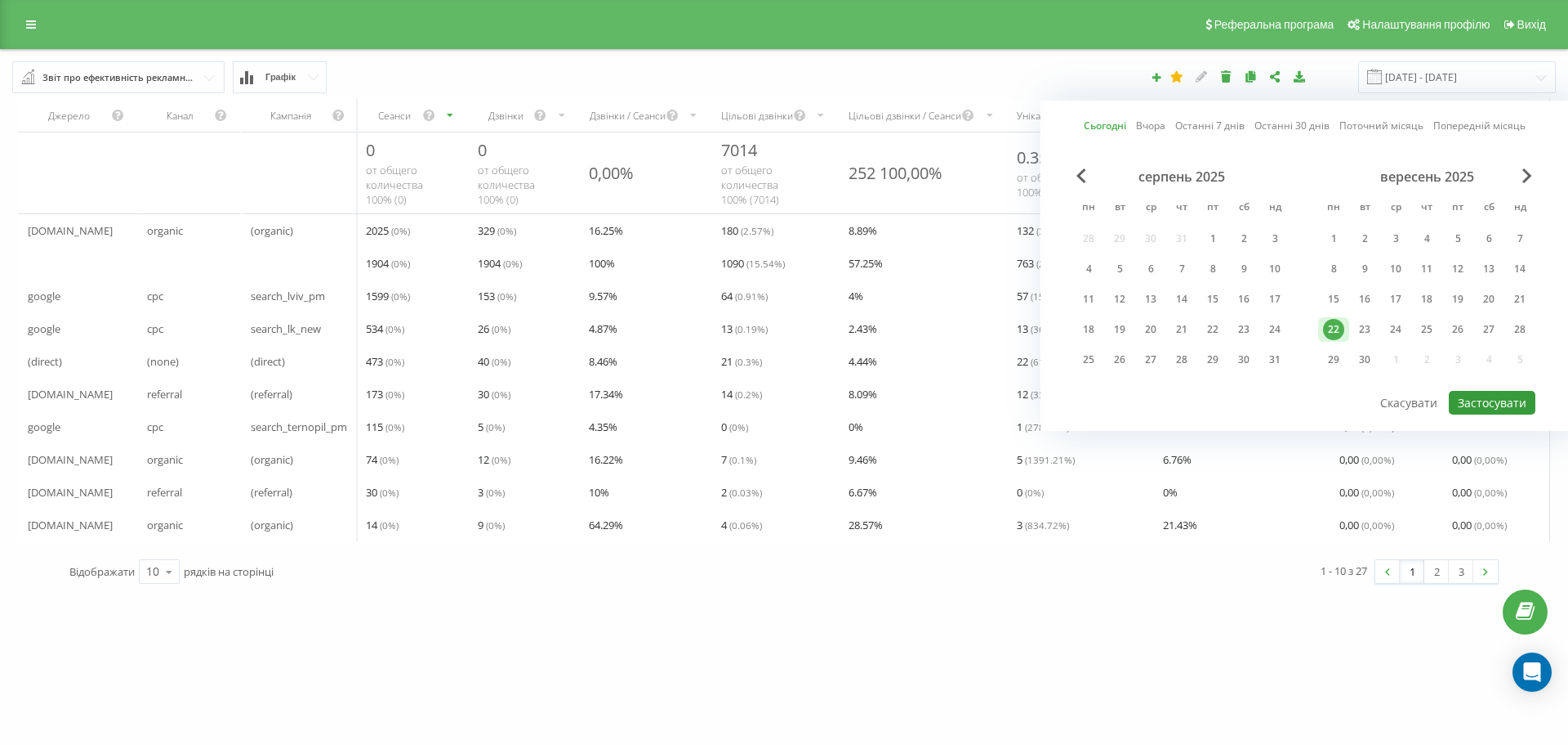
click at [1490, 400] on button "Застосувати" at bounding box center [1492, 402] width 86 height 24
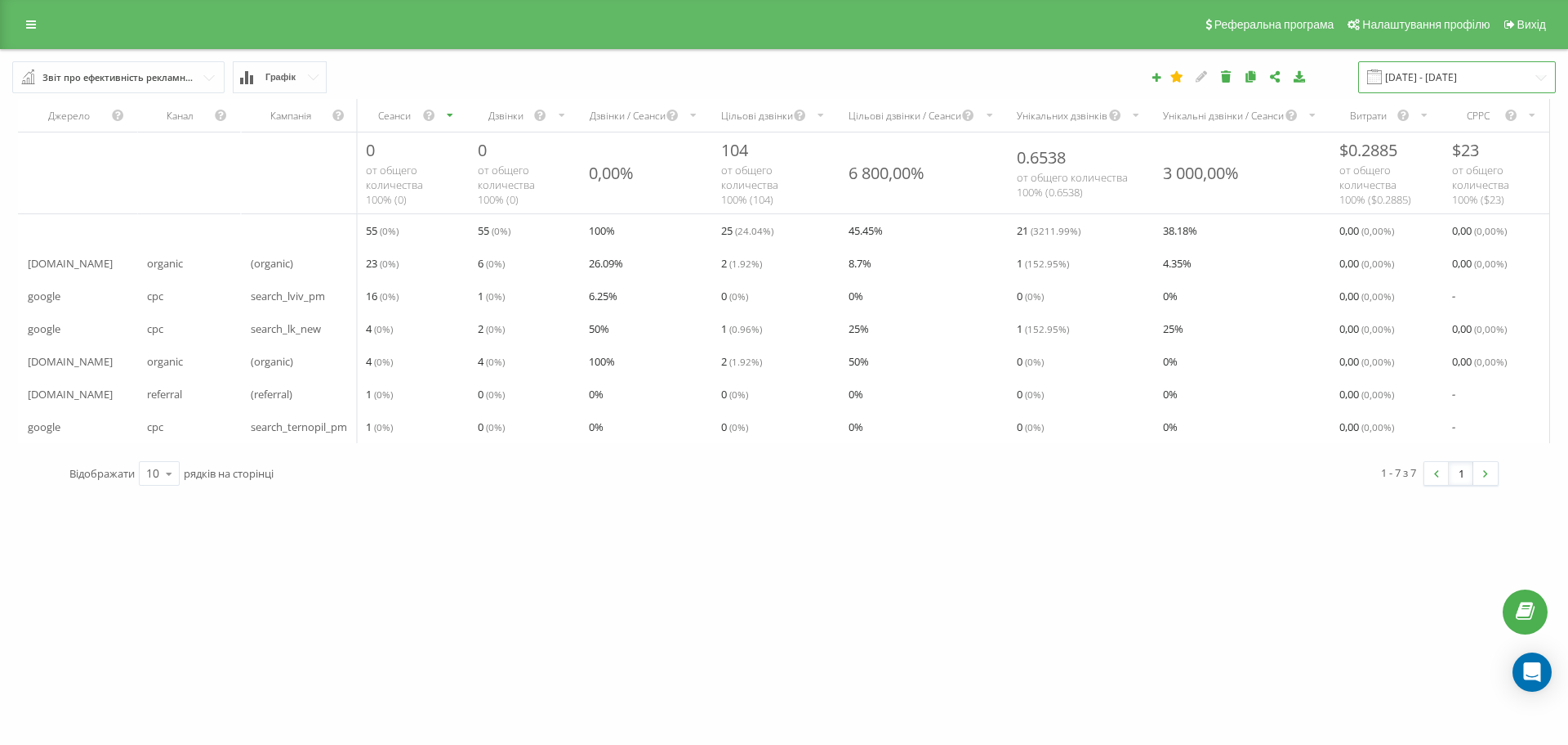
click at [1438, 80] on input "[DATE] - [DATE]" at bounding box center [1457, 78] width 197 height 32
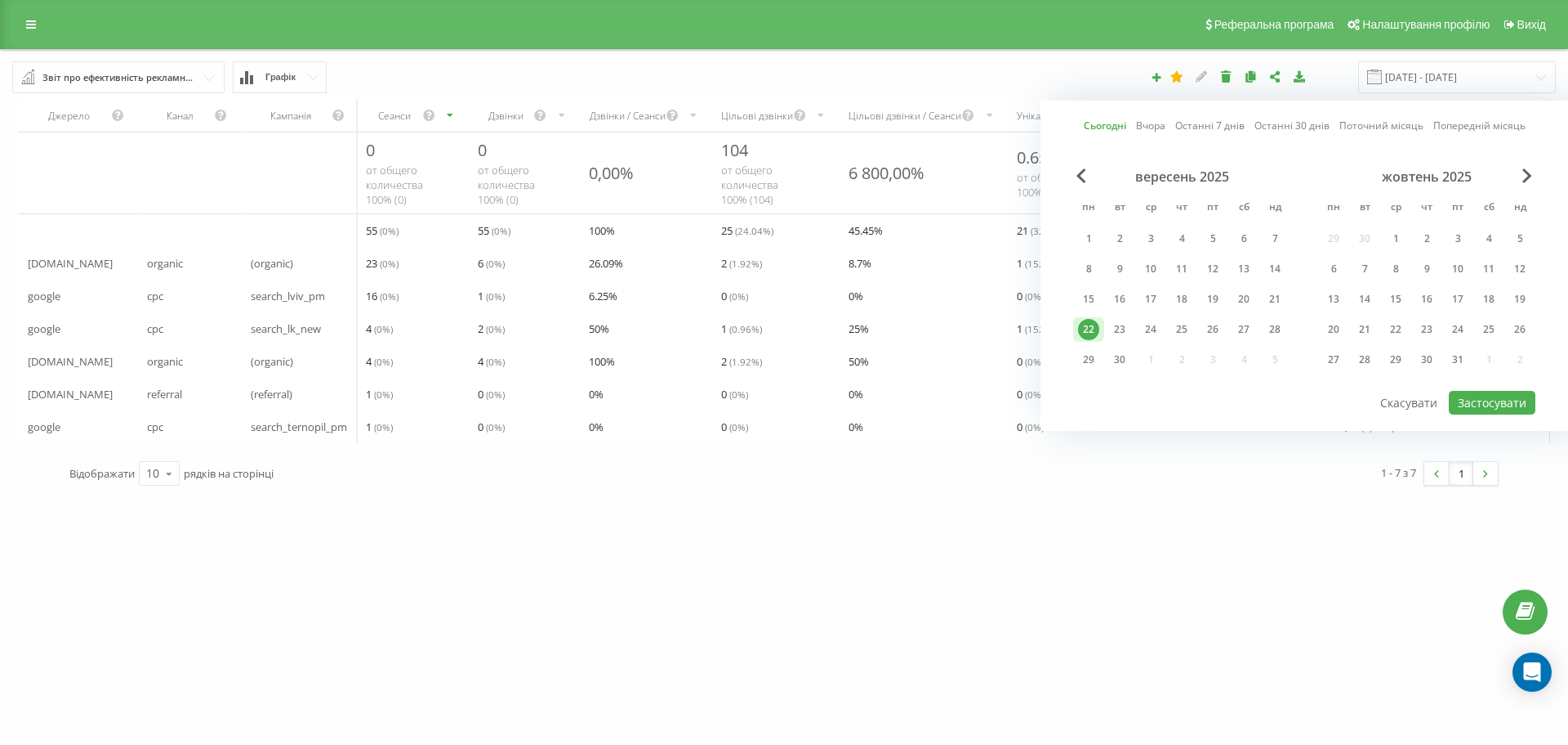
click at [1219, 122] on link "Останні 7 днів" at bounding box center [1209, 125] width 69 height 15
click at [1495, 390] on div at bounding box center [1304, 390] width 462 height 2
click at [1496, 398] on button "Застосувати" at bounding box center [1492, 402] width 86 height 24
type input "[DATE] - [DATE]"
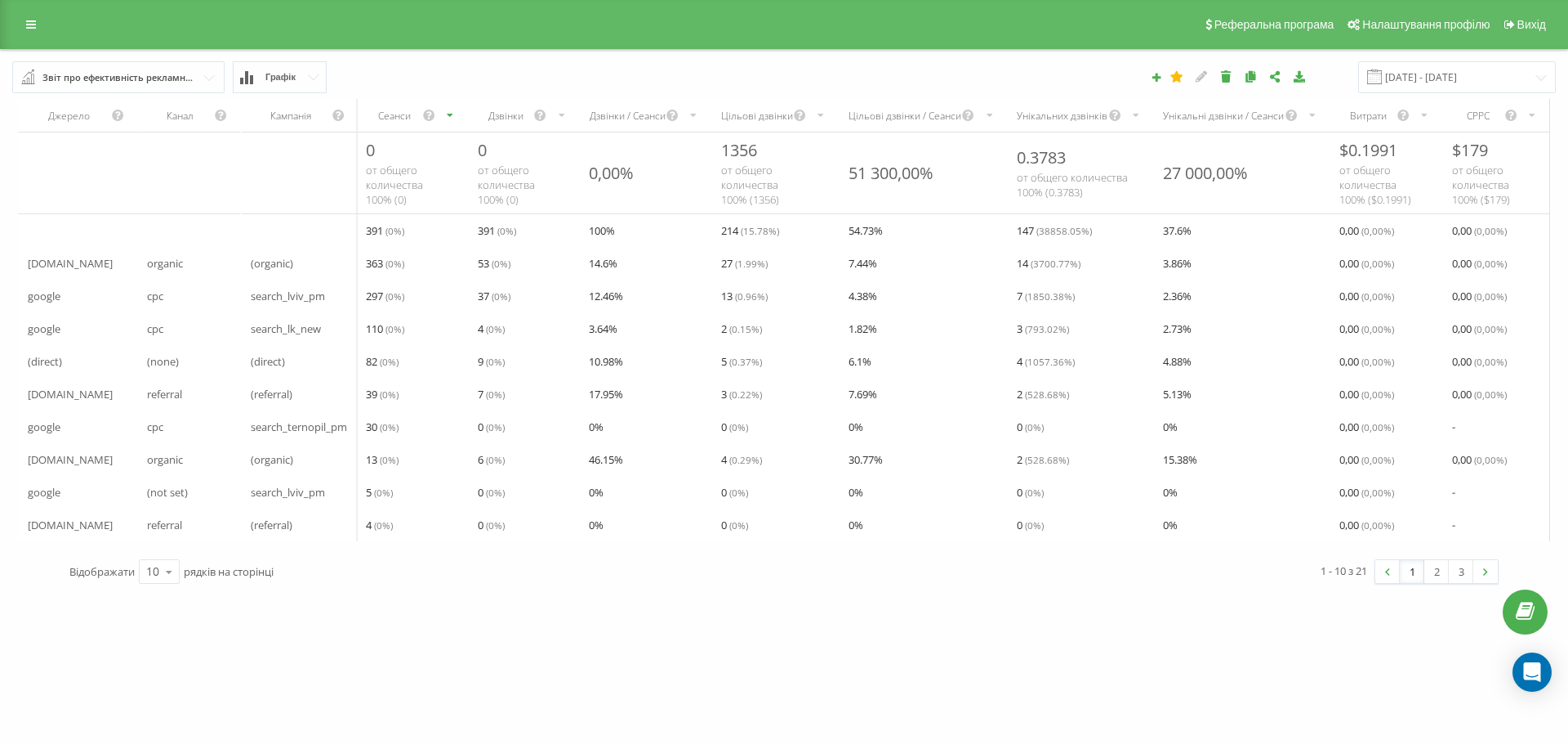
click at [762, 461] on span "( 0.29 %)" at bounding box center [746, 459] width 32 height 13
click at [134, 76] on div "Звіт про ефективність рекламних кампаній" at bounding box center [120, 77] width 154 height 18
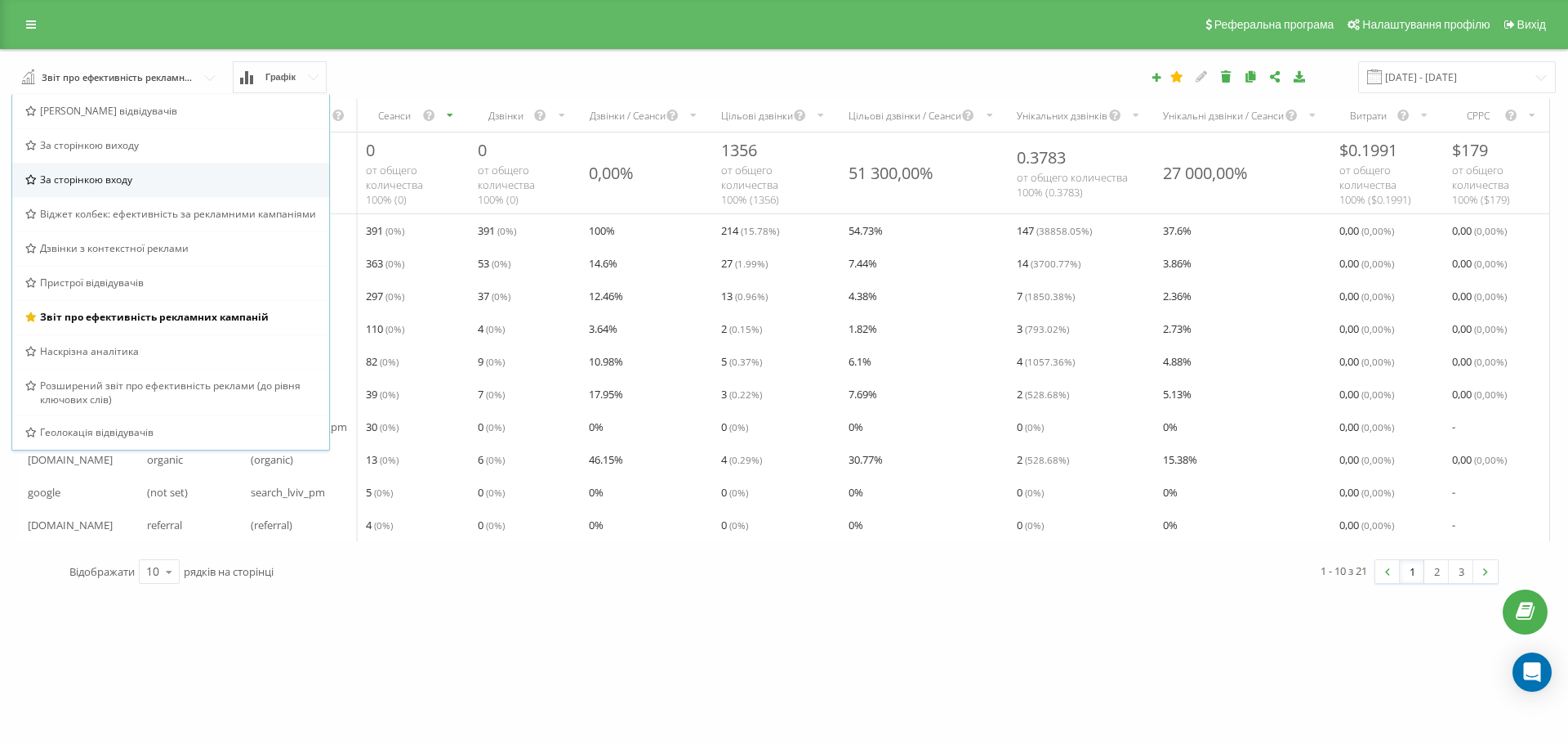
click at [128, 185] on span "За сторінкою входу" at bounding box center [85, 179] width 92 height 14
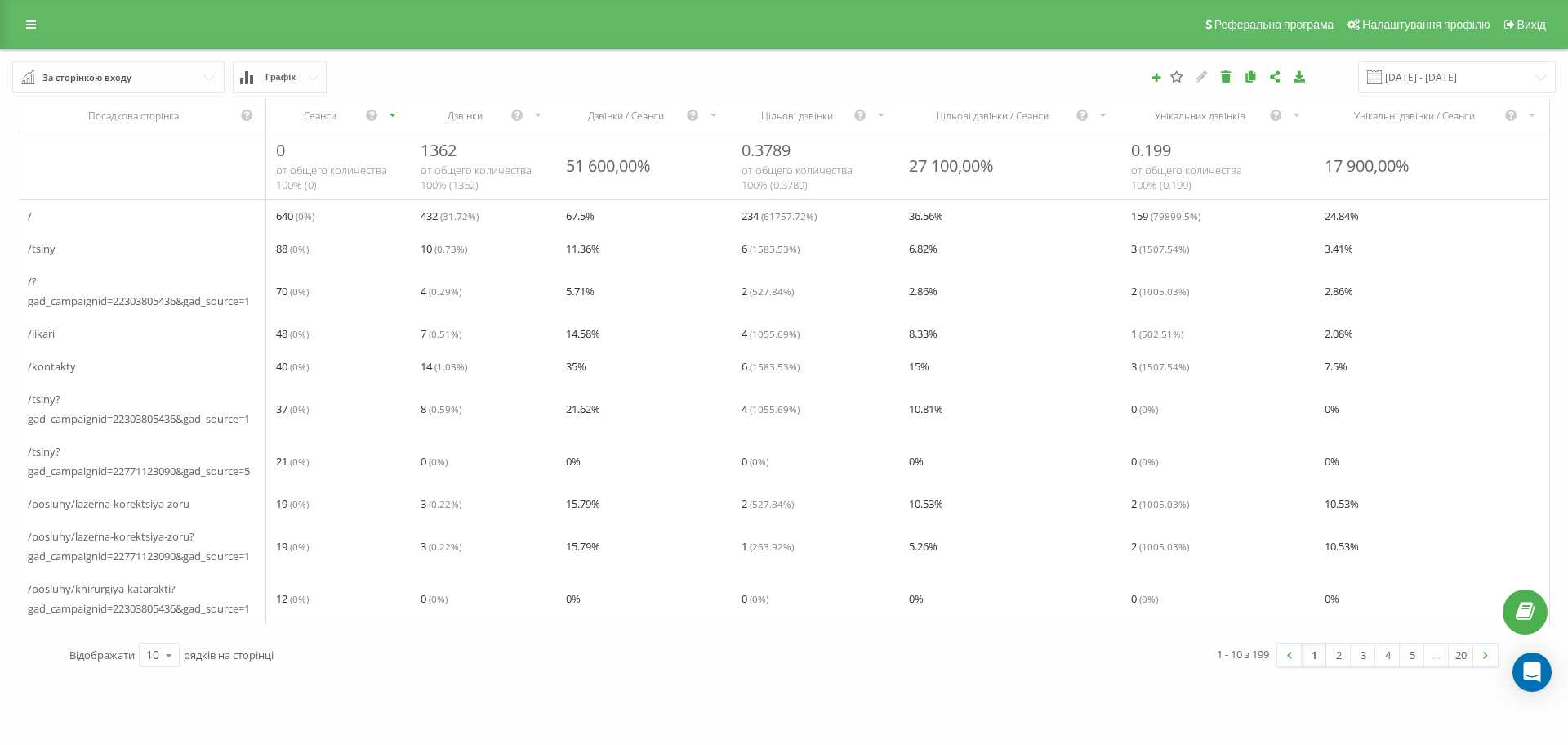
click at [88, 307] on span "/?gad_campaignid=22303805436&gad_source=1" at bounding box center [141, 290] width 229 height 39
click at [36, 468] on span "/tsiny?gad_campaignid=22771123090&gad_source=5" at bounding box center [141, 460] width 229 height 39
drag, startPoint x: 27, startPoint y: 466, endPoint x: 274, endPoint y: 472, distance: 247.1
click at [286, 471] on tr "/tsiny?gad_campaignid=22771123090&gad_source=5 21 ( 0 %) 0 ( 0 %) 0 % 0 ( 0 %) …" at bounding box center [784, 460] width 1533 height 52
drag, startPoint x: 246, startPoint y: 472, endPoint x: 257, endPoint y: 475, distance: 11.4
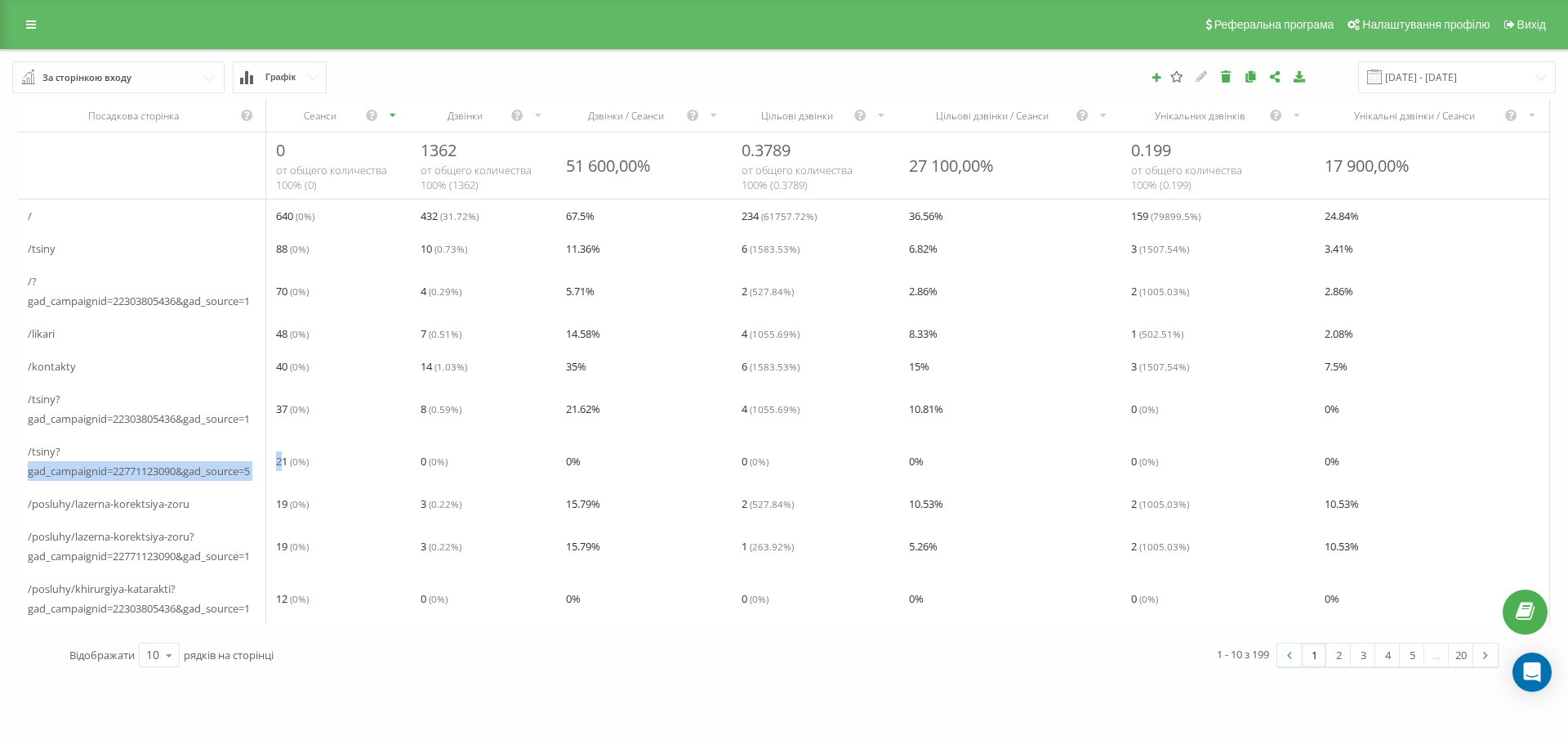
click at [247, 472] on span "/tsiny?gad_campaignid=22771123090&gad_source=5" at bounding box center [141, 460] width 229 height 39
click at [197, 474] on span "/tsiny?gad_campaignid=22771123090&gad_source=5" at bounding box center [141, 460] width 229 height 39
drag, startPoint x: 259, startPoint y: 472, endPoint x: 18, endPoint y: 458, distance: 241.4
click at [18, 458] on div "/tsiny?gad_campaignid=22771123090&gad_source=5" at bounding box center [142, 460] width 249 height 52
copy span "/tsiny?gad_campaignid=22771123090&gad_source=5"
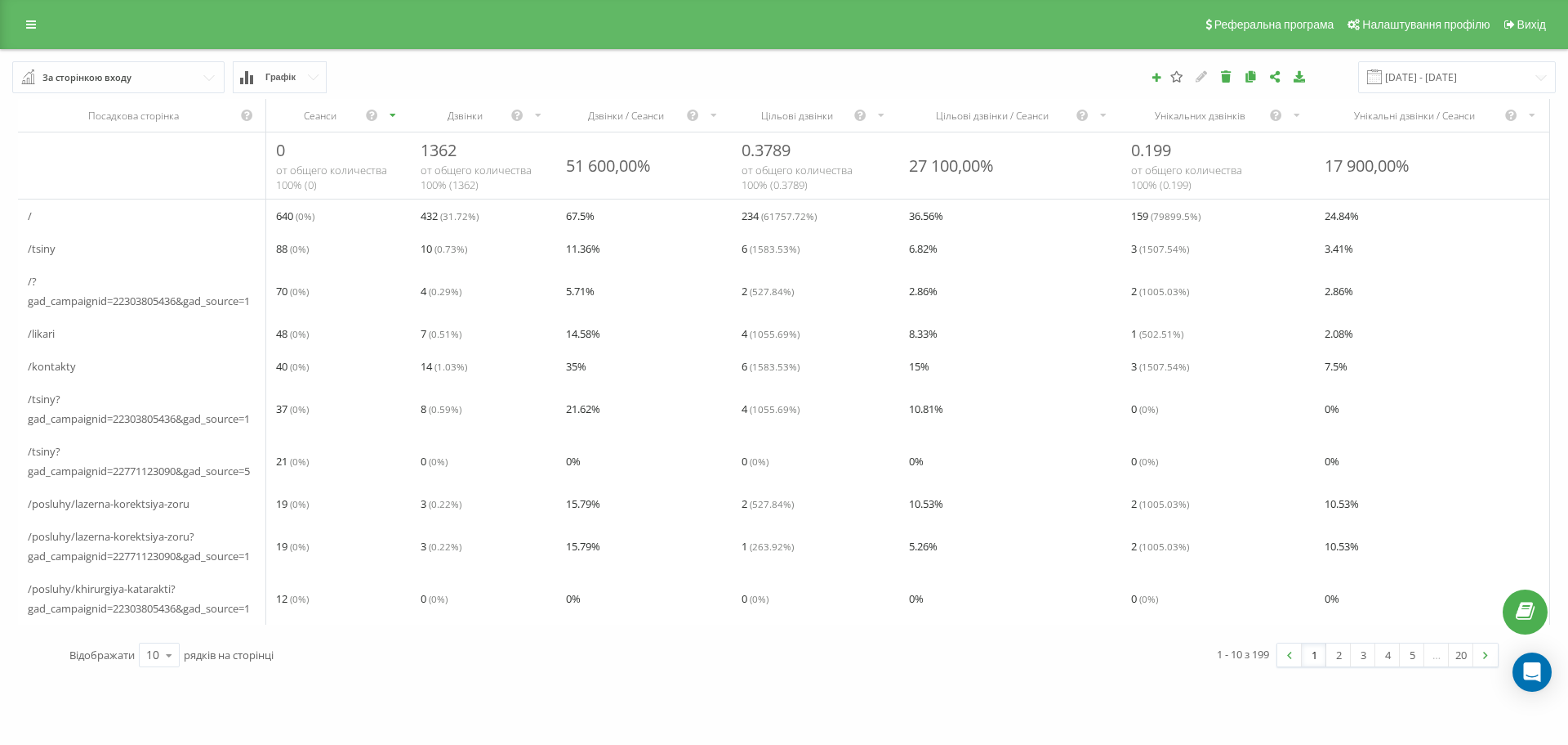
click at [68, 518] on div "/posluhy/lazerna-korektsiya-zoru" at bounding box center [142, 503] width 249 height 32
drag, startPoint x: 33, startPoint y: 538, endPoint x: 262, endPoint y: 551, distance: 229.4
click at [262, 551] on div "/posluhy/lazerna-korektsiya-zoru?gad_campaignid=22771123090&gad_source=1" at bounding box center [142, 546] width 249 height 52
copy span "/posluhy/lazerna-korektsiya-zoru?gad_campaignid=22771123090&gad_source=1"
click at [180, 596] on span "/posluhy/khirurgiya-katarakti?gad_campaignid=22303805436&gad_source=1" at bounding box center [141, 598] width 229 height 39
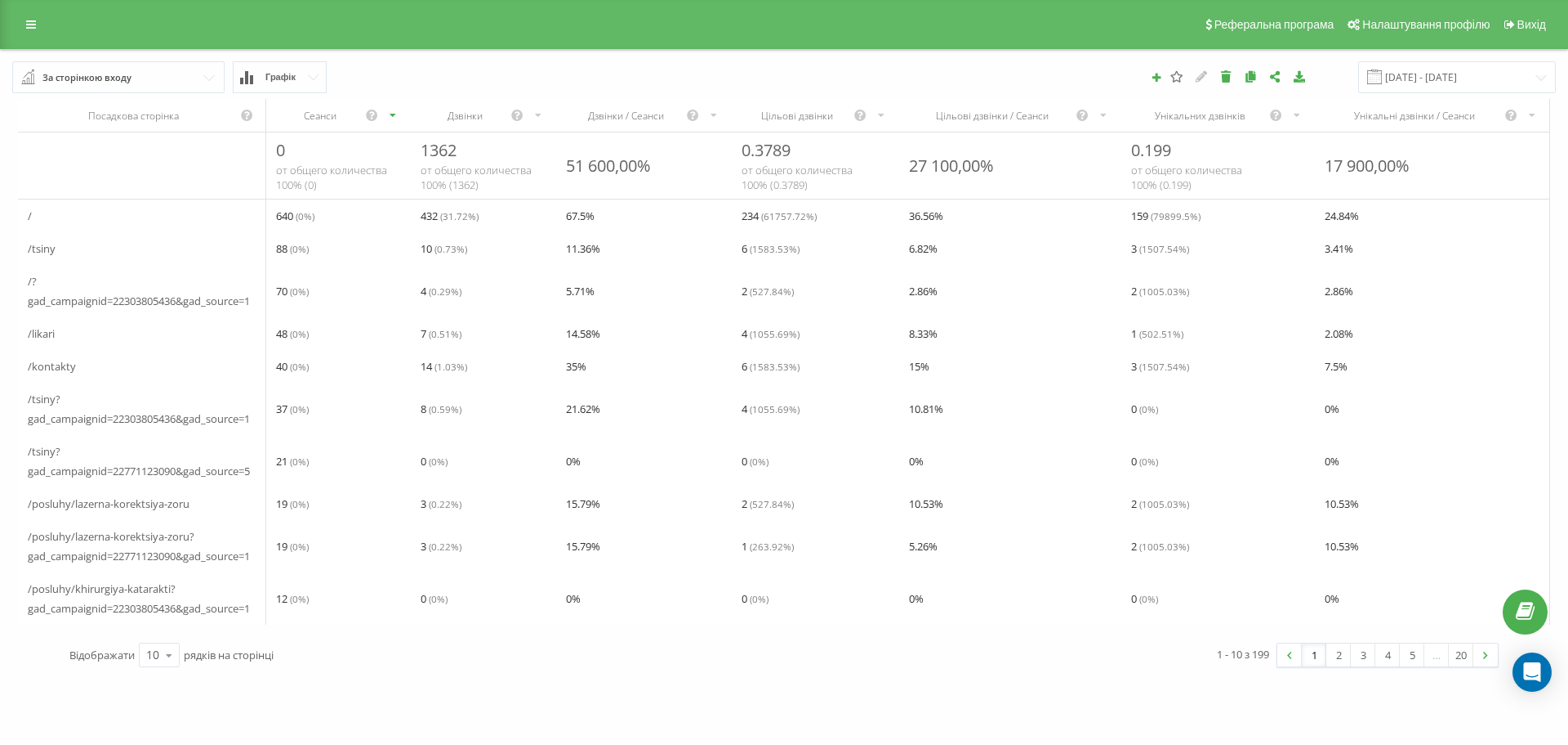
click at [107, 335] on div "/likari" at bounding box center [142, 333] width 249 height 32
click at [135, 74] on input "text" at bounding box center [120, 76] width 211 height 29
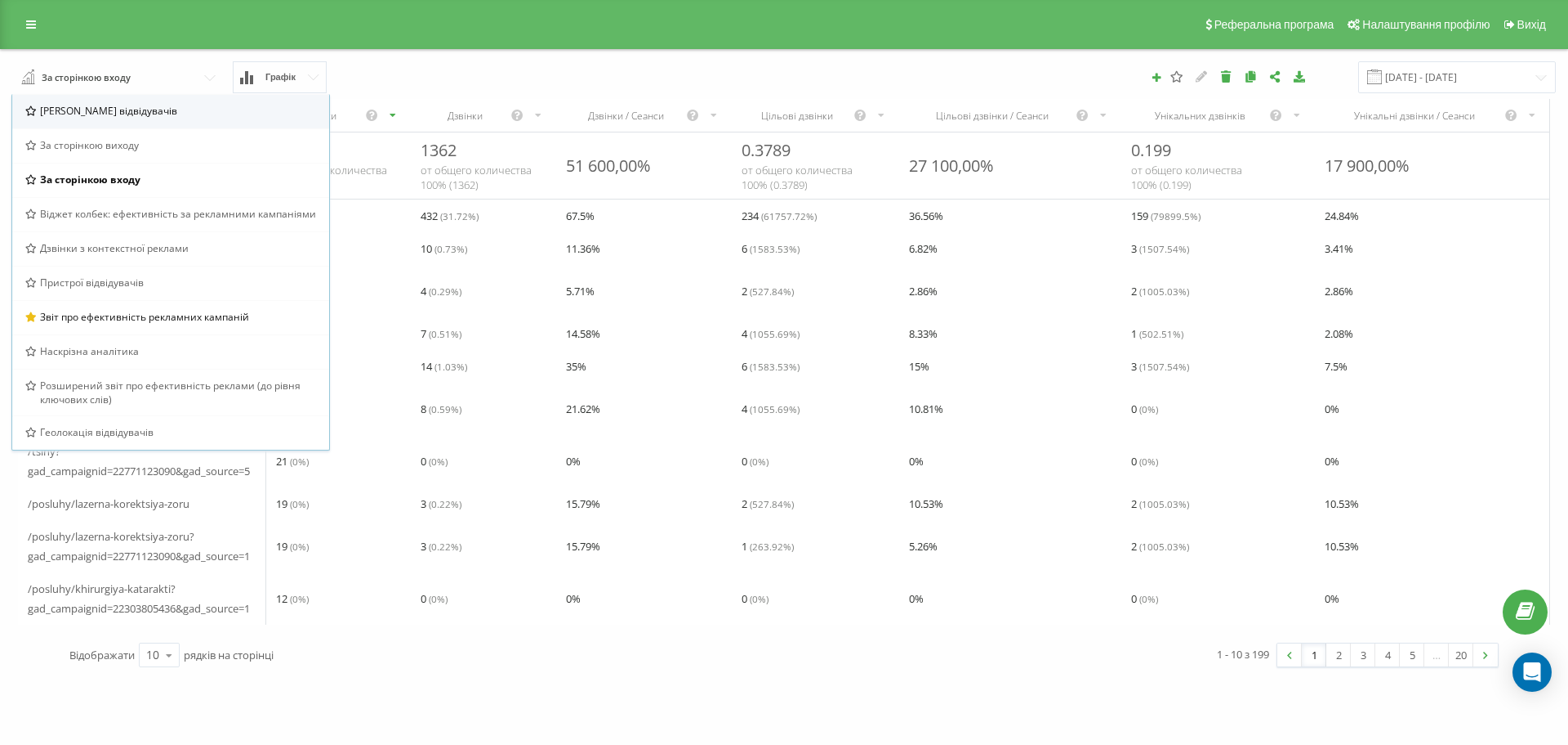
click at [146, 115] on div "[PERSON_NAME] відвідувачів" at bounding box center [171, 110] width 291 height 14
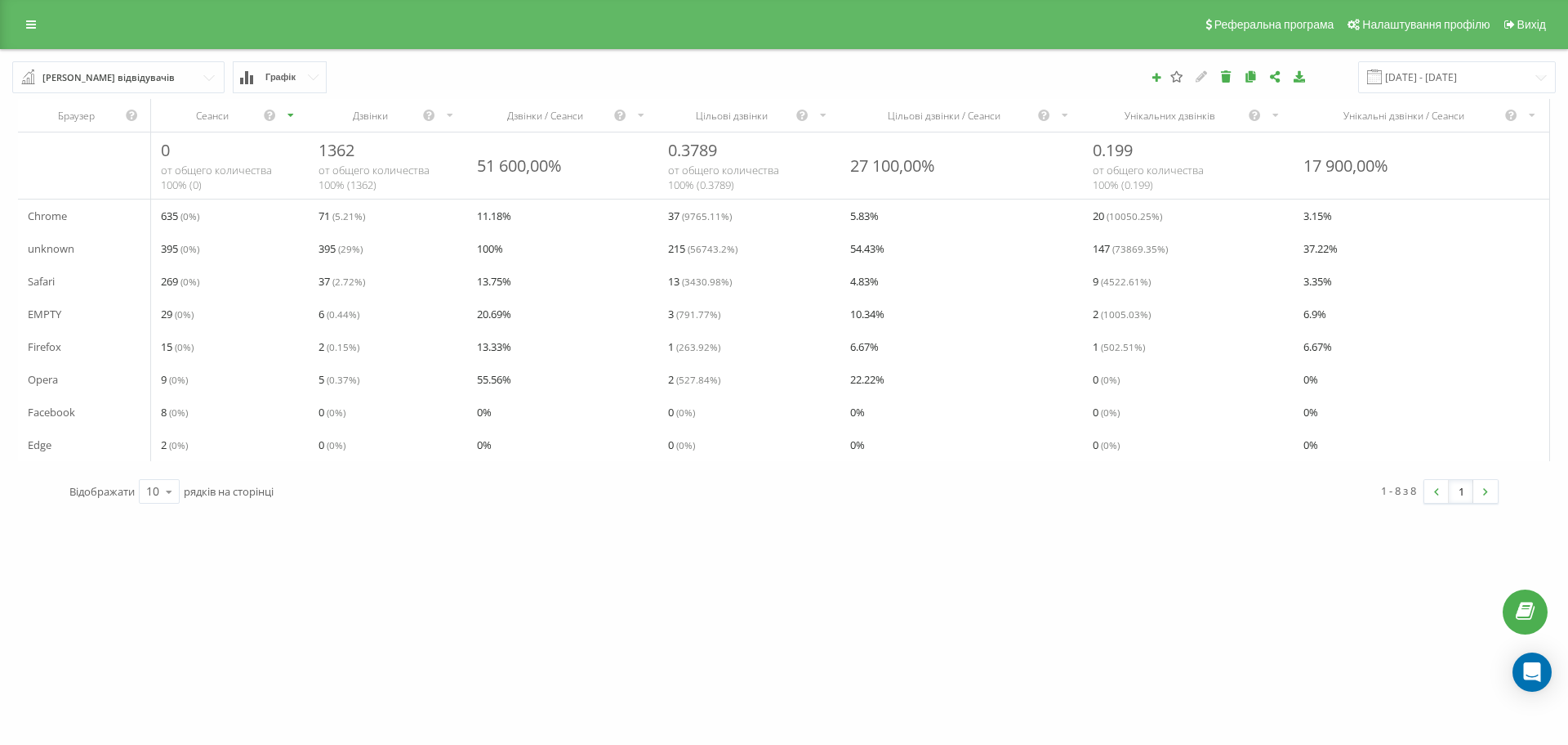
click at [150, 84] on input "text" at bounding box center [120, 76] width 211 height 29
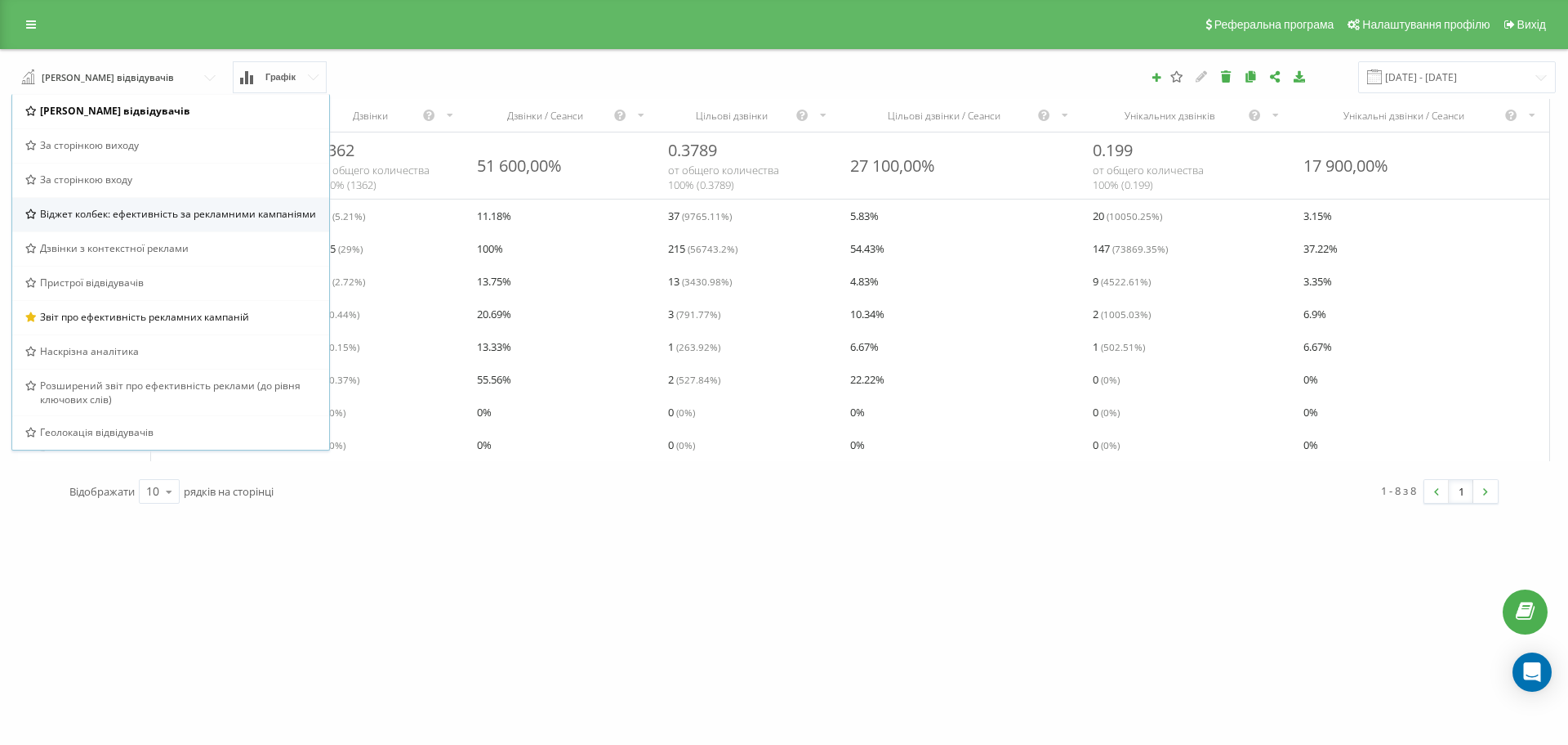
click at [156, 221] on span "Віджет колбек: ефективність за рекламними кампаніями" at bounding box center [177, 214] width 276 height 14
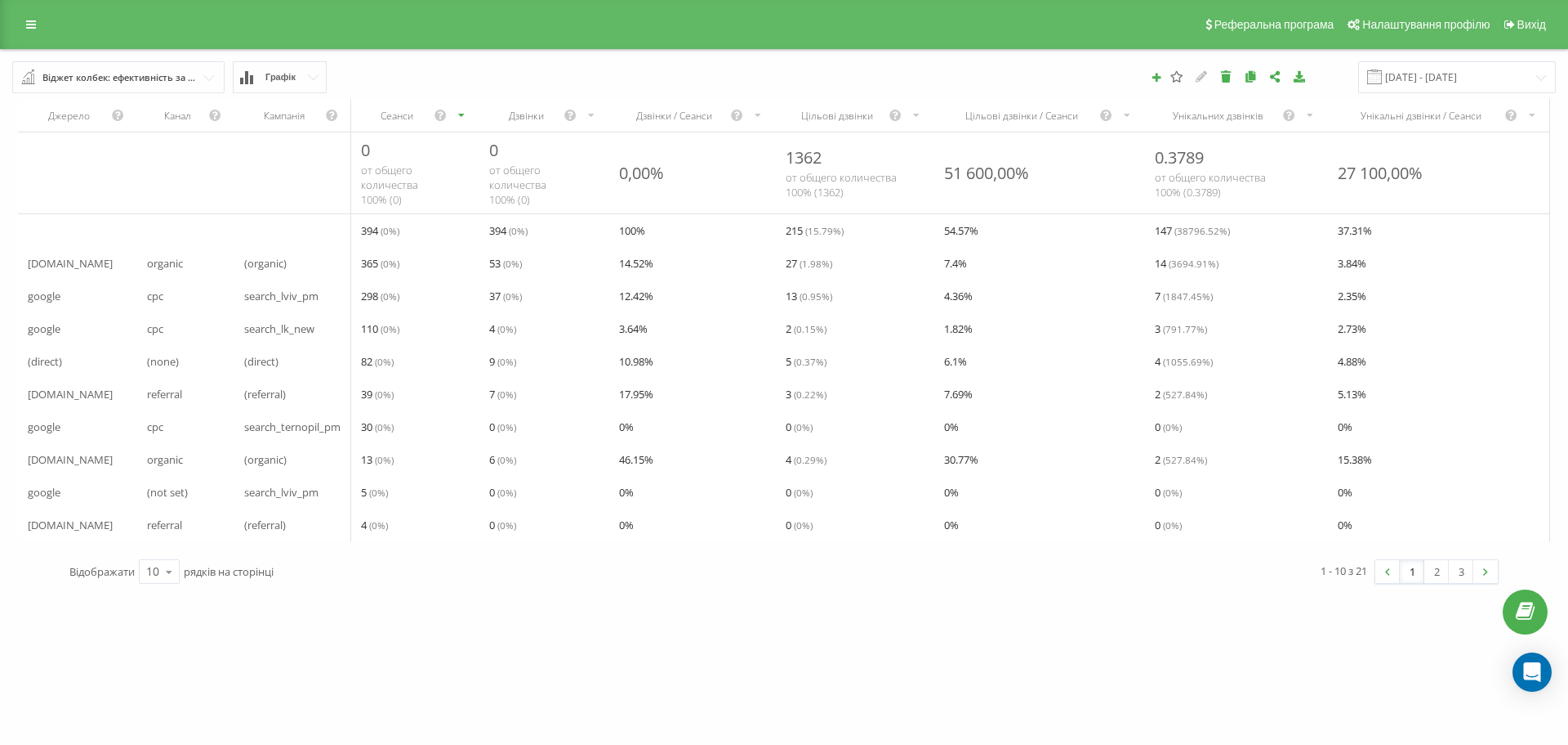
click at [131, 73] on div "Віджет колбек: ефективність за рекламними кампаніями" at bounding box center [120, 77] width 154 height 18
click at [521, 642] on div "goriachev.centrlviv Проекти goriachev.centrlviv Дашборд Центр звернень Аналiтик…" at bounding box center [784, 372] width 1568 height 745
click at [216, 70] on input "text" at bounding box center [120, 76] width 211 height 29
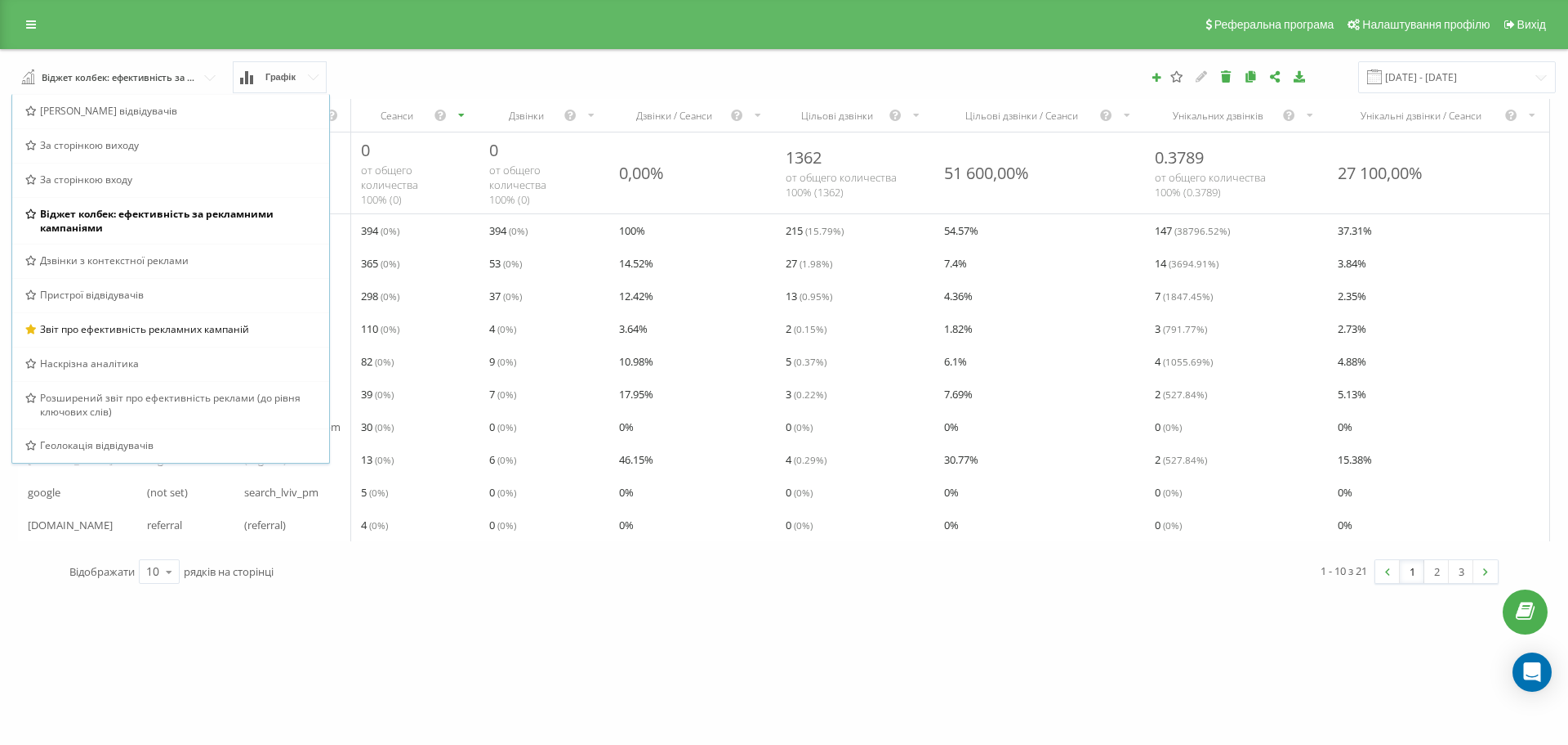
click at [500, 659] on div "goriachev.centrlviv Проекти goriachev.centrlviv Дашборд Центр звернень Аналiтик…" at bounding box center [784, 372] width 1568 height 745
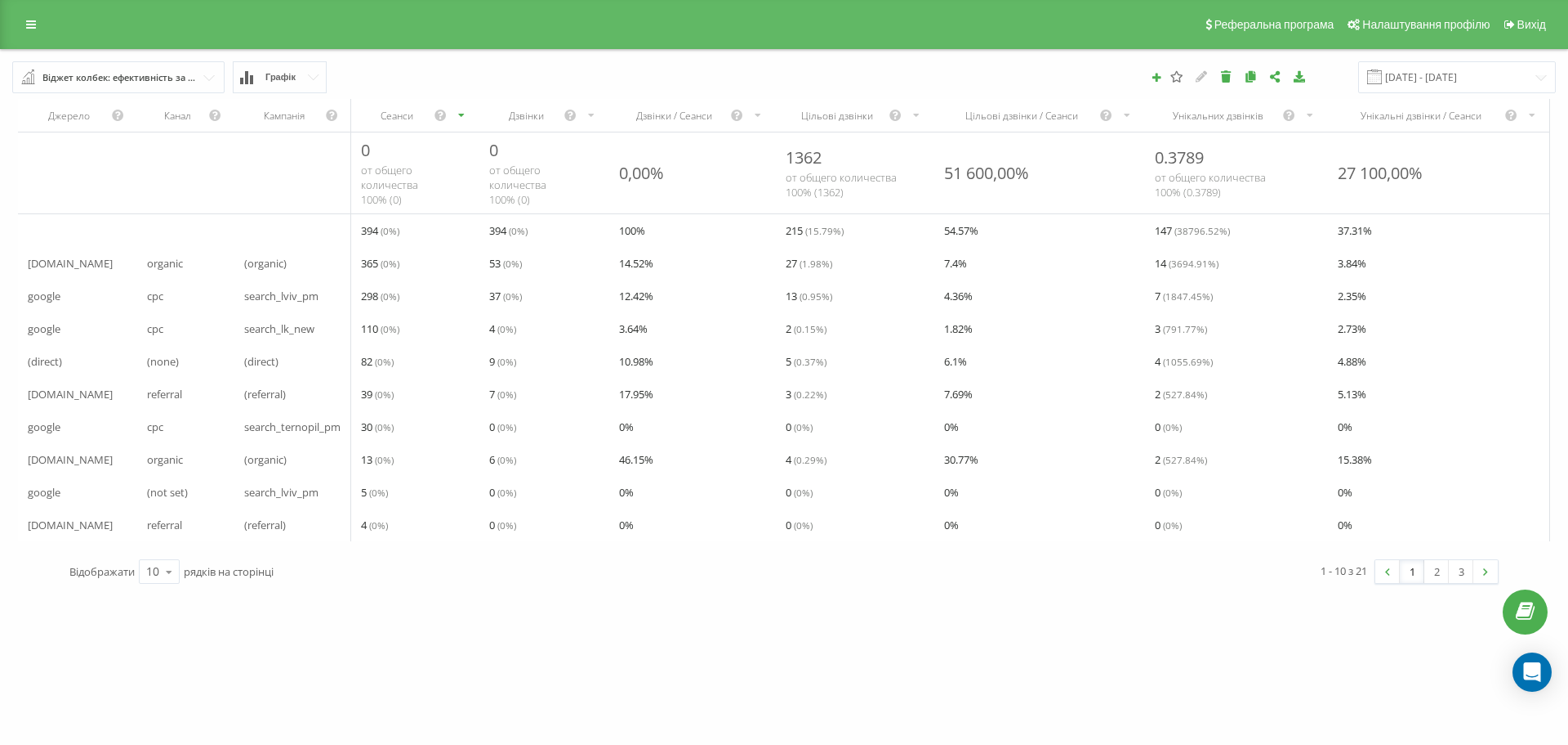
click at [725, 658] on div "goriachev.centrlviv Проекти goriachev.centrlviv Дашборд Центр звернень Аналiтик…" at bounding box center [784, 372] width 1568 height 745
click at [206, 73] on input "text" at bounding box center [120, 76] width 211 height 29
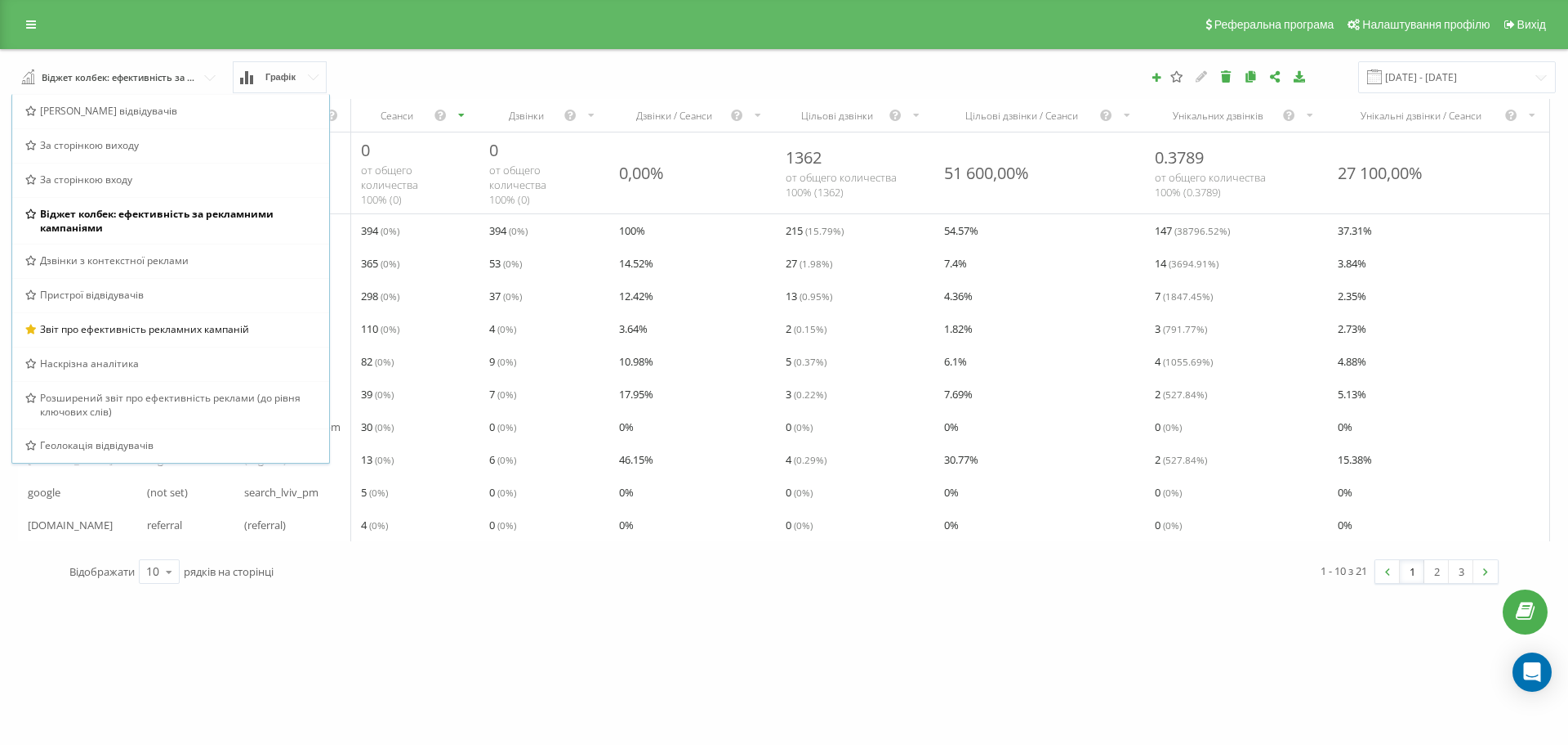
click at [652, 608] on div "goriachev.centrlviv Проекти goriachev.centrlviv Дашборд Центр звернень Аналiтик…" at bounding box center [784, 372] width 1568 height 745
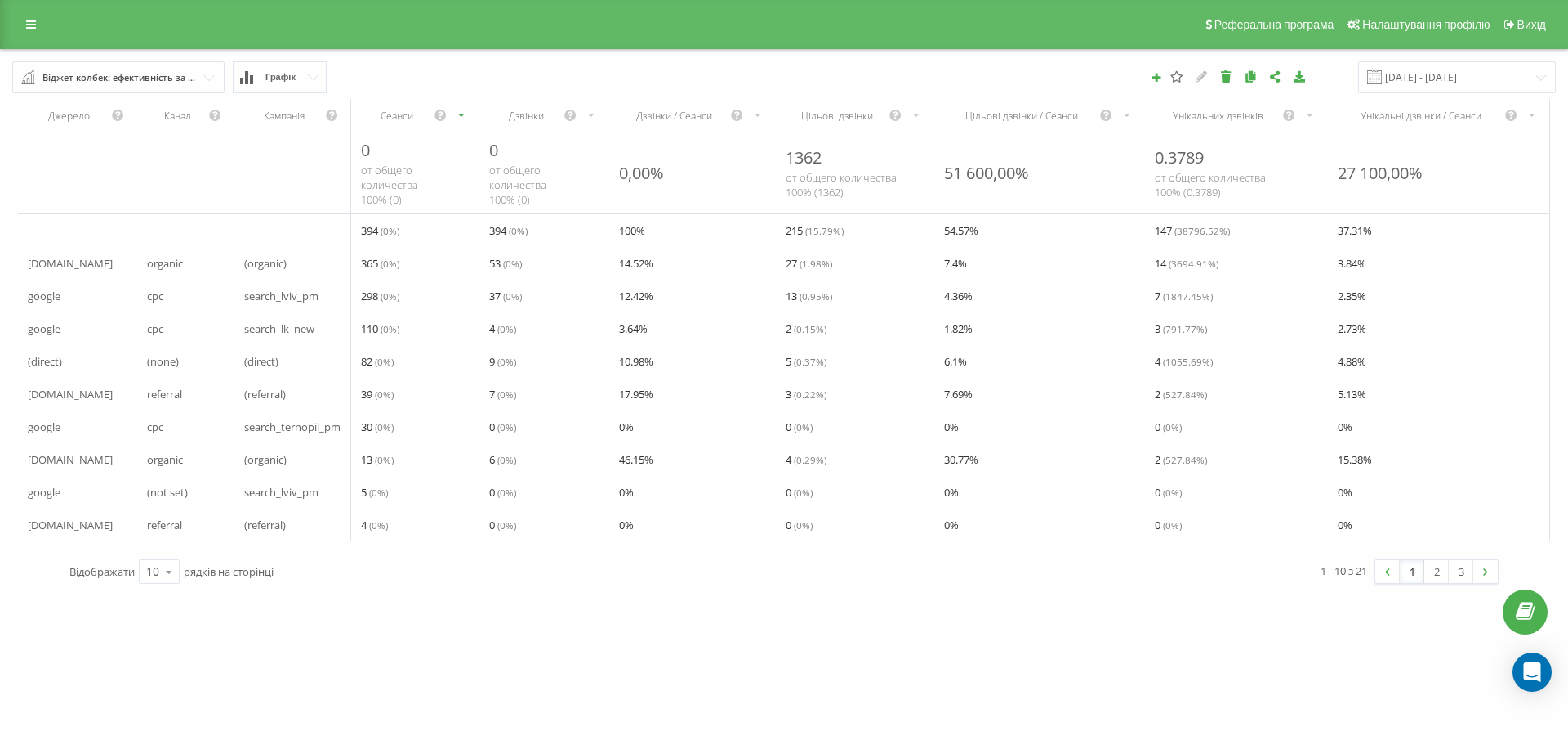
drag, startPoint x: 41, startPoint y: 76, endPoint x: 198, endPoint y: 70, distance: 157.1
click at [198, 70] on input "text" at bounding box center [120, 76] width 211 height 29
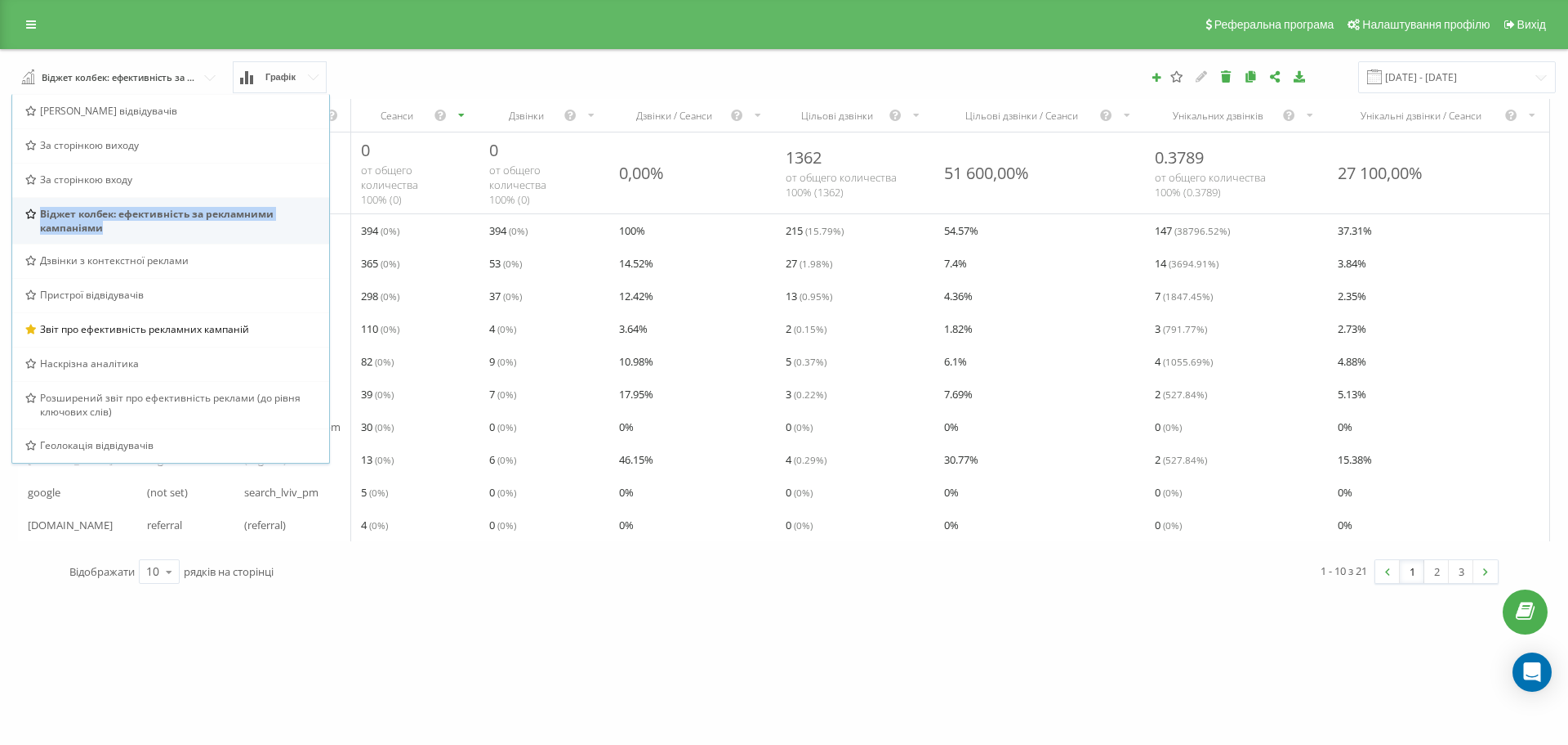
drag, startPoint x: 253, startPoint y: 212, endPoint x: 42, endPoint y: 211, distance: 211.0
click at [42, 211] on span "Віджет колбек: ефективність за рекламними кампаніями" at bounding box center [178, 220] width 277 height 28
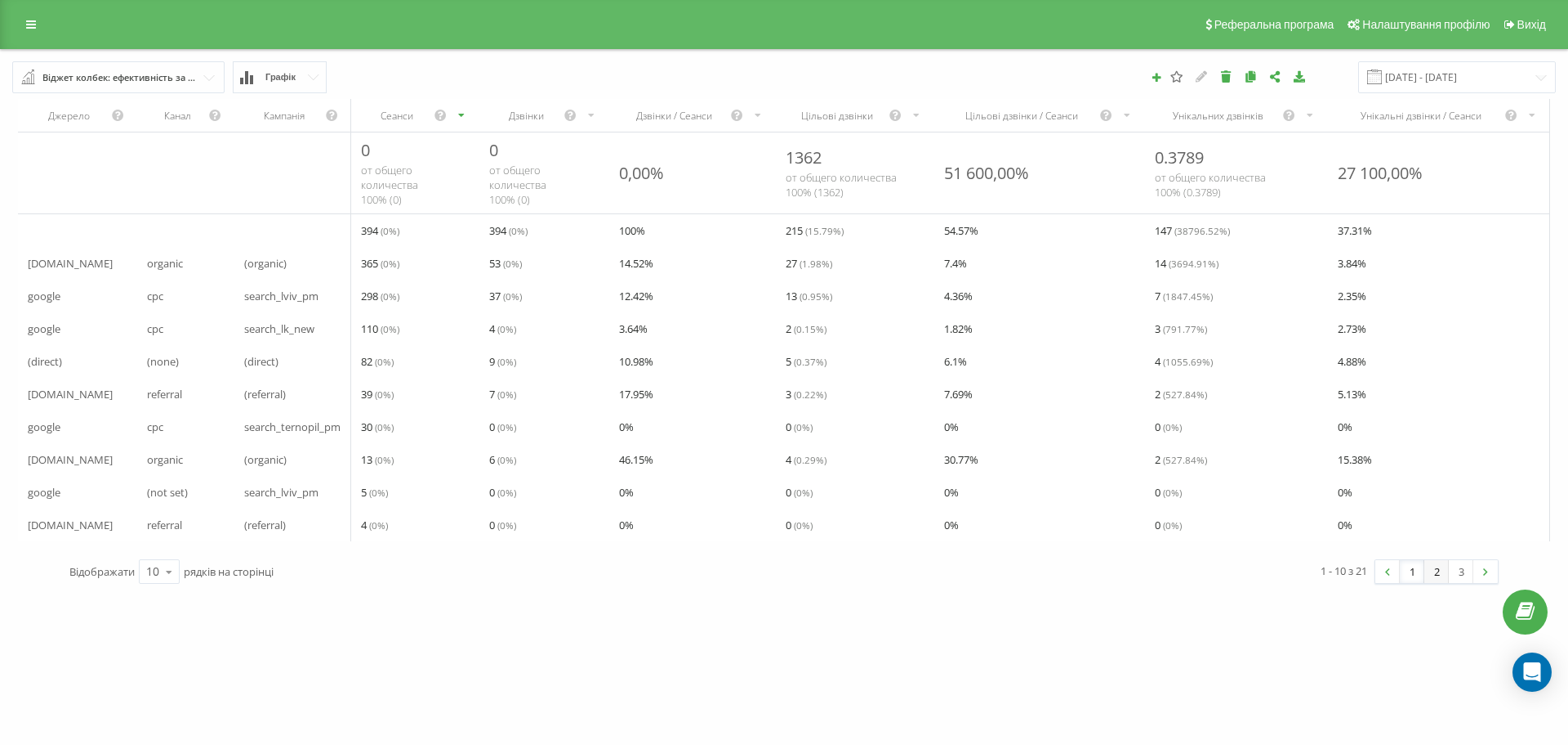
click at [1433, 583] on link "2" at bounding box center [1437, 571] width 25 height 23
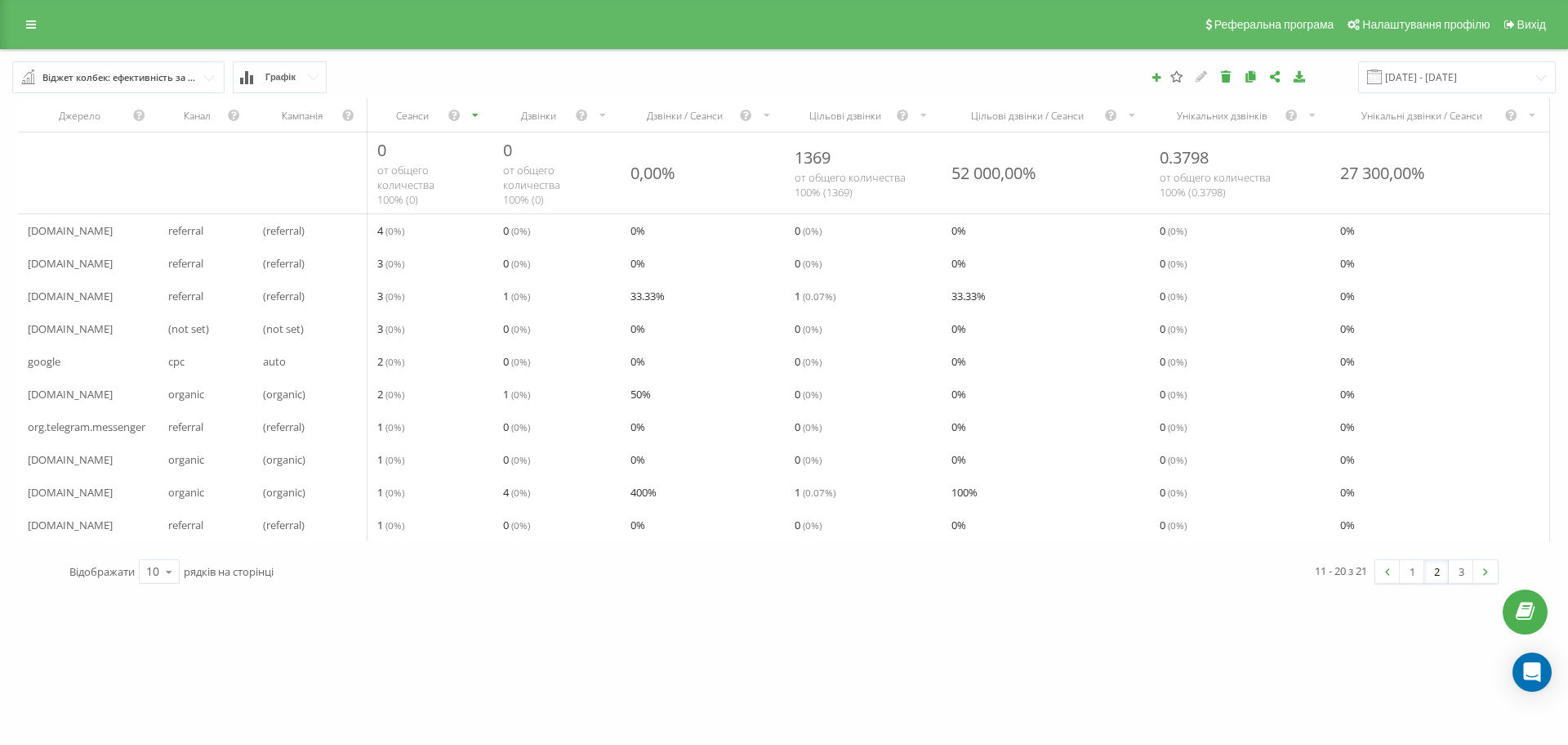
click at [137, 70] on div "Віджет колбек: ефективність за рекламними кампаніями" at bounding box center [120, 77] width 154 height 18
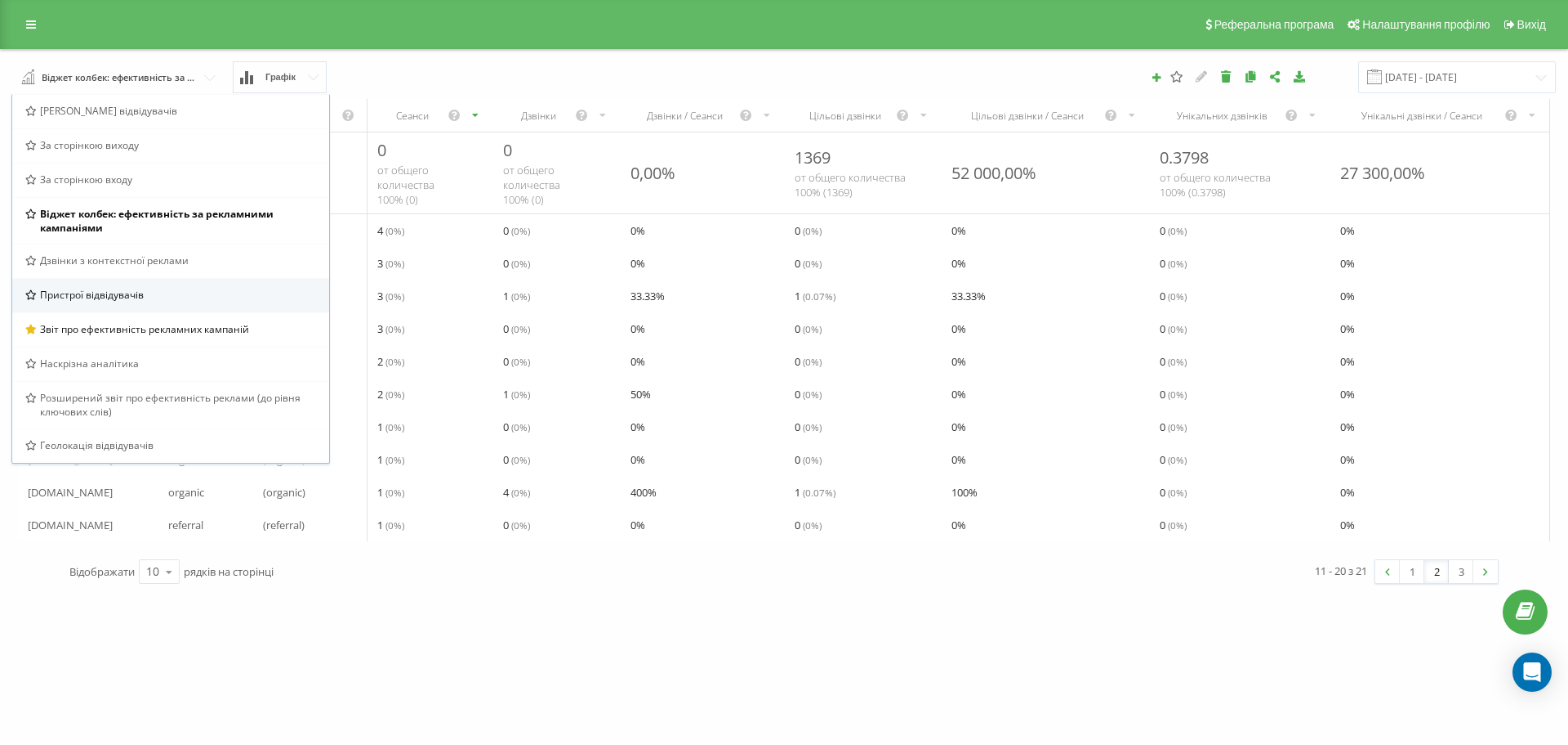
click at [171, 291] on div "Пристрої відвідувачів" at bounding box center [171, 294] width 291 height 14
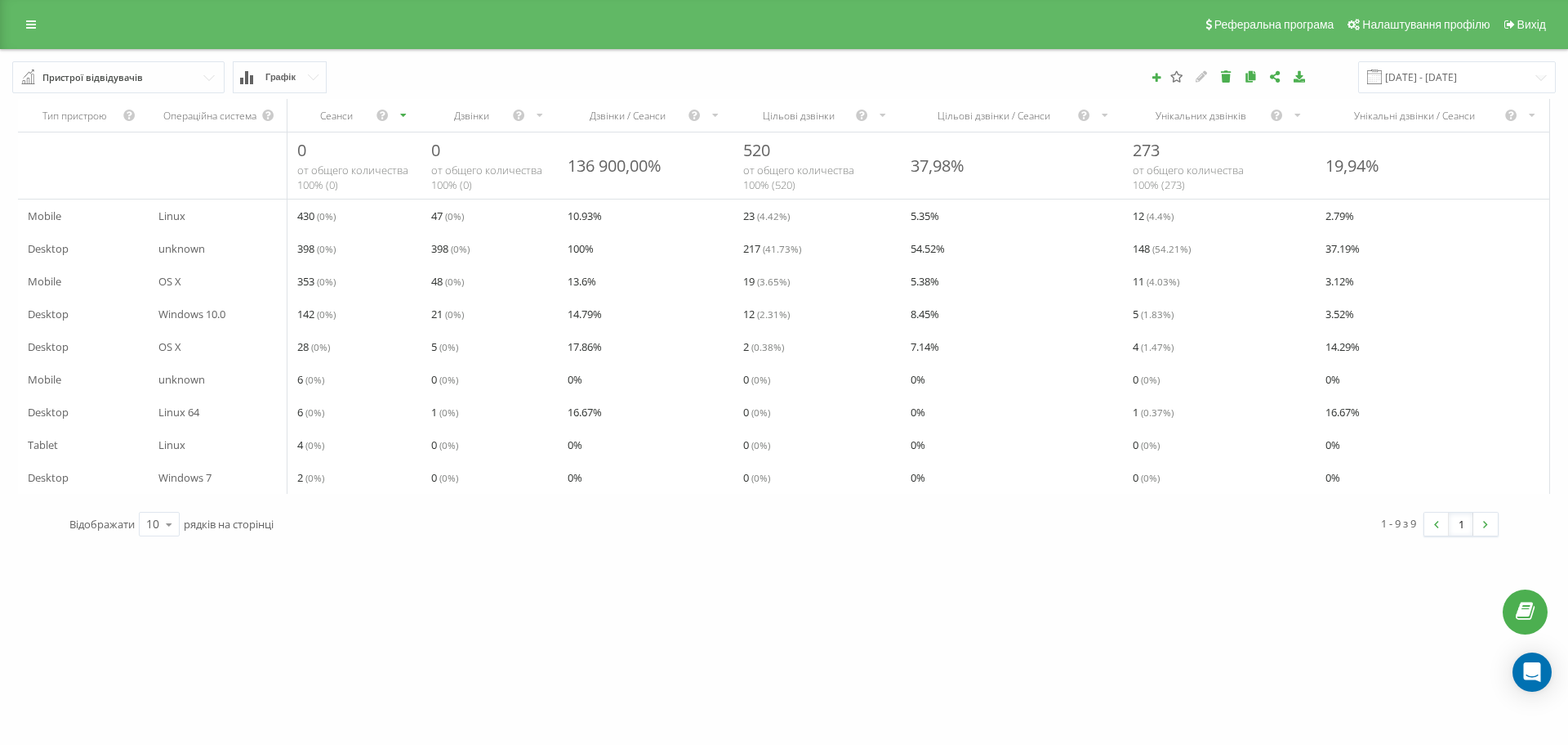
click at [125, 72] on div "Пристрої відвідувачів" at bounding box center [93, 77] width 101 height 18
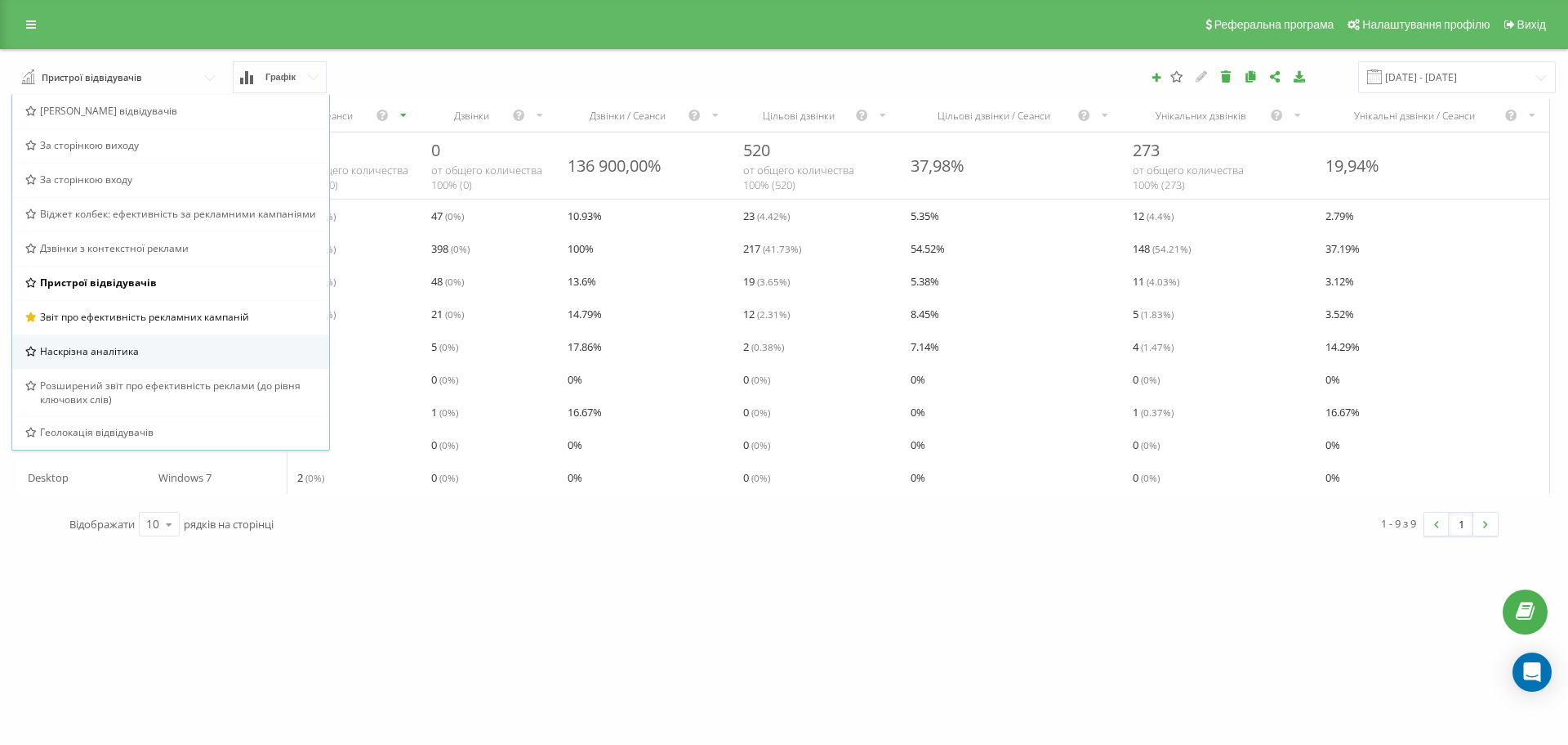
click at [143, 345] on div "Наскрізна аналітика" at bounding box center [171, 351] width 291 height 14
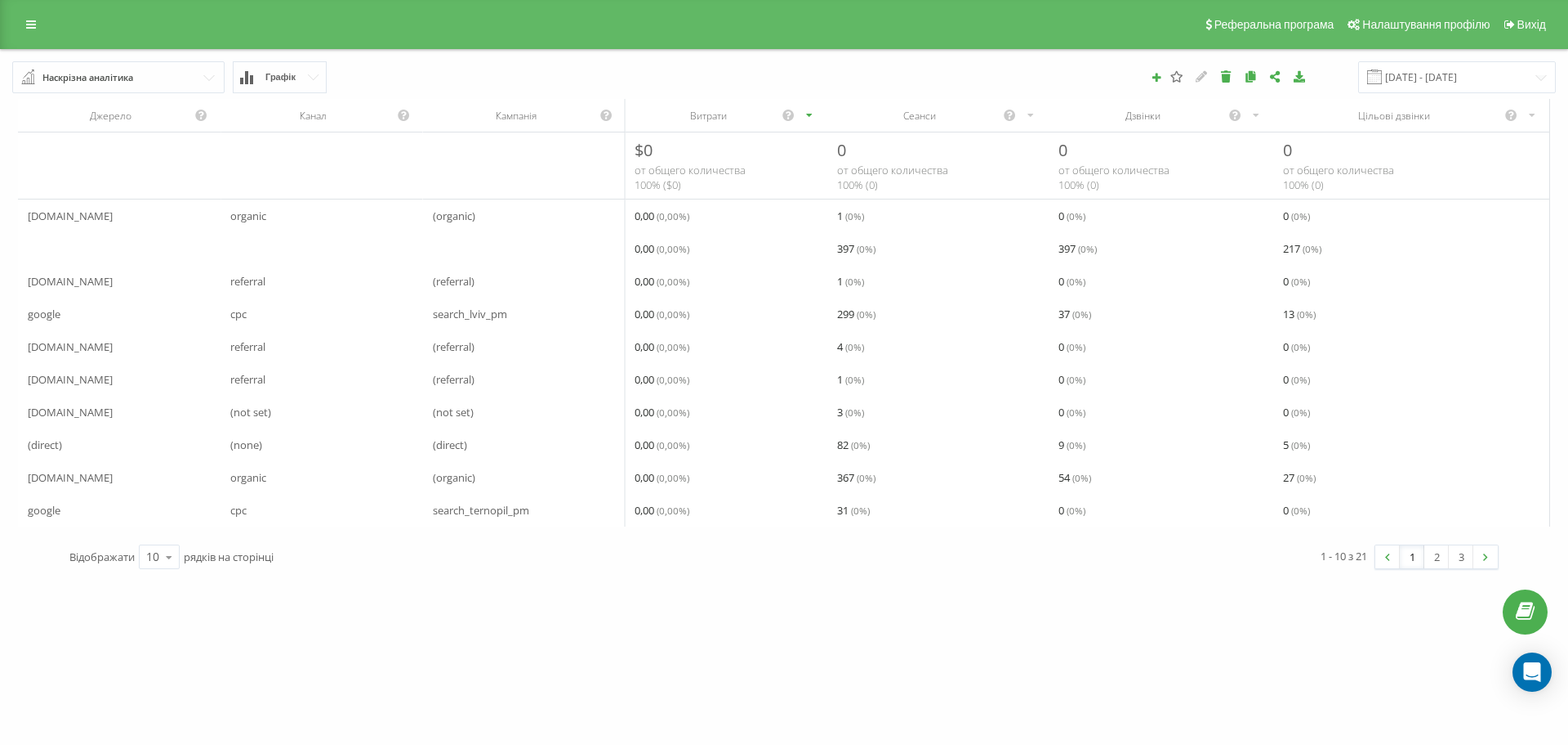
click at [140, 88] on input "text" at bounding box center [120, 76] width 211 height 29
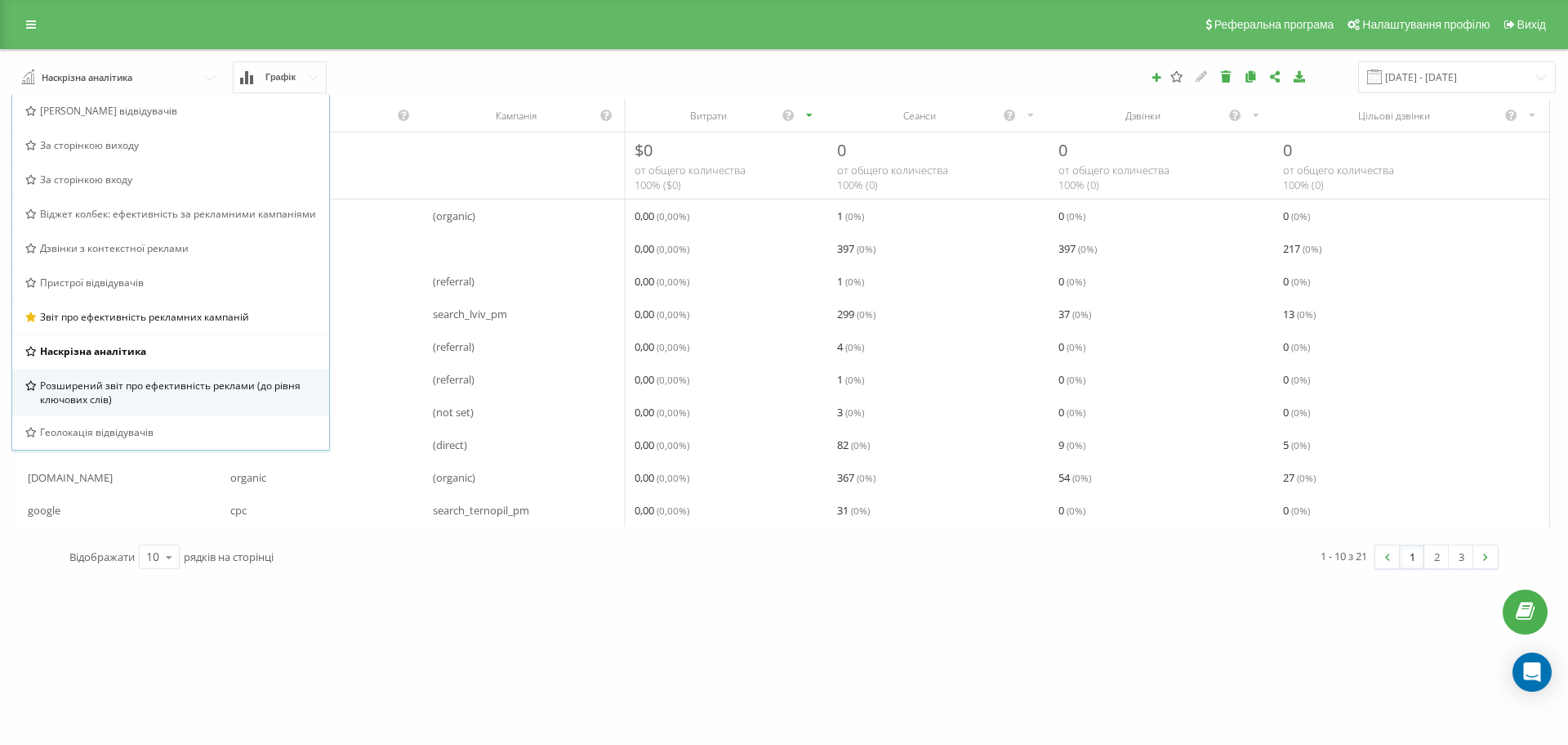
click at [194, 400] on span "Розширений звіт про ефективність реклами (до рівня ключових слів)" at bounding box center [178, 392] width 277 height 28
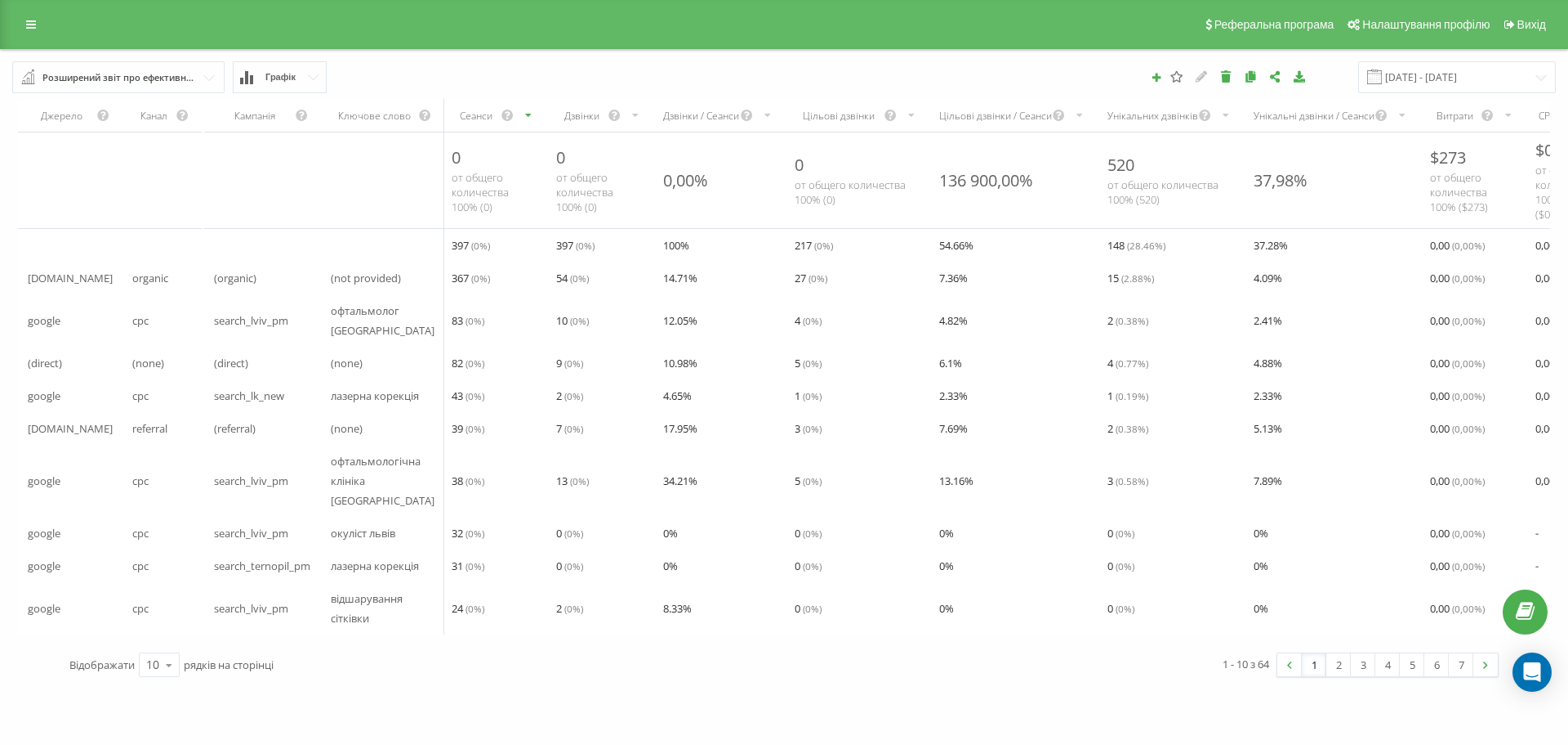
click at [494, 706] on div "goriachev.centrlviv Проекти goriachev.centrlviv Дашборд Центр звернень Аналiтик…" at bounding box center [784, 372] width 1568 height 745
drag, startPoint x: 689, startPoint y: 672, endPoint x: 715, endPoint y: 639, distance: 42.0
click at [690, 675] on div "Відображати 10 10 25 50 100 рядків на сторінці" at bounding box center [421, 664] width 727 height 47
click at [647, 40] on div "Реферальна програма Налаштування профілю Вихід" at bounding box center [784, 25] width 1568 height 49
click at [1346, 659] on link "2" at bounding box center [1339, 664] width 25 height 23
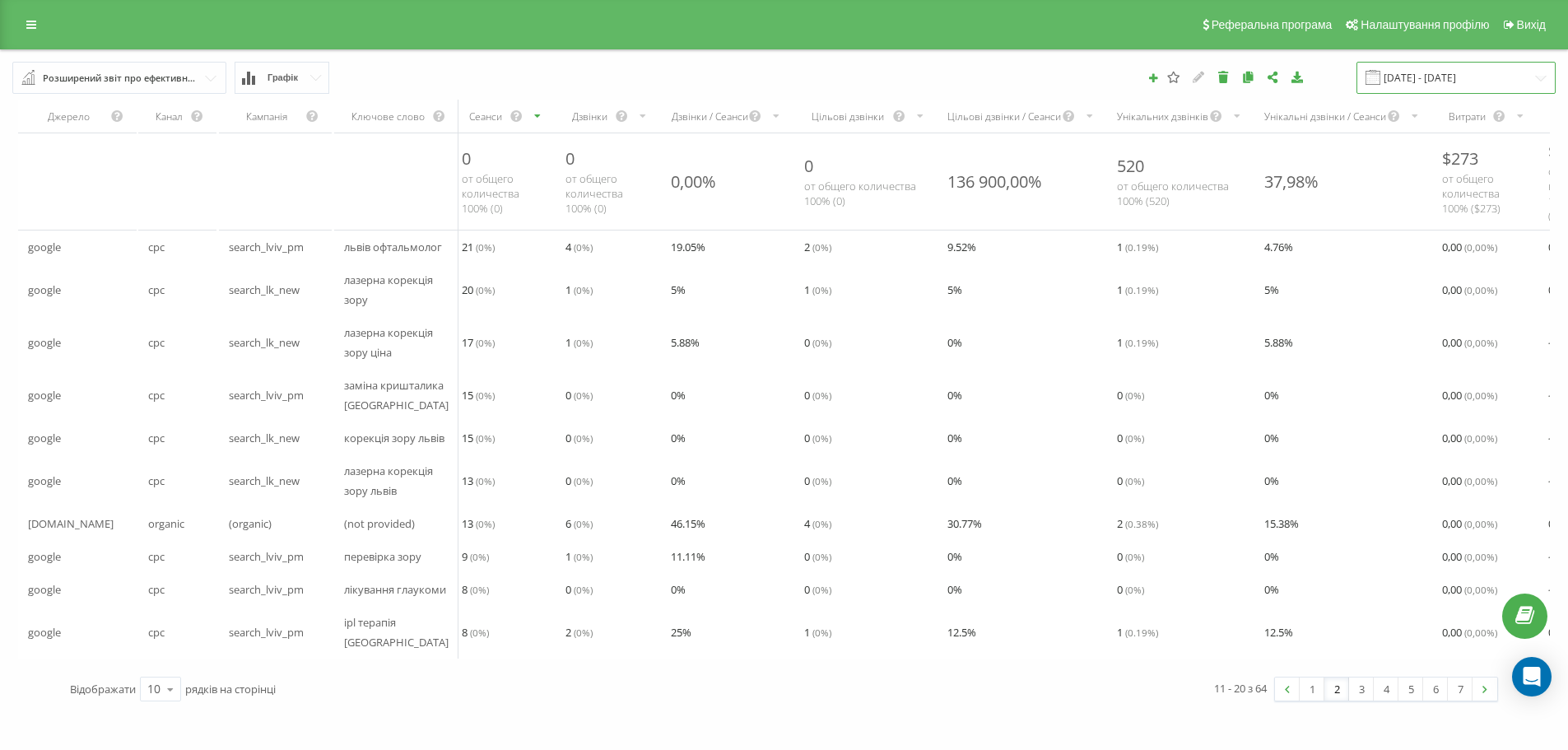
click at [1536, 77] on input "16.09.2025 - 22.09.2025" at bounding box center [1455, 78] width 199 height 32
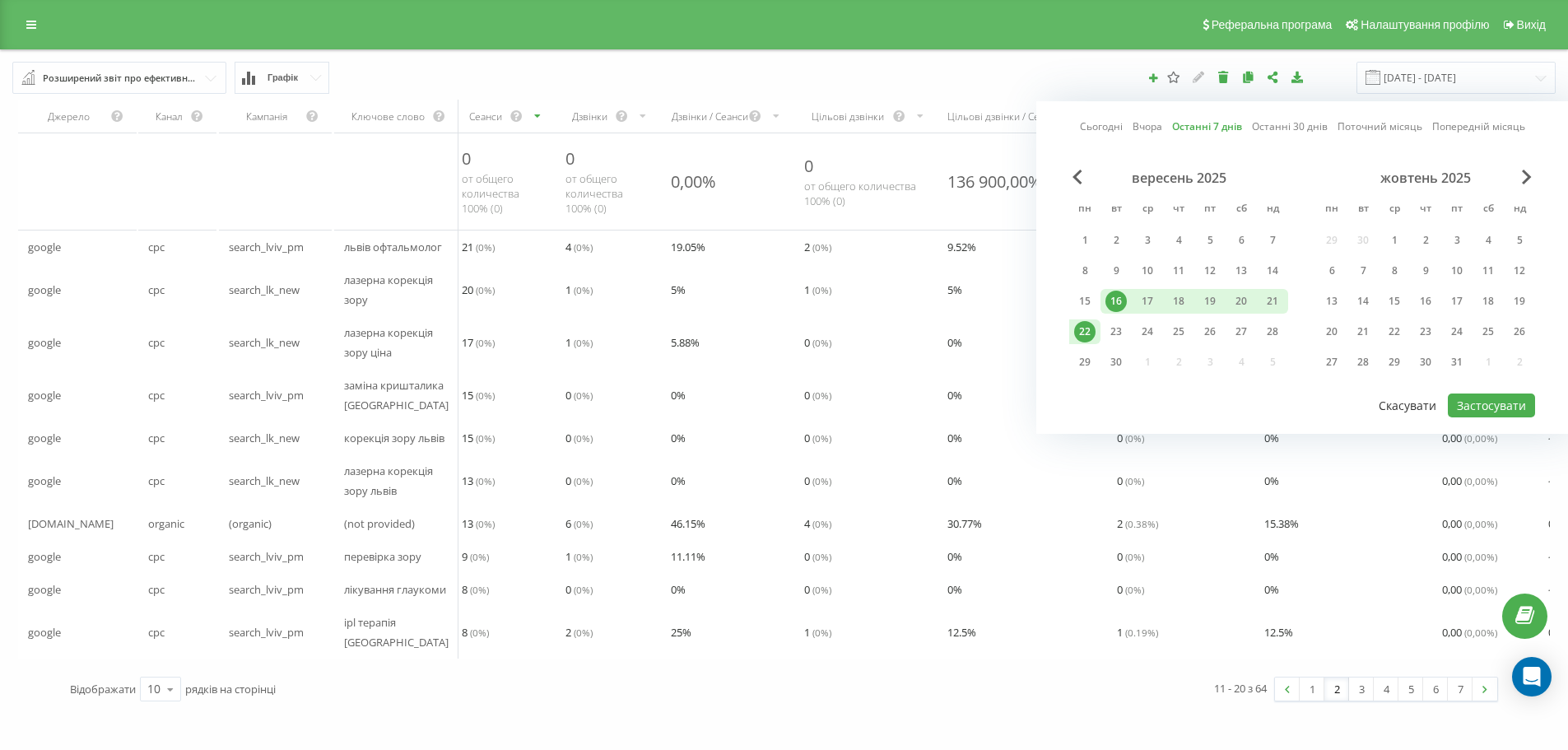
drag, startPoint x: 1407, startPoint y: 405, endPoint x: 1389, endPoint y: 415, distance: 20.6
click at [1407, 406] on button "Скасувати" at bounding box center [1407, 405] width 75 height 24
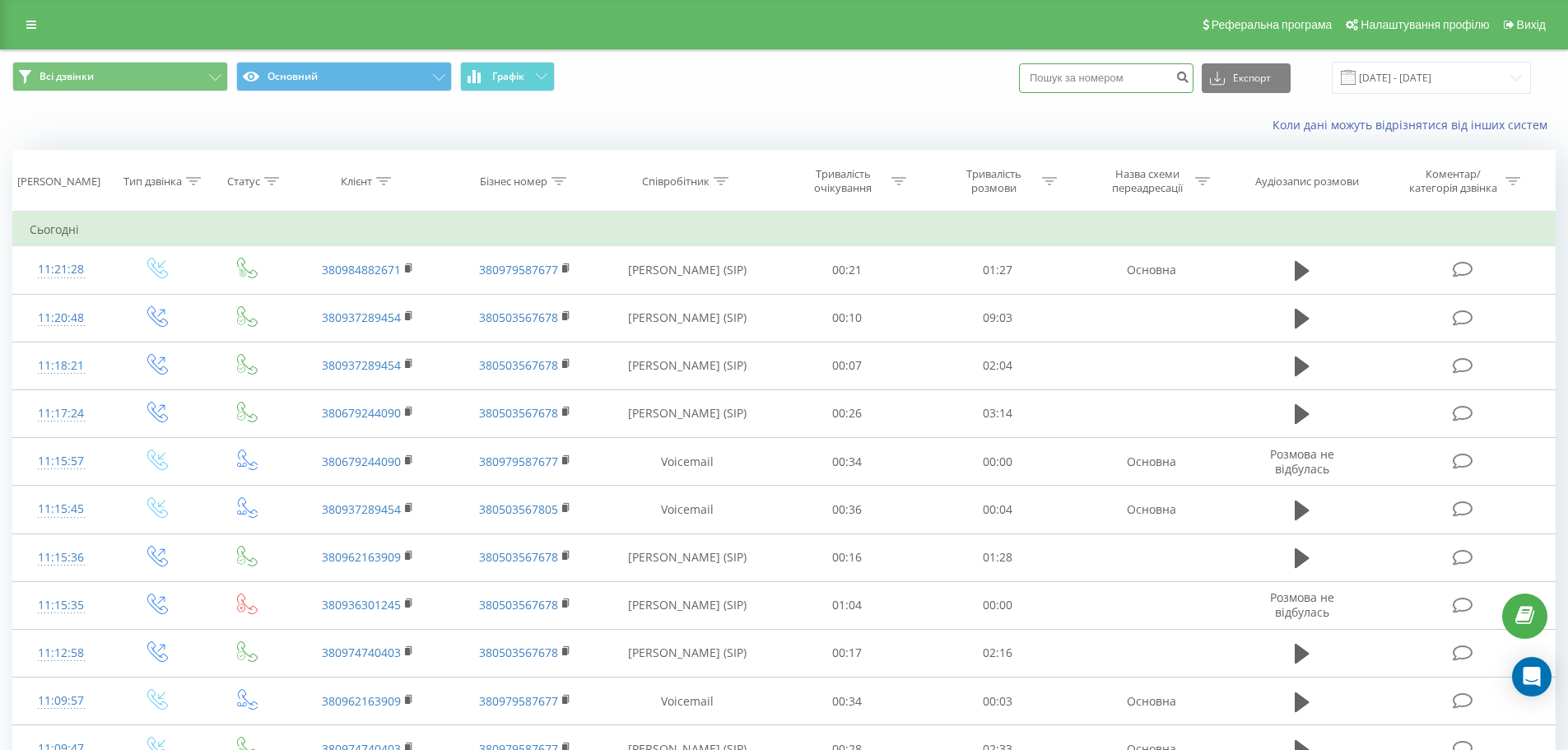
click at [1106, 92] on input at bounding box center [1106, 77] width 175 height 30
paste input "380937289454"
type input "380937289454"
click at [1191, 79] on button "submit" at bounding box center [1181, 77] width 22 height 30
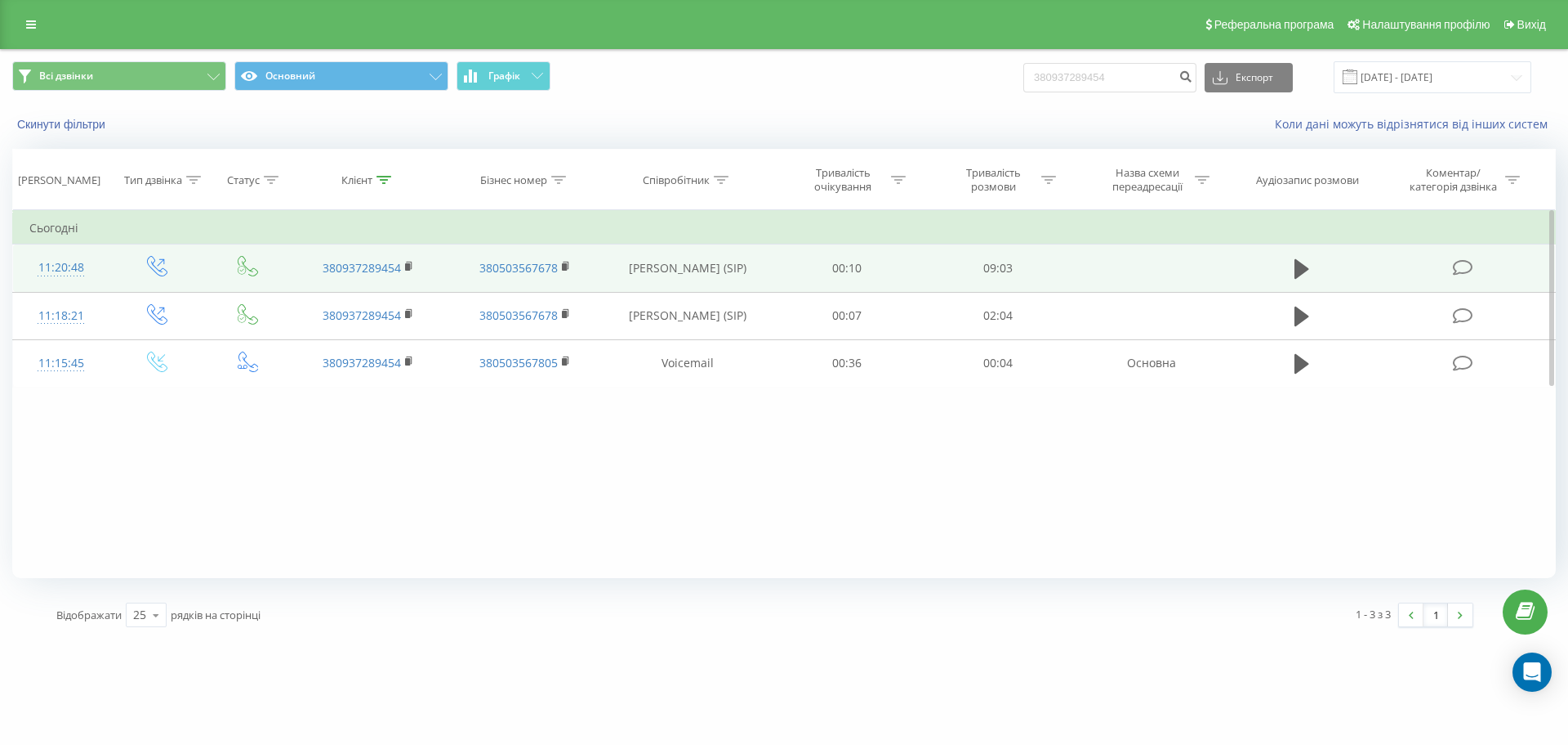
click at [1303, 273] on icon at bounding box center [1302, 269] width 15 height 23
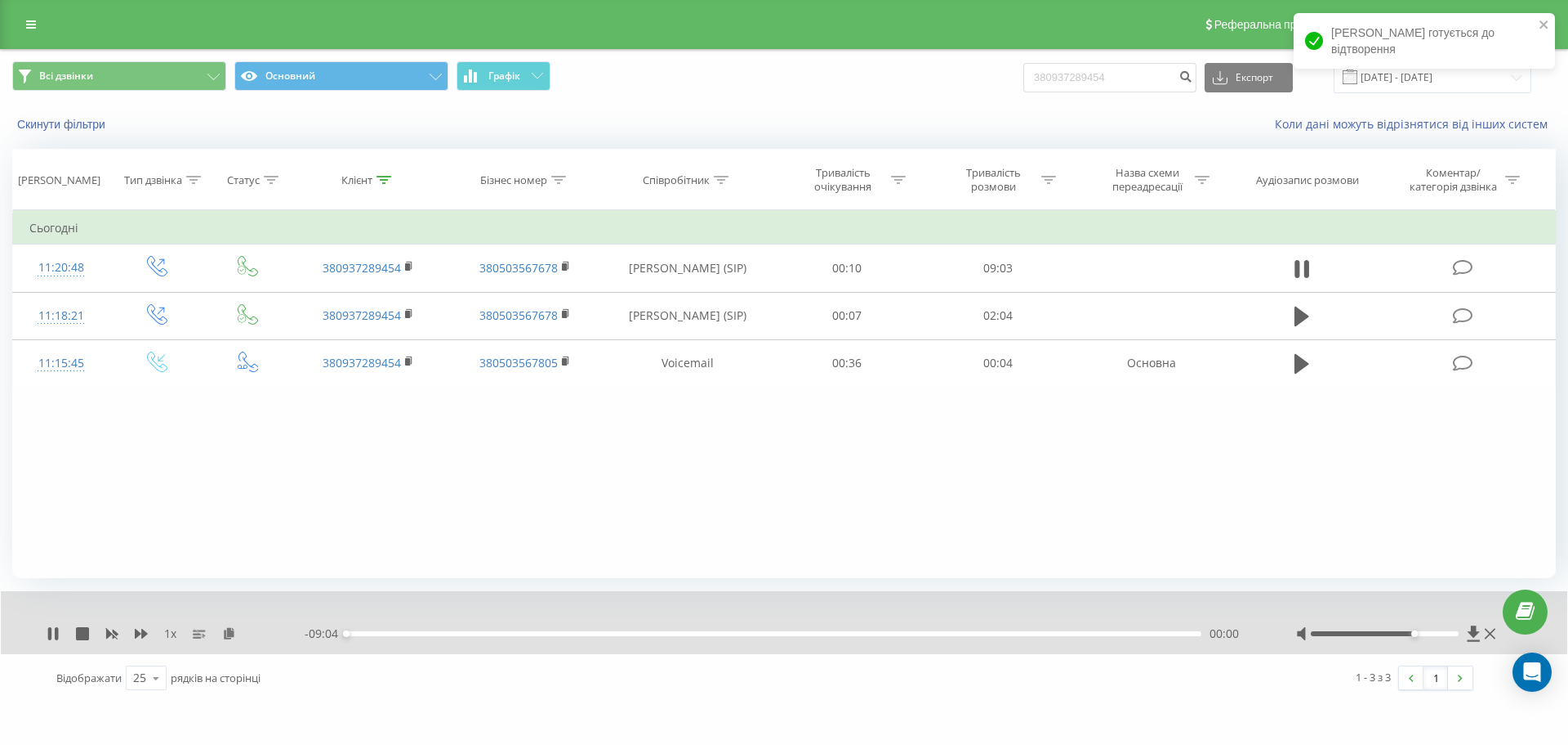
drag, startPoint x: 1406, startPoint y: 631, endPoint x: 1449, endPoint y: 630, distance: 43.0
click at [1428, 630] on div at bounding box center [1398, 633] width 203 height 16
click at [48, 635] on icon at bounding box center [49, 634] width 3 height 13
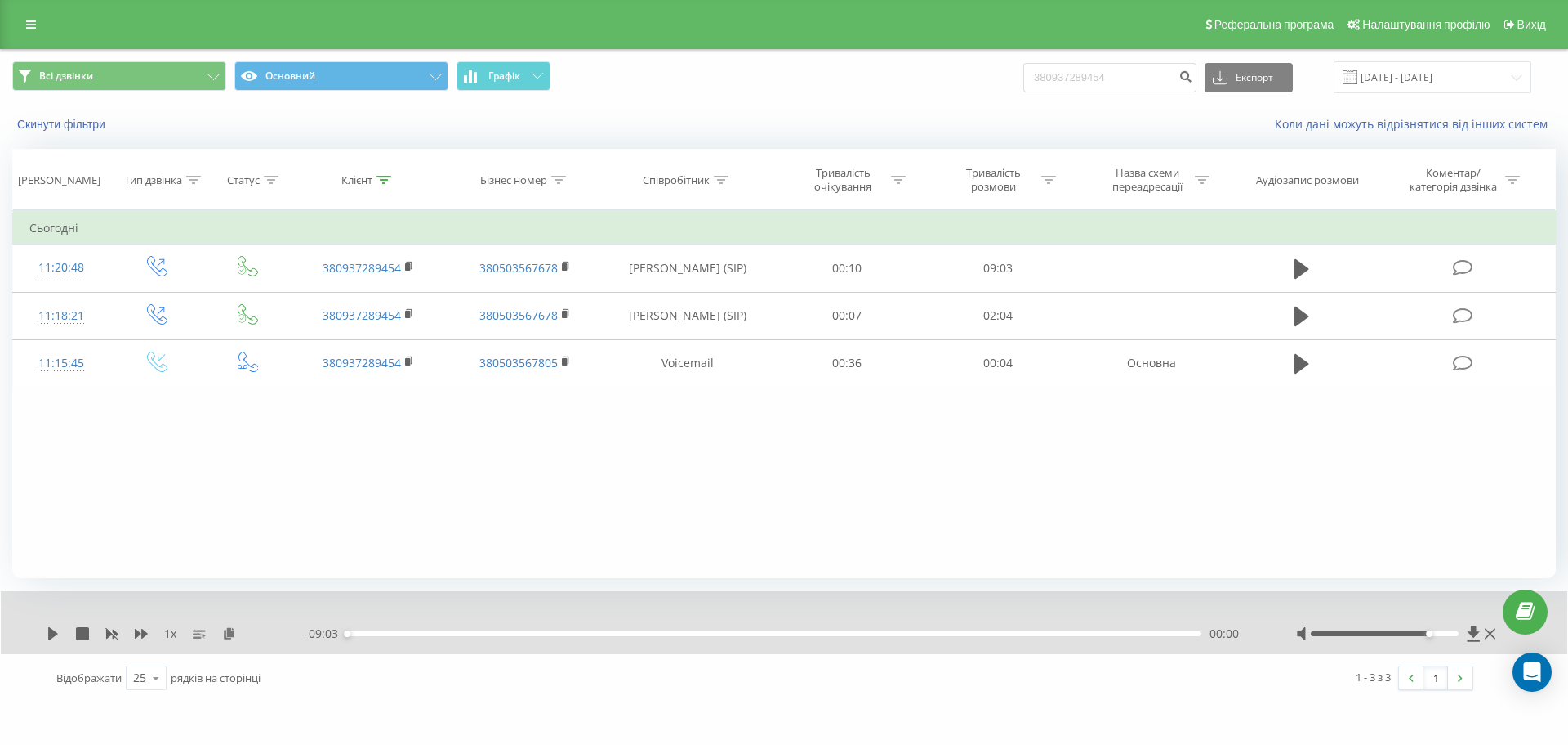
click at [64, 634] on div "1 x" at bounding box center [175, 633] width 258 height 16
click at [53, 632] on icon at bounding box center [53, 634] width 9 height 13
click at [54, 634] on icon at bounding box center [53, 634] width 13 height 13
drag, startPoint x: 30, startPoint y: 31, endPoint x: 66, endPoint y: 113, distance: 89.6
click at [30, 31] on link at bounding box center [30, 25] width 29 height 23
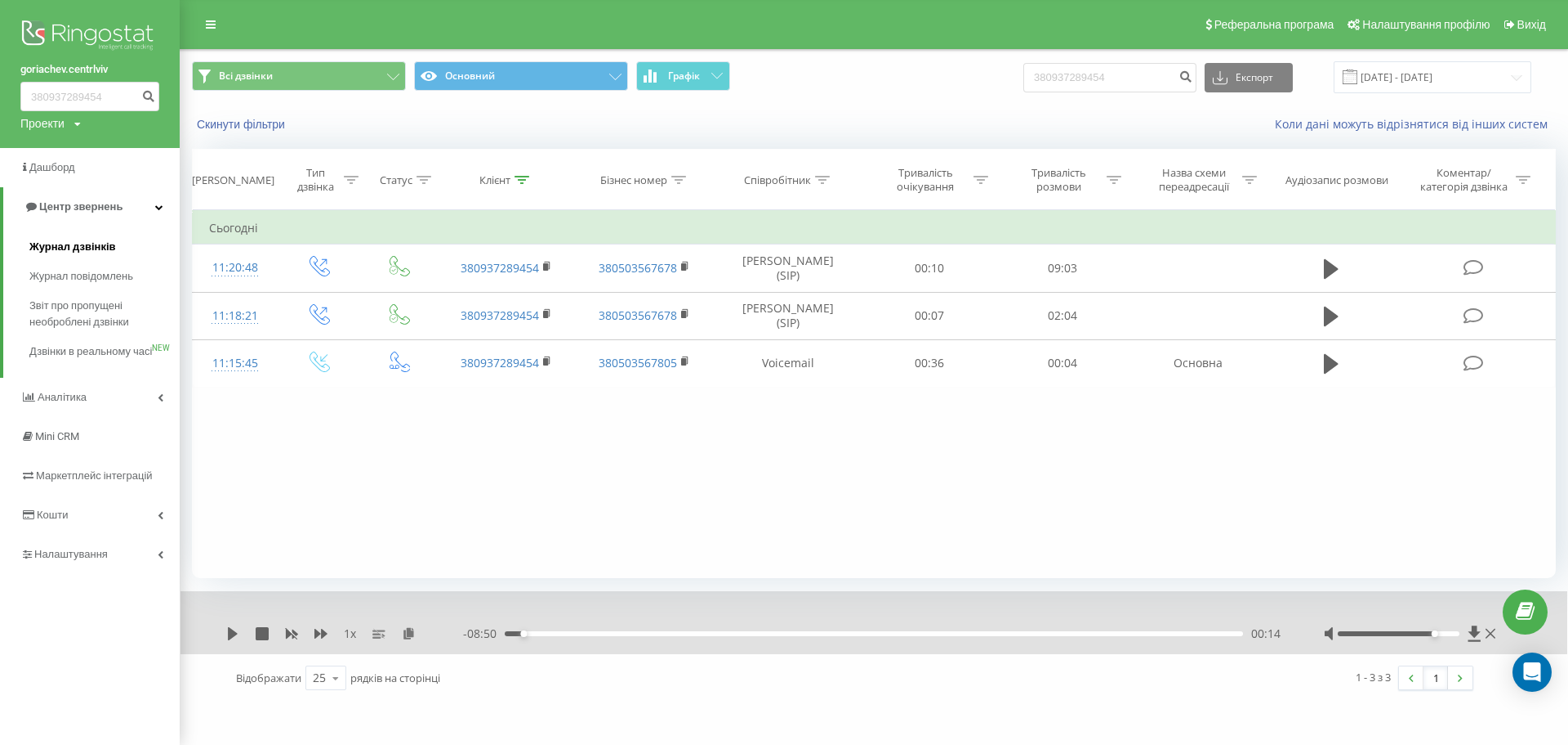
click at [76, 244] on span "Журнал дзвінків" at bounding box center [72, 246] width 86 height 16
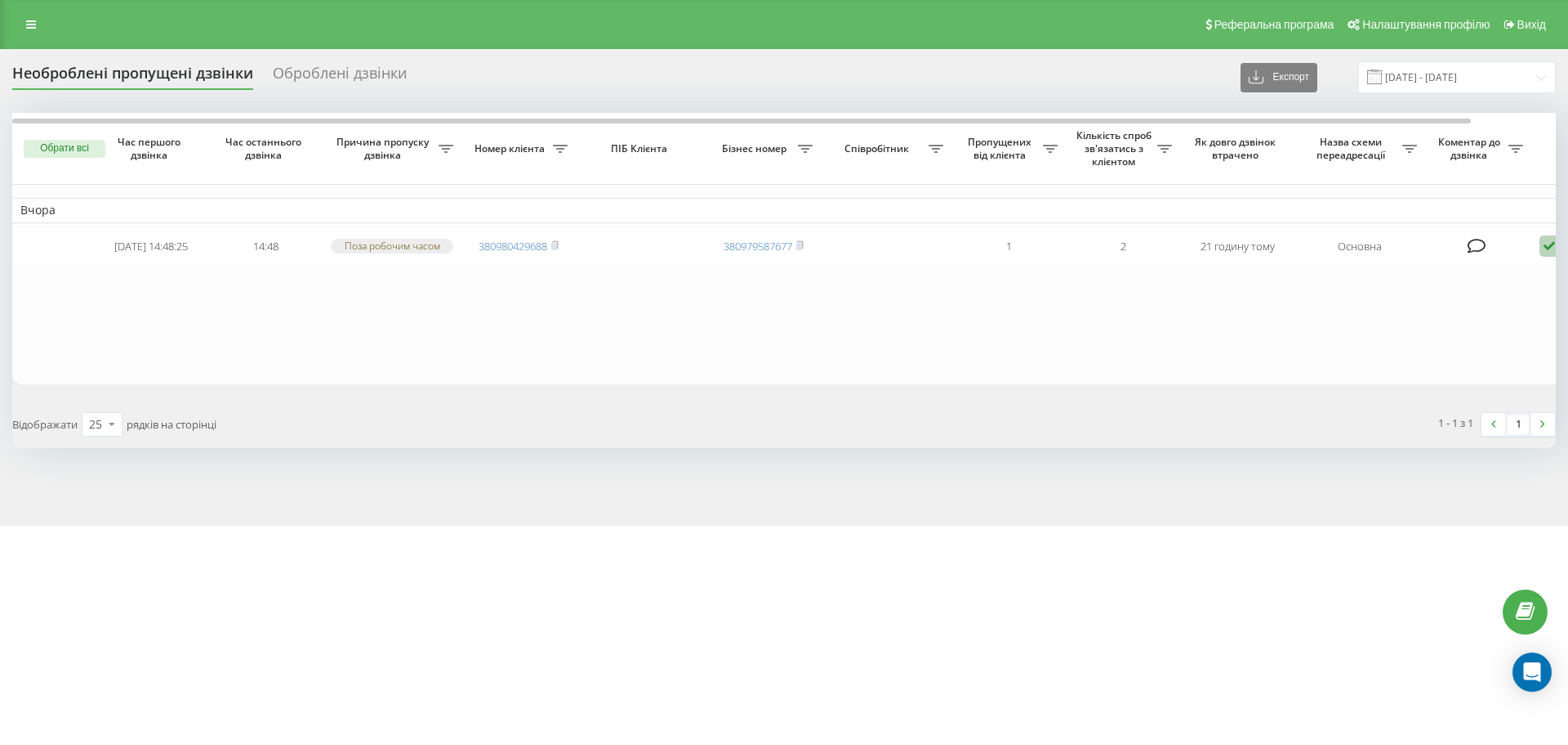
click at [839, 687] on div "goriachev.centrlviv Проекти goriachev.centrlviv Дашборд Центр звернень Журнал д…" at bounding box center [784, 372] width 1568 height 745
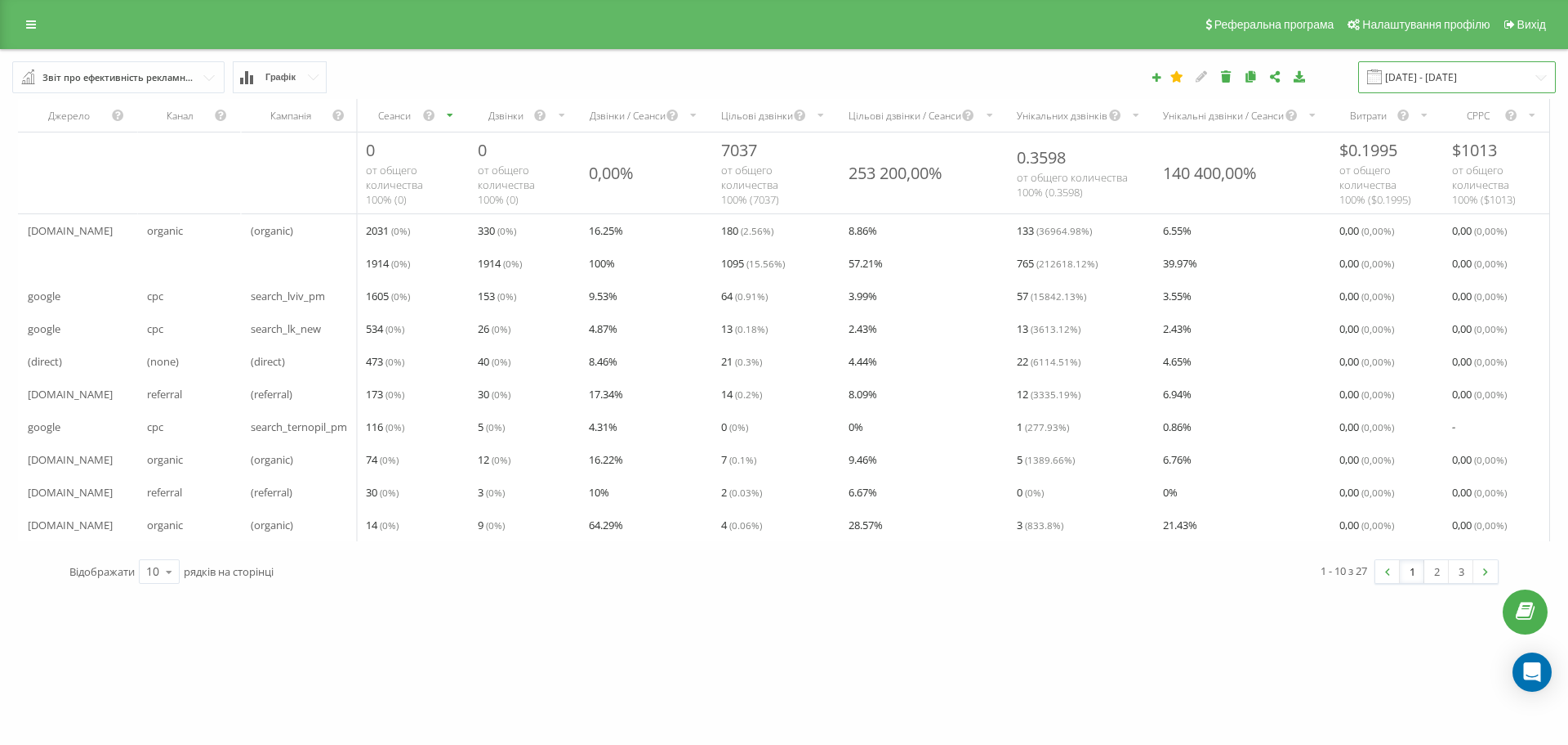
click at [1495, 84] on input "[DATE] - [DATE]" at bounding box center [1457, 78] width 197 height 32
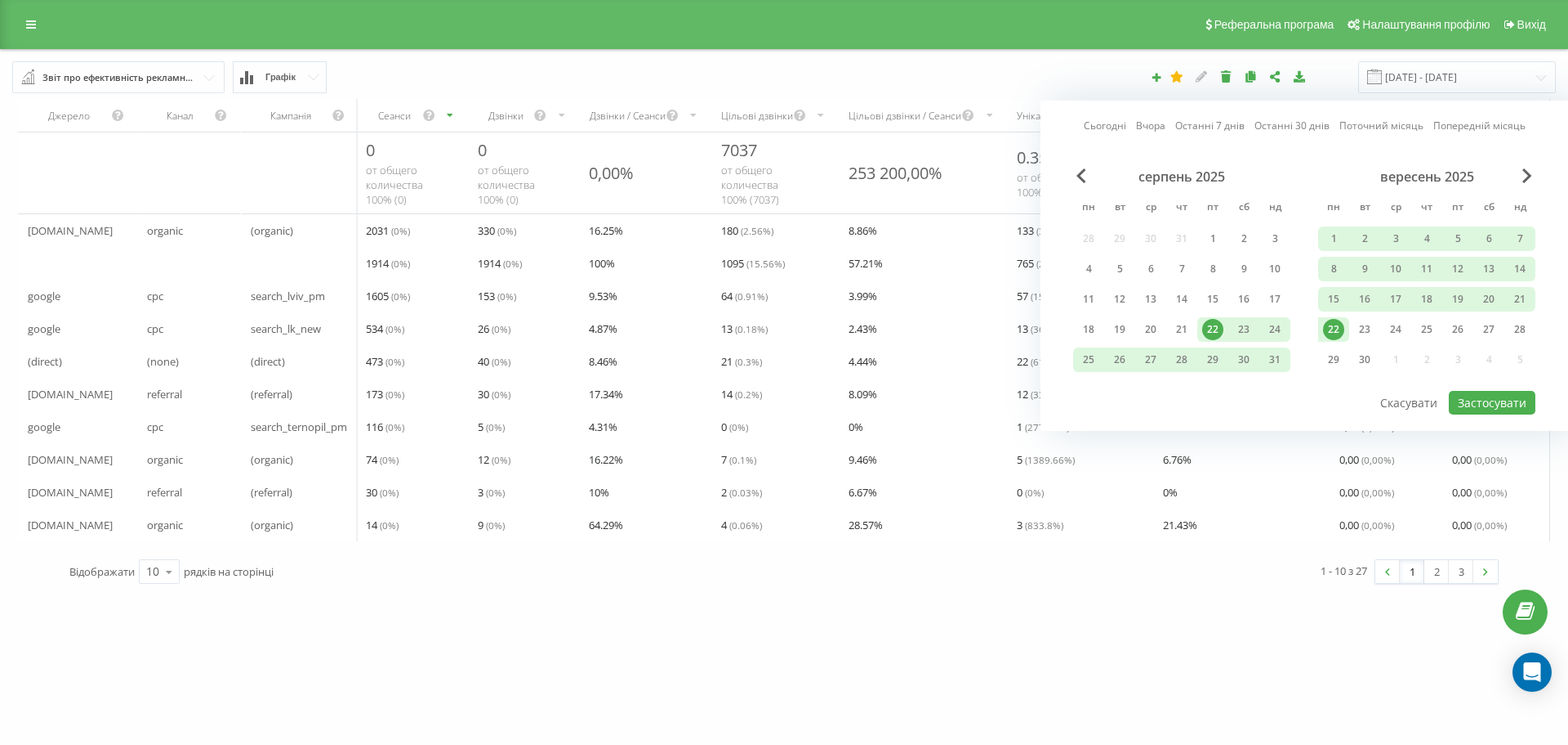
click at [1120, 637] on div "goriachev.centrlviv Проекти goriachev.centrlviv Дашборд Центр звернень Аналiтик…" at bounding box center [784, 372] width 1568 height 745
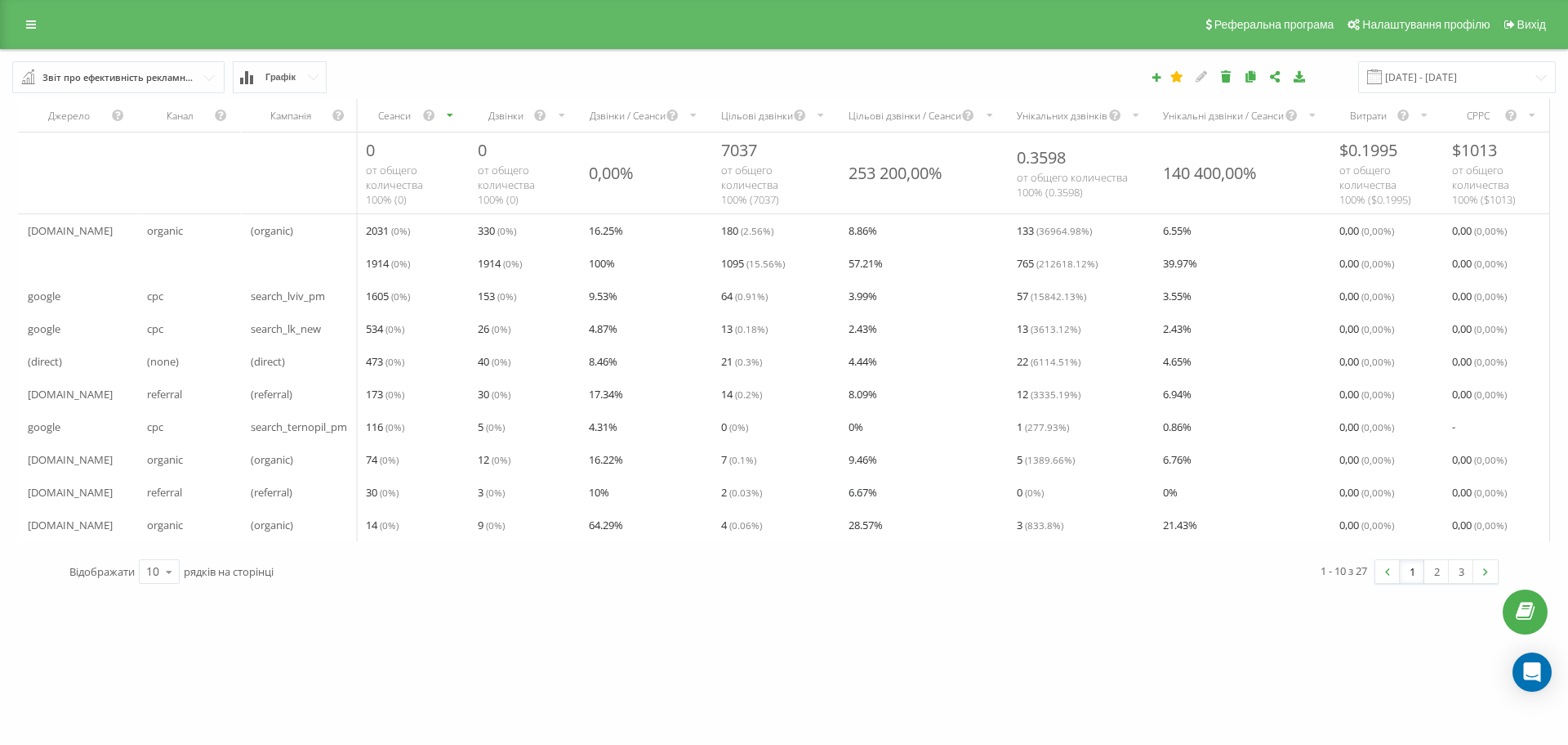
click at [193, 84] on div "Звіт про ефективність рекламних кампаній" at bounding box center [120, 77] width 154 height 18
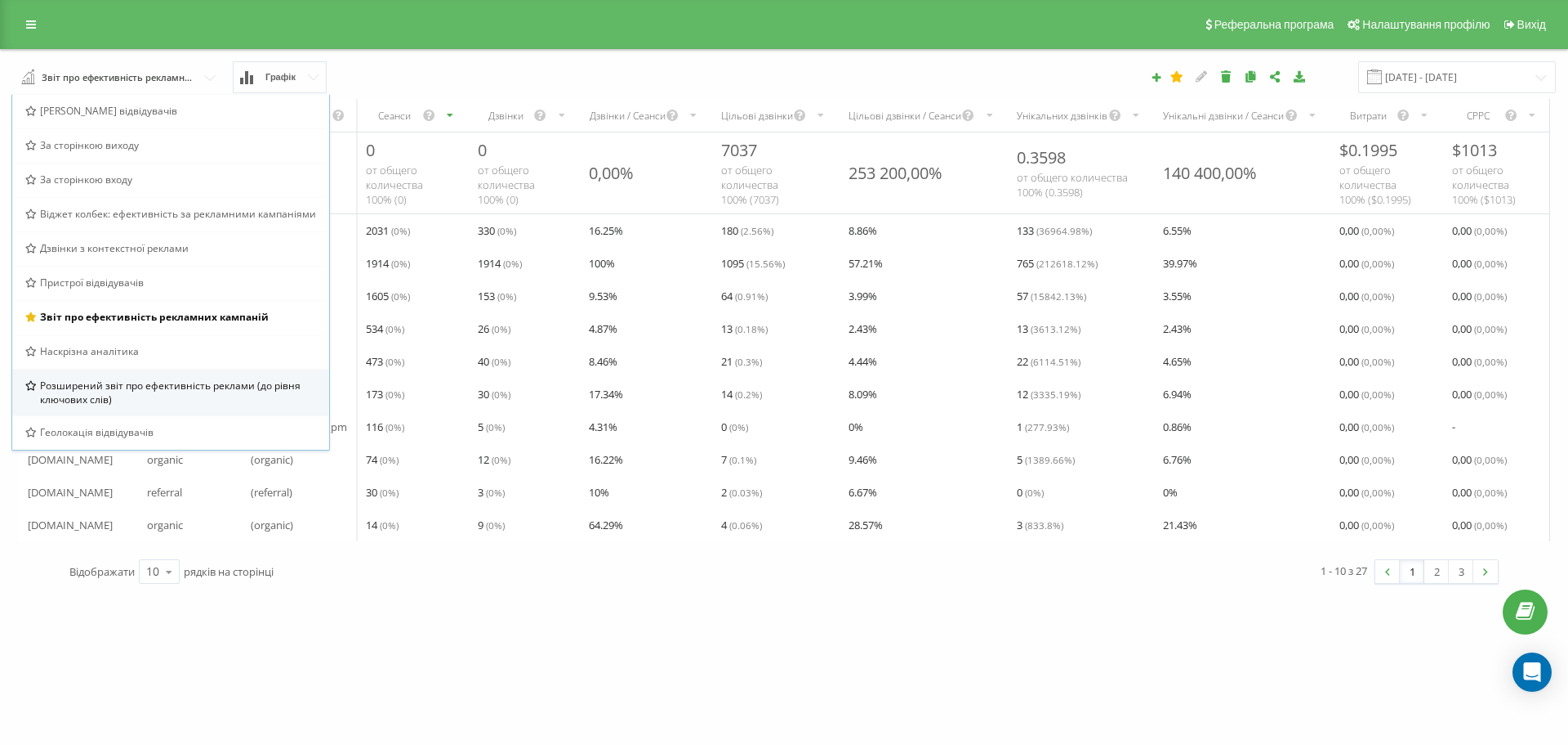
click at [249, 400] on span "Розширений звіт про ефективність реклами (до рівня ключових слів)" at bounding box center [178, 392] width 277 height 28
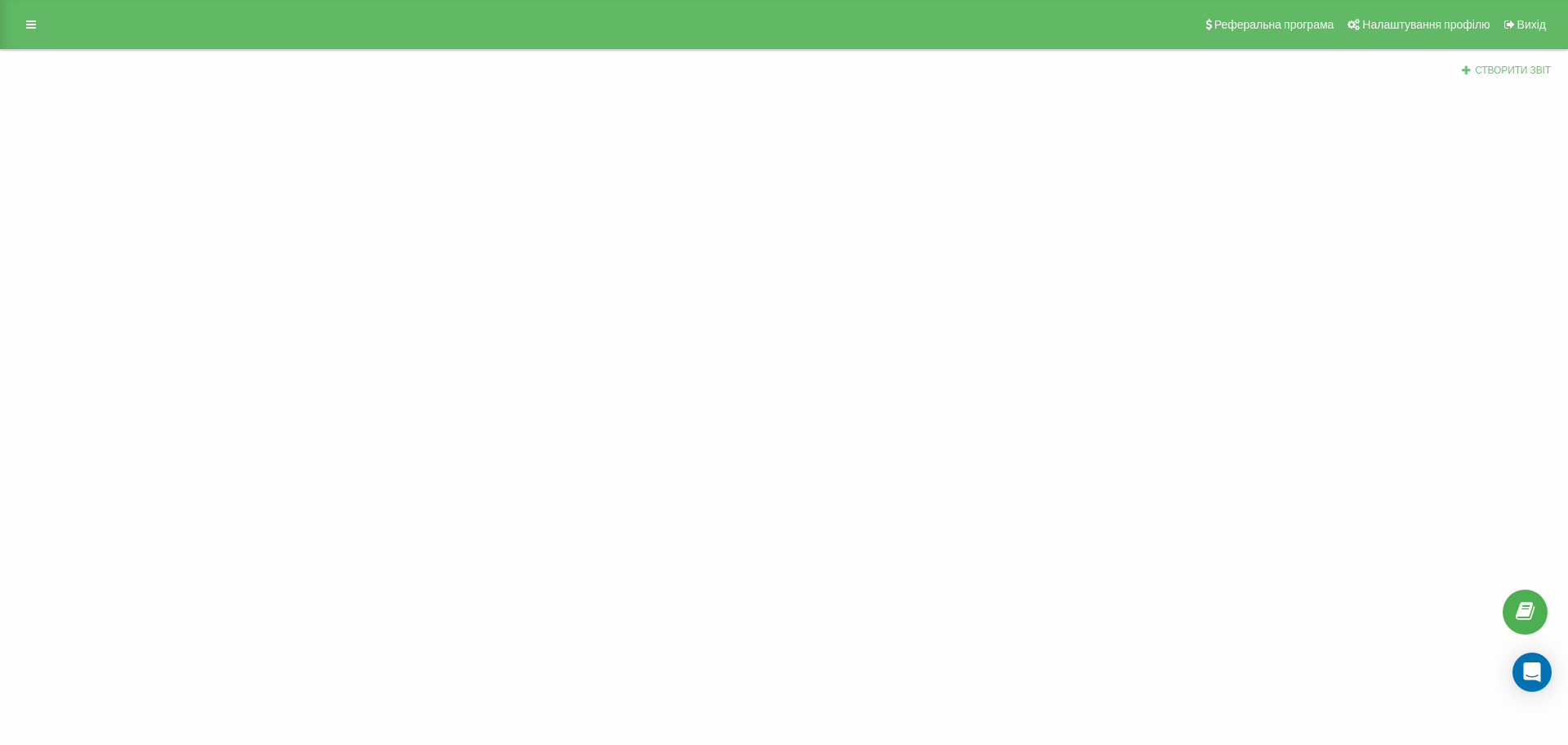
click at [1498, 71] on button "Створити звіт" at bounding box center [1505, 70] width 100 height 14
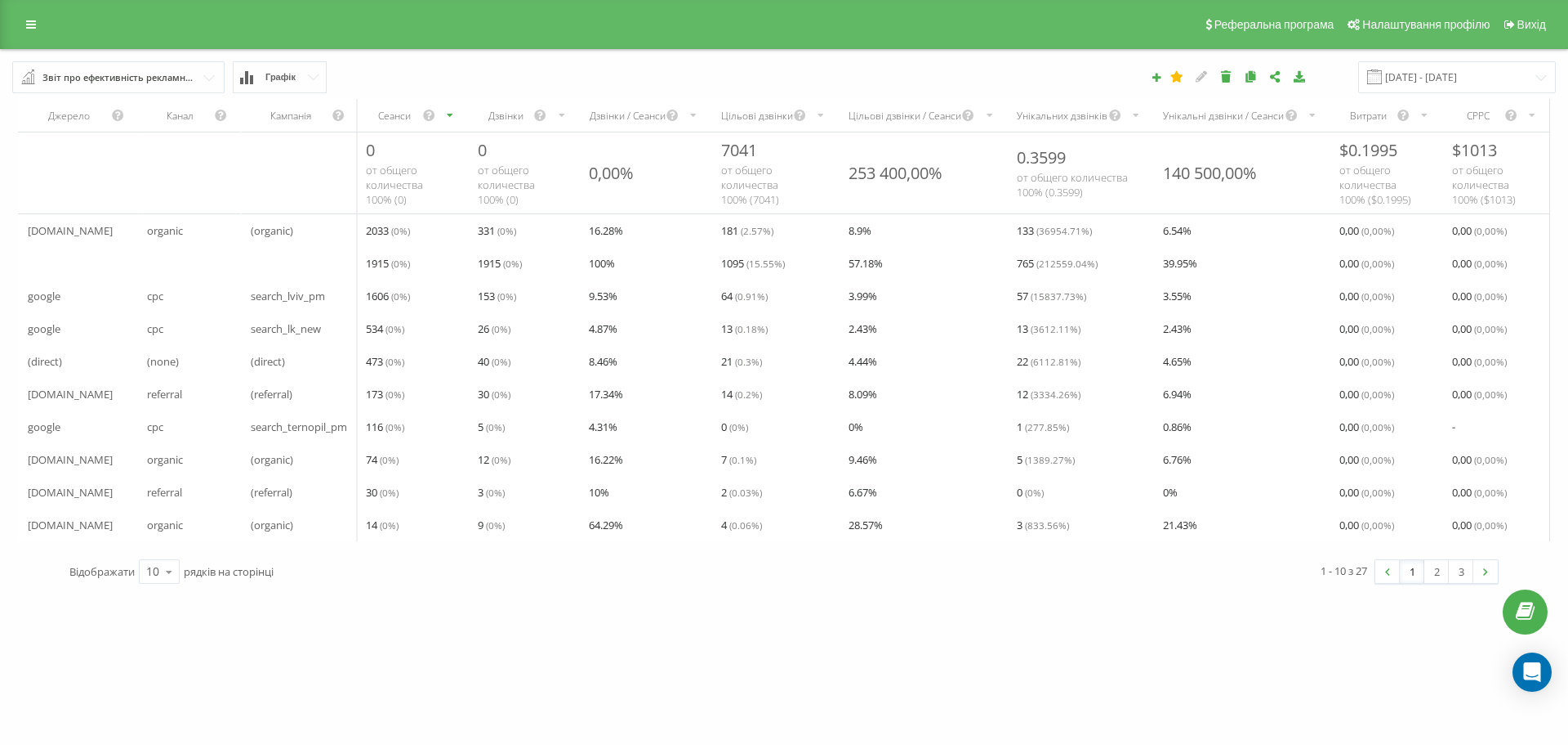
click at [792, 118] on div "Цільові дзвінки" at bounding box center [757, 116] width 72 height 14
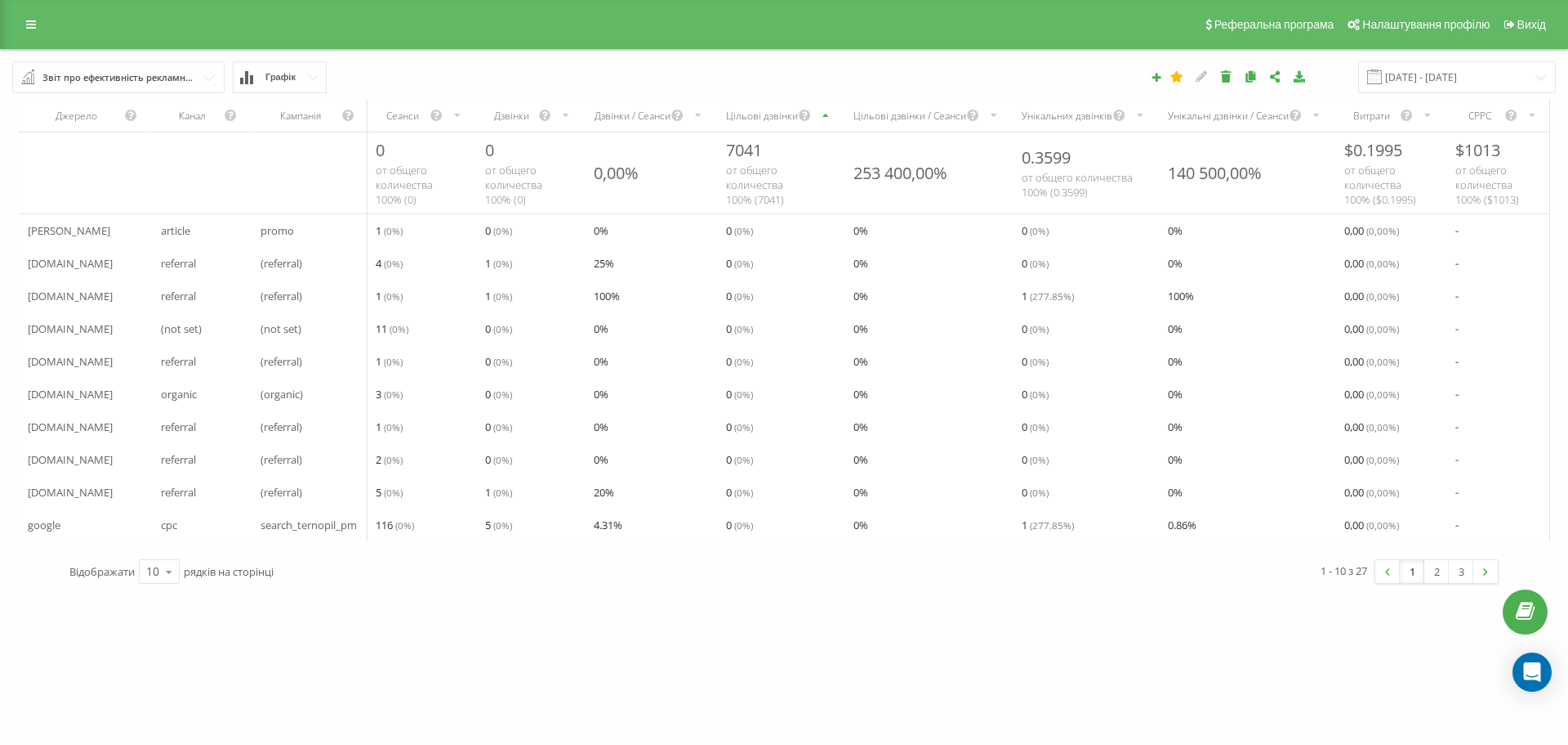
click at [792, 118] on div "Цільові дзвінки" at bounding box center [763, 116] width 72 height 14
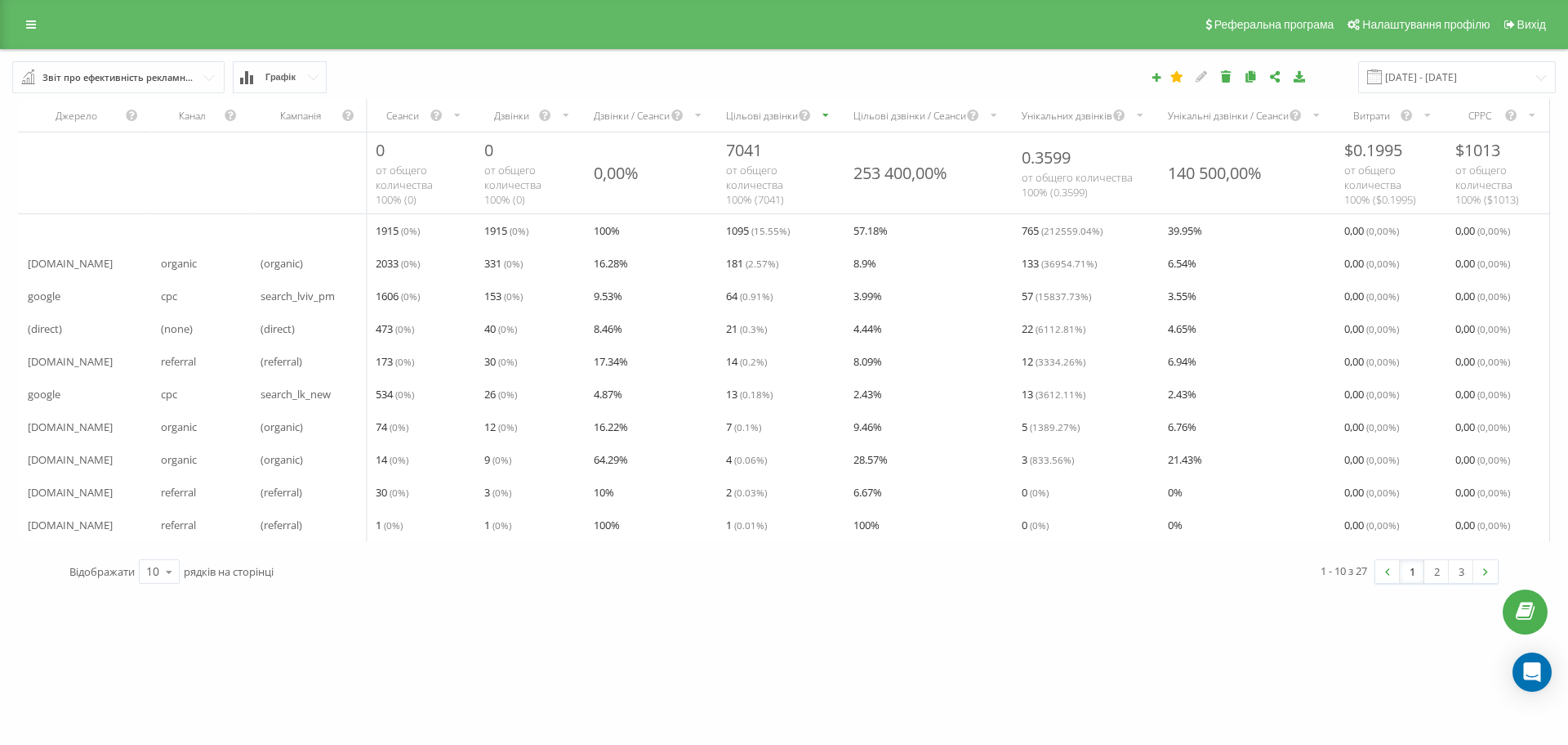
click at [120, 80] on div "Звіт про ефективність рекламних кампаній" at bounding box center [120, 77] width 154 height 18
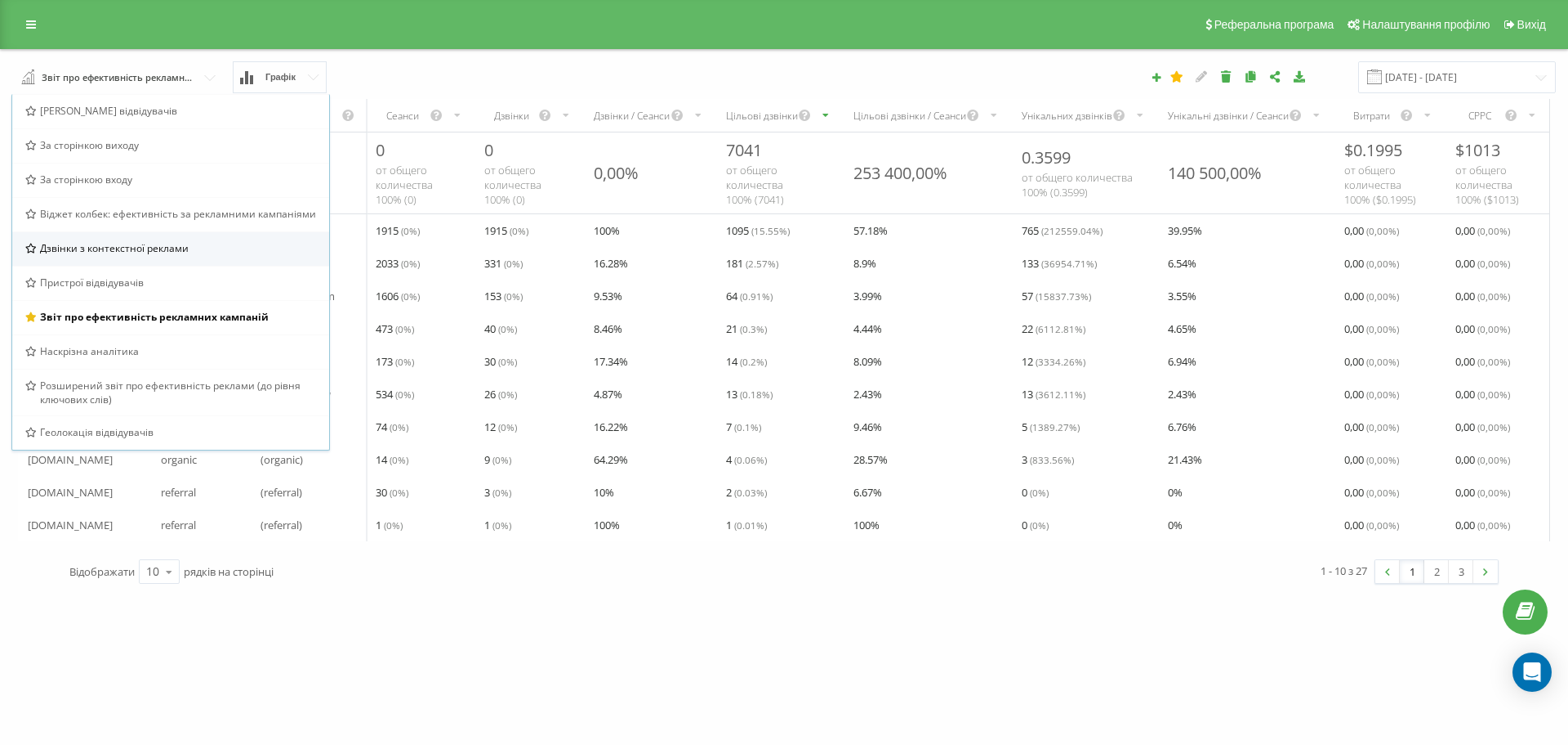
click at [171, 257] on div "Дзвінки з контекстної реклами" at bounding box center [171, 249] width 317 height 34
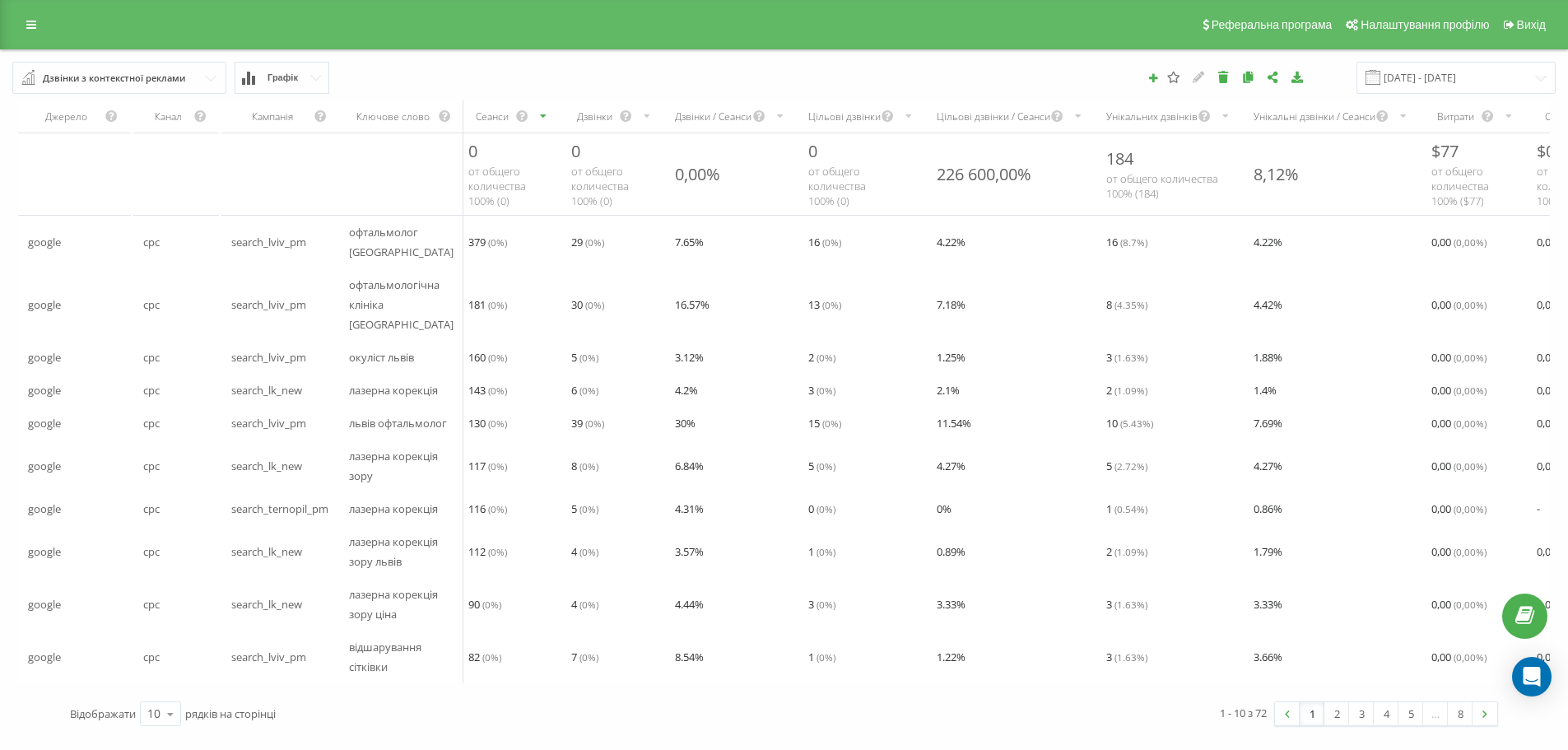
drag, startPoint x: 37, startPoint y: 75, endPoint x: 216, endPoint y: 69, distance: 179.1
click at [216, 69] on input "text" at bounding box center [120, 76] width 212 height 30
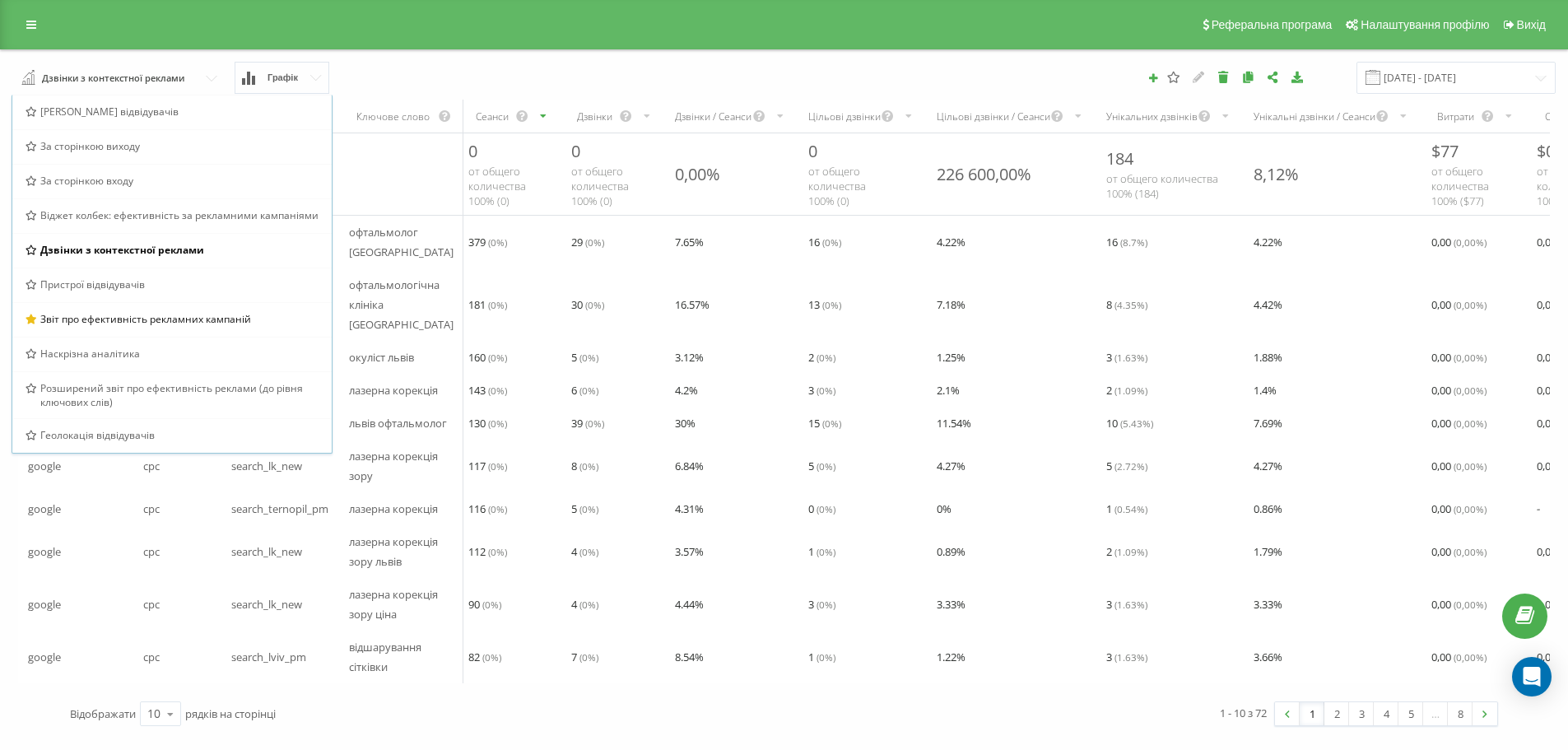
click at [355, 179] on div "scrollable content" at bounding box center [401, 174] width 124 height 32
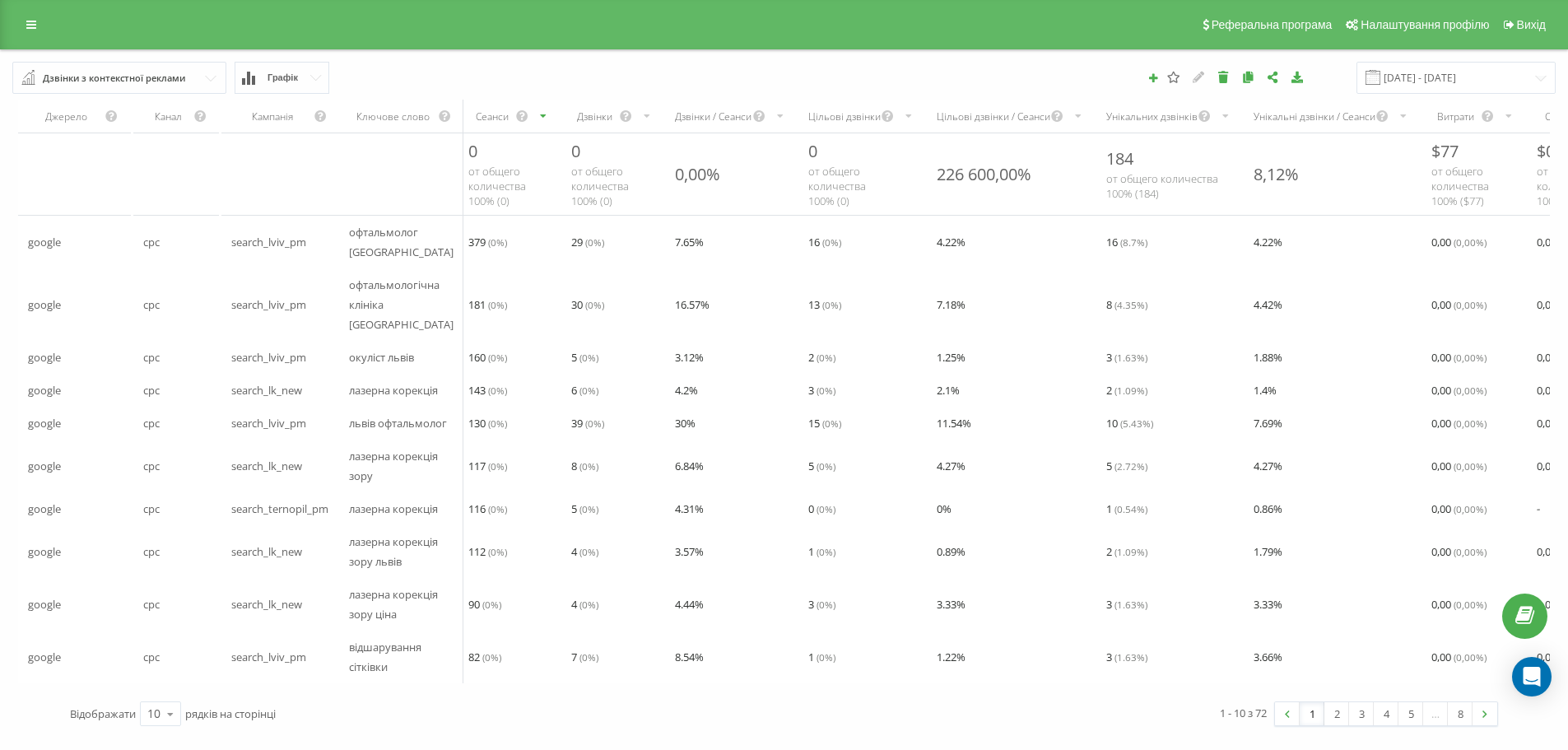
click at [986, 720] on div "1 - 10 з 72 1 2 3 4 5 … 8" at bounding box center [1148, 714] width 726 height 48
click at [147, 85] on div "Дзвінки з контекстної реклами" at bounding box center [114, 77] width 142 height 18
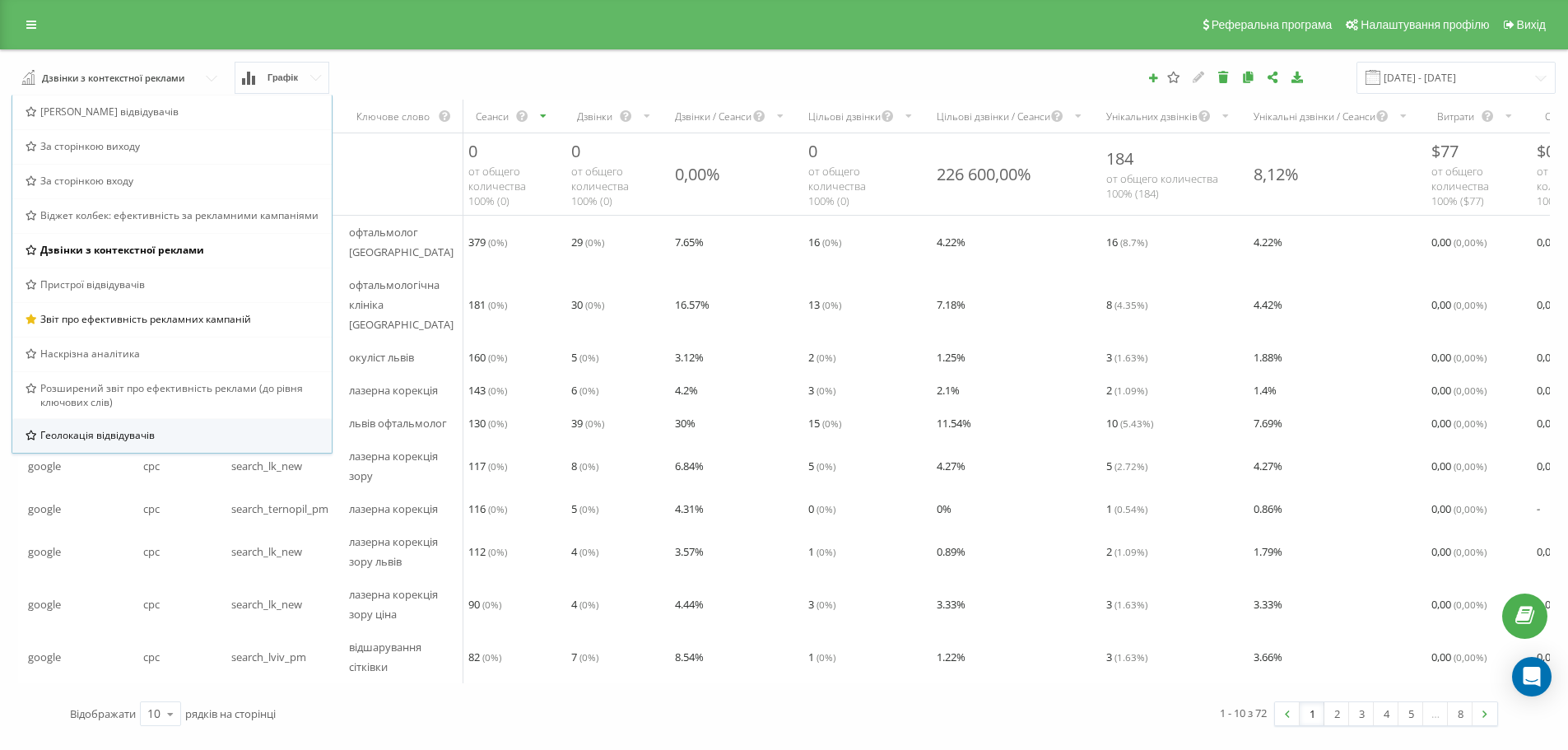
click at [195, 423] on div "Геолокація відвідувачів" at bounding box center [172, 435] width 319 height 34
